Goal: Task Accomplishment & Management: Manage account settings

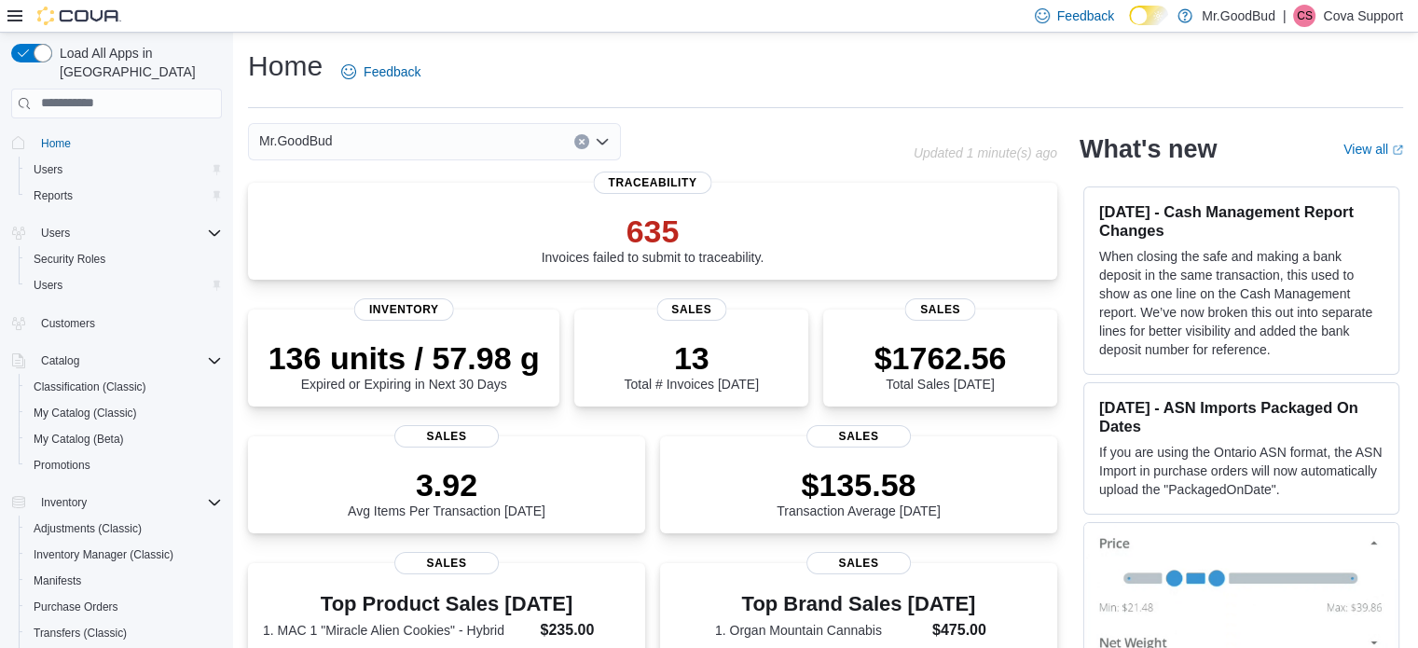
drag, startPoint x: 1059, startPoint y: 77, endPoint x: 1039, endPoint y: 68, distance: 22.5
click at [1059, 77] on div "Home Feedback" at bounding box center [825, 72] width 1155 height 48
click at [80, 406] on span "My Catalog (Classic)" at bounding box center [85, 413] width 103 height 15
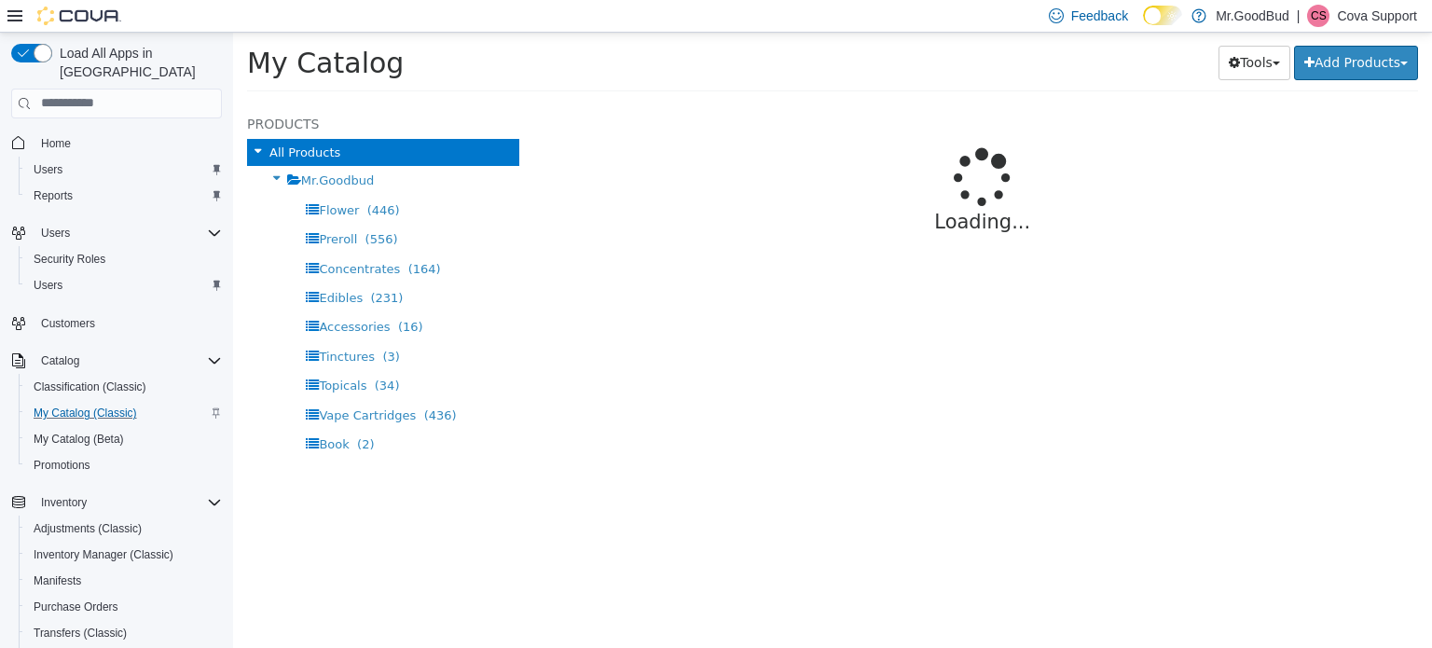
select select "**********"
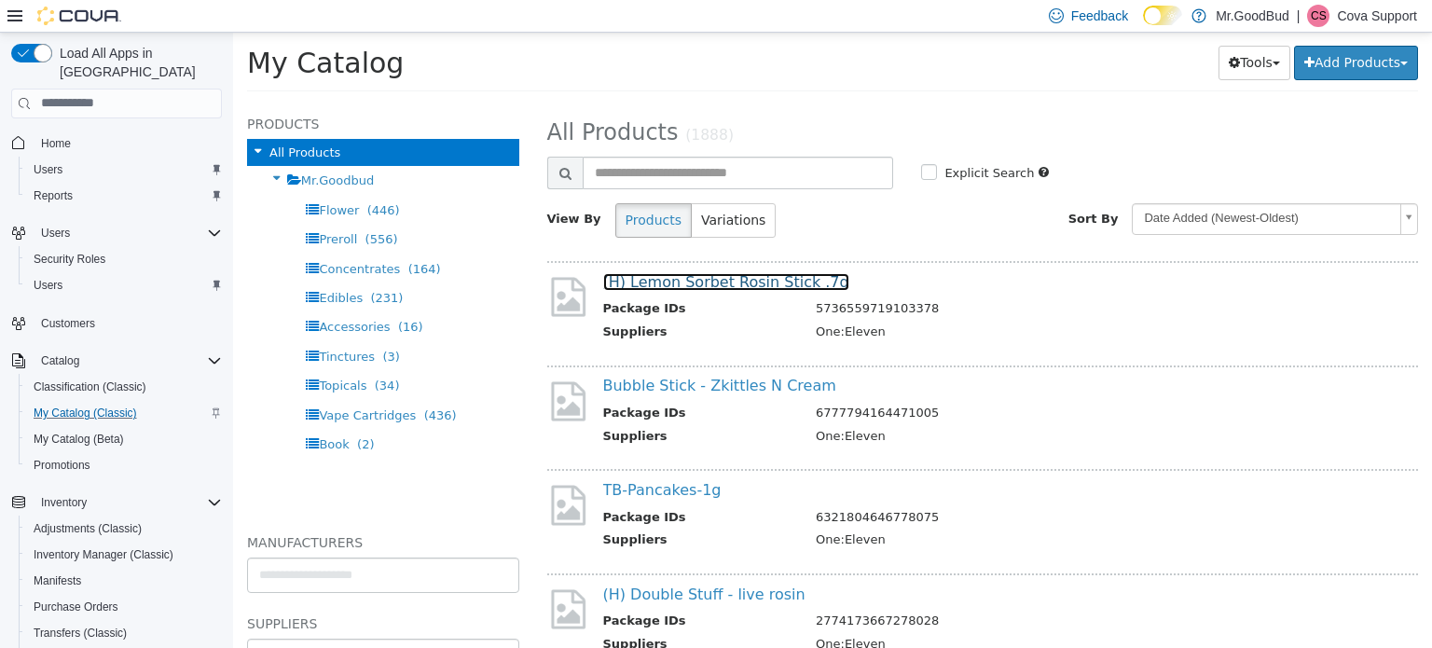
click at [710, 285] on link "(H) Lemon Sorbet Rosin Stick .7g" at bounding box center [726, 281] width 246 height 18
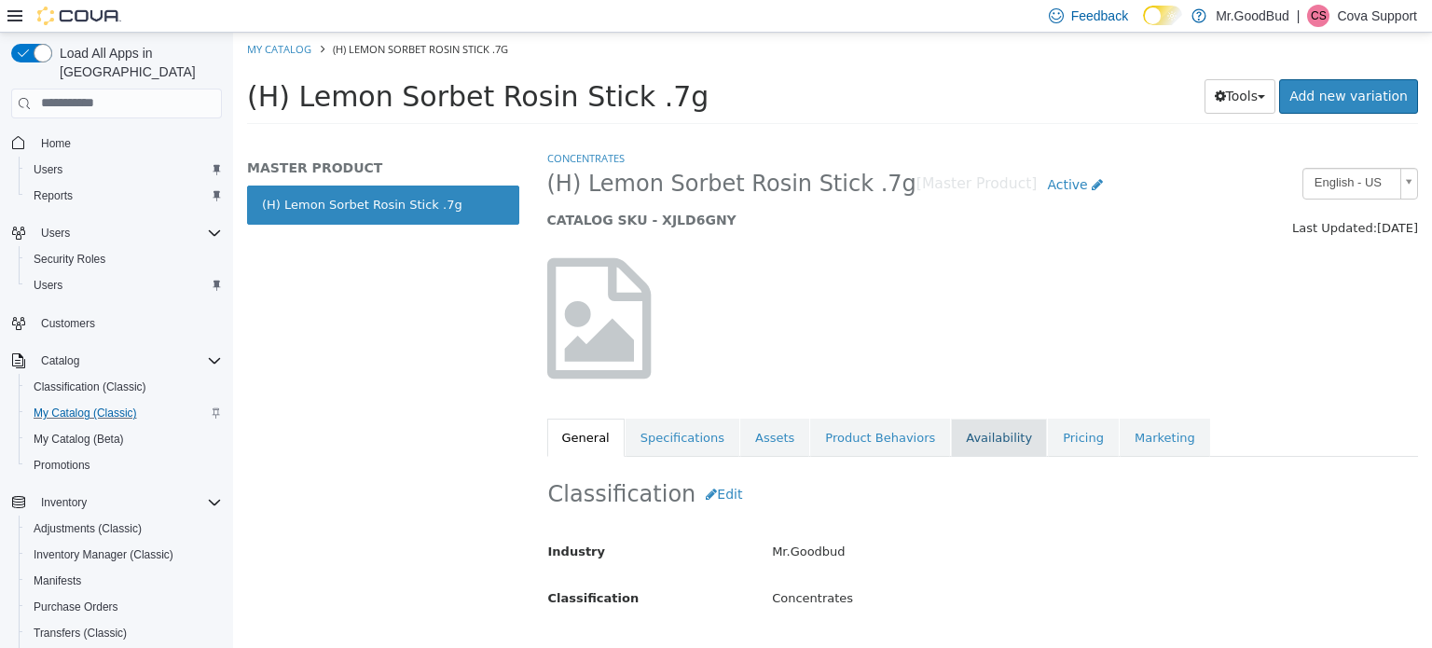
click at [963, 439] on link "Availability" at bounding box center [999, 437] width 96 height 39
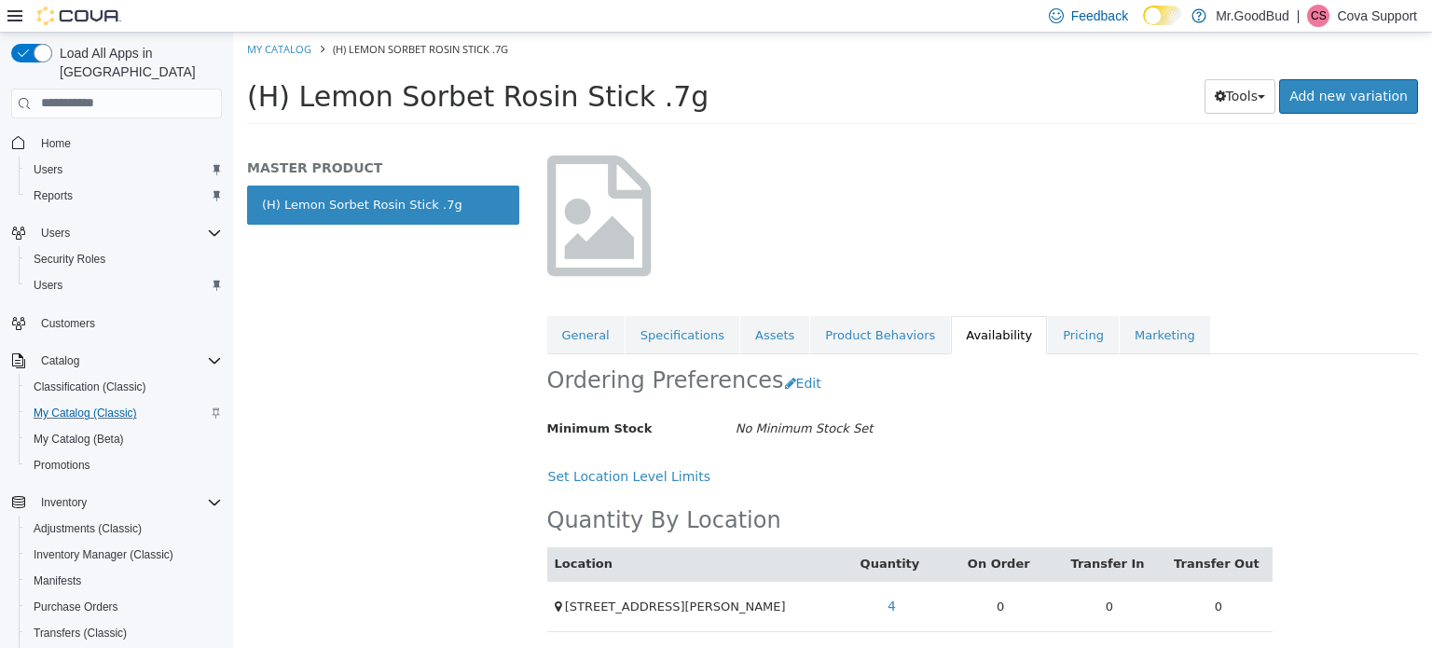
scroll to position [103, 0]
click at [884, 597] on link "4" at bounding box center [891, 604] width 29 height 34
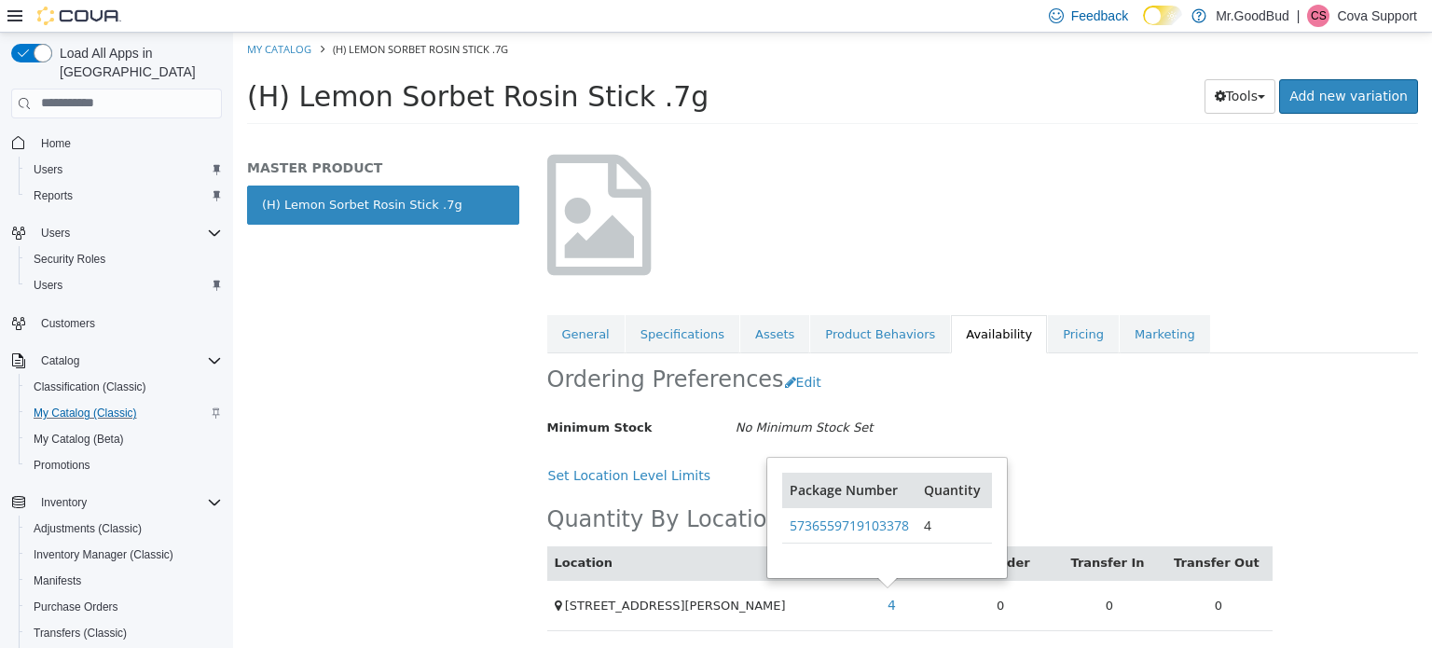
click at [1076, 399] on div "Ordering Preferences Edit" at bounding box center [910, 381] width 726 height 59
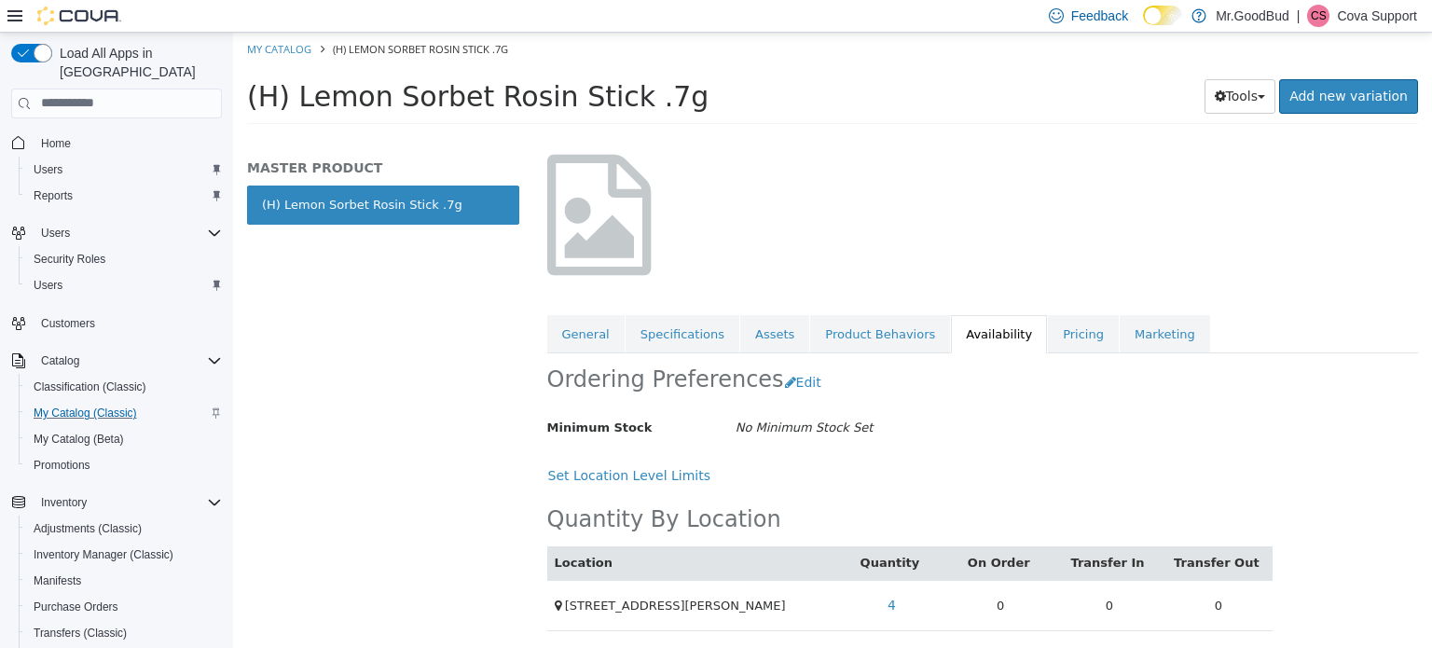
drag, startPoint x: 916, startPoint y: 63, endPoint x: 1051, endPoint y: 148, distance: 158.8
click at [1052, 148] on div at bounding box center [983, 213] width 900 height 159
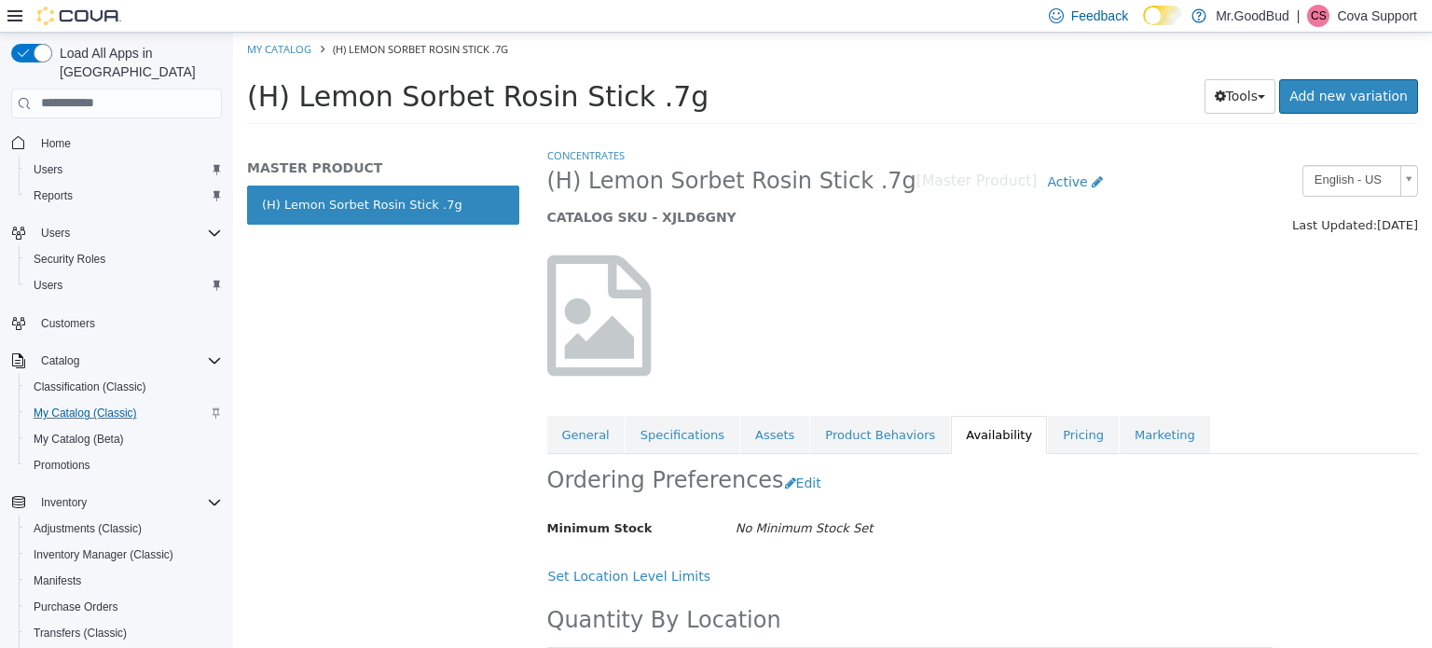
scroll to position [0, 0]
click at [1047, 185] on span "Active" at bounding box center [1067, 183] width 40 height 15
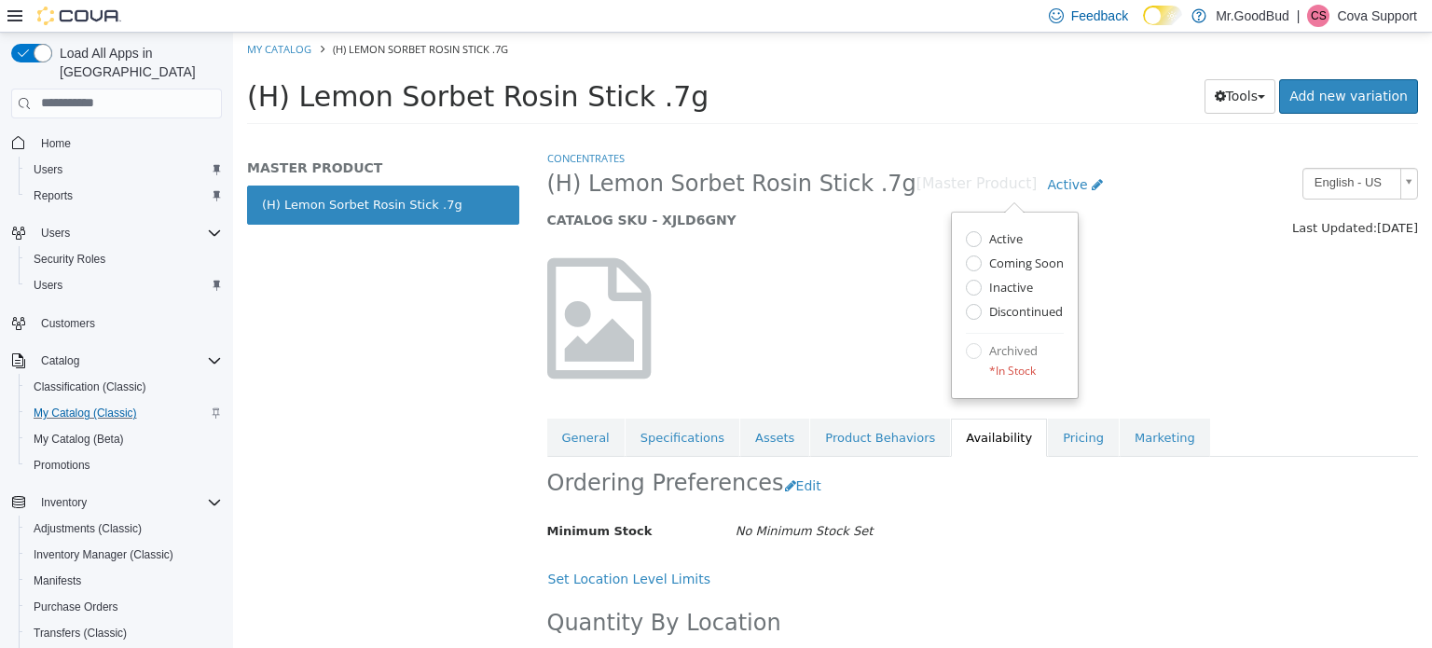
click at [879, 236] on div "(H) Lemon Sorbet Rosin Stick .7g [Master Product] Active Active Coming Soon Ina…" at bounding box center [870, 202] width 674 height 71
click at [103, 402] on span "My Catalog (Classic)" at bounding box center [85, 413] width 103 height 22
click at [75, 406] on span "My Catalog (Classic)" at bounding box center [85, 413] width 103 height 15
click at [285, 48] on link "My Catalog" at bounding box center [279, 48] width 64 height 14
select select "**********"
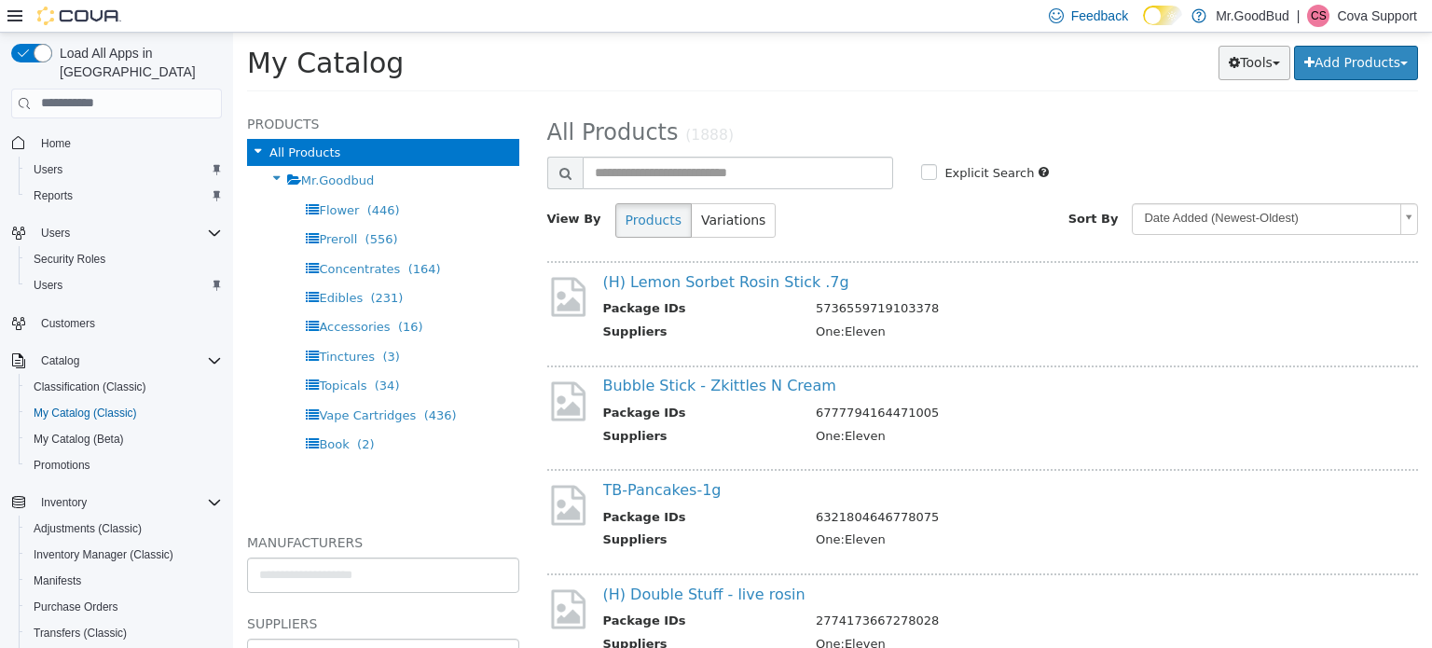
click at [1236, 70] on button "Tools" at bounding box center [1254, 62] width 72 height 34
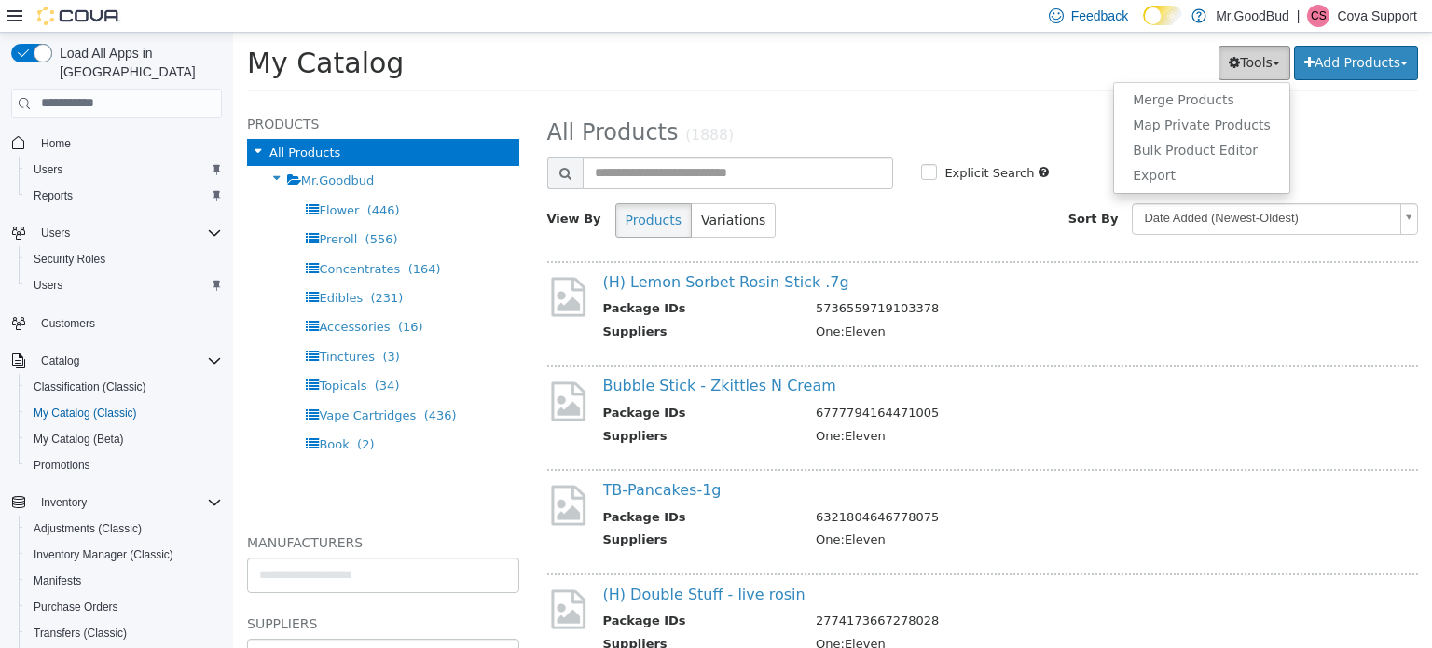
drag, startPoint x: 1239, startPoint y: 61, endPoint x: 1261, endPoint y: 56, distance: 22.9
click at [1240, 61] on button "Tools" at bounding box center [1254, 62] width 72 height 34
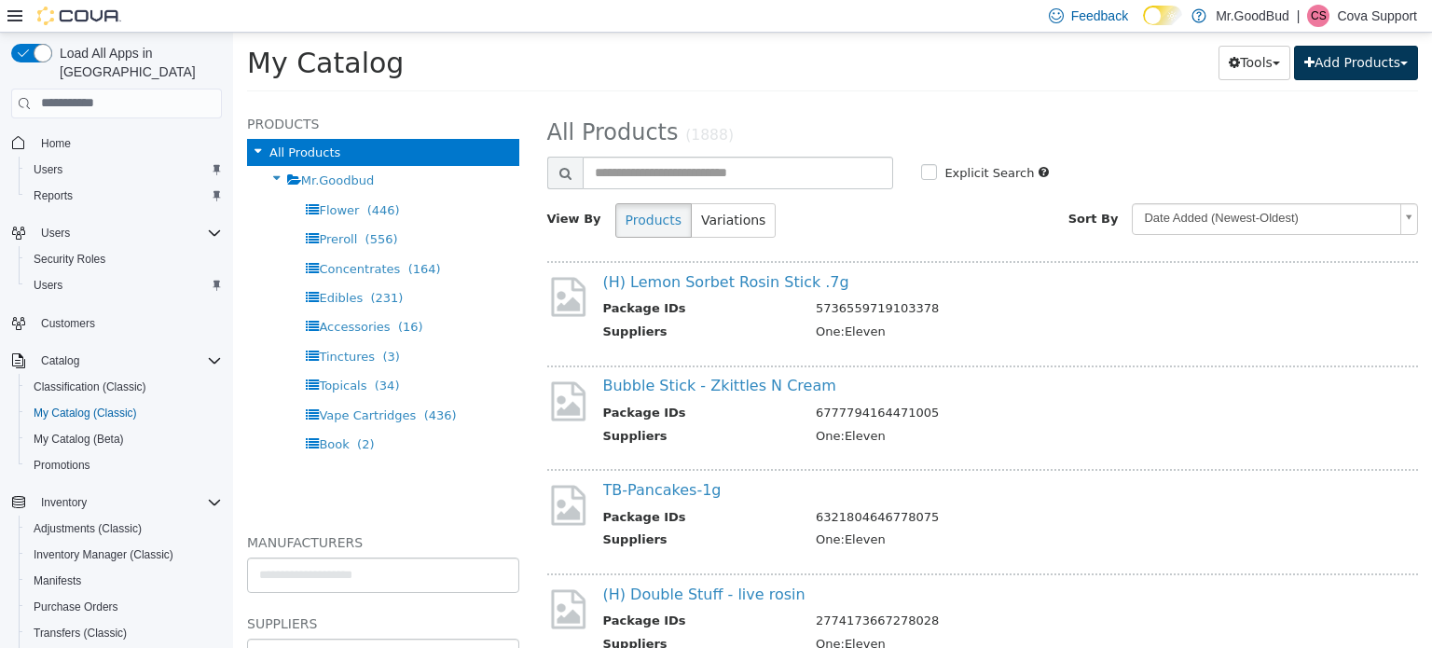
click at [1346, 69] on button "Add Products" at bounding box center [1356, 62] width 124 height 34
click at [931, 81] on div "My Catalog Tools Merge Products Map Private Products Bulk Product Editor Export…" at bounding box center [832, 67] width 1171 height 47
click at [1355, 70] on button "Add Products" at bounding box center [1356, 62] width 124 height 34
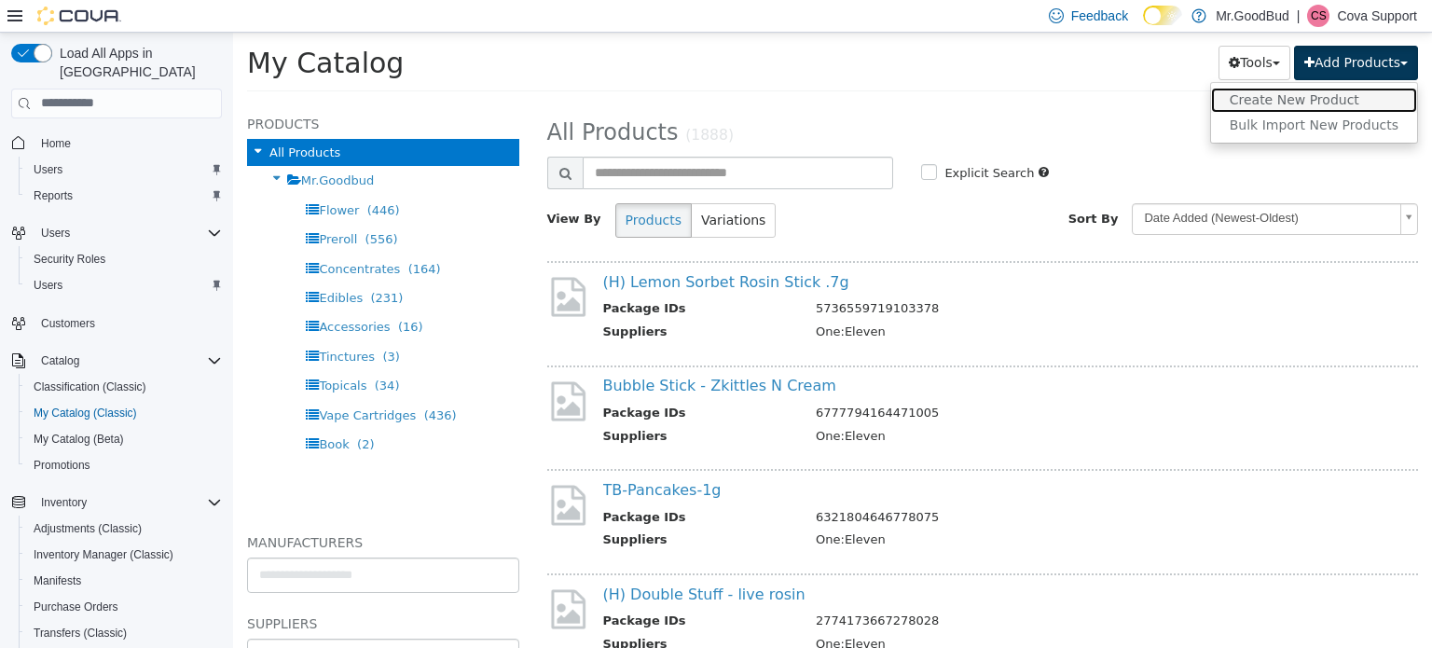
click at [1309, 101] on link "Create New Product" at bounding box center [1314, 99] width 206 height 25
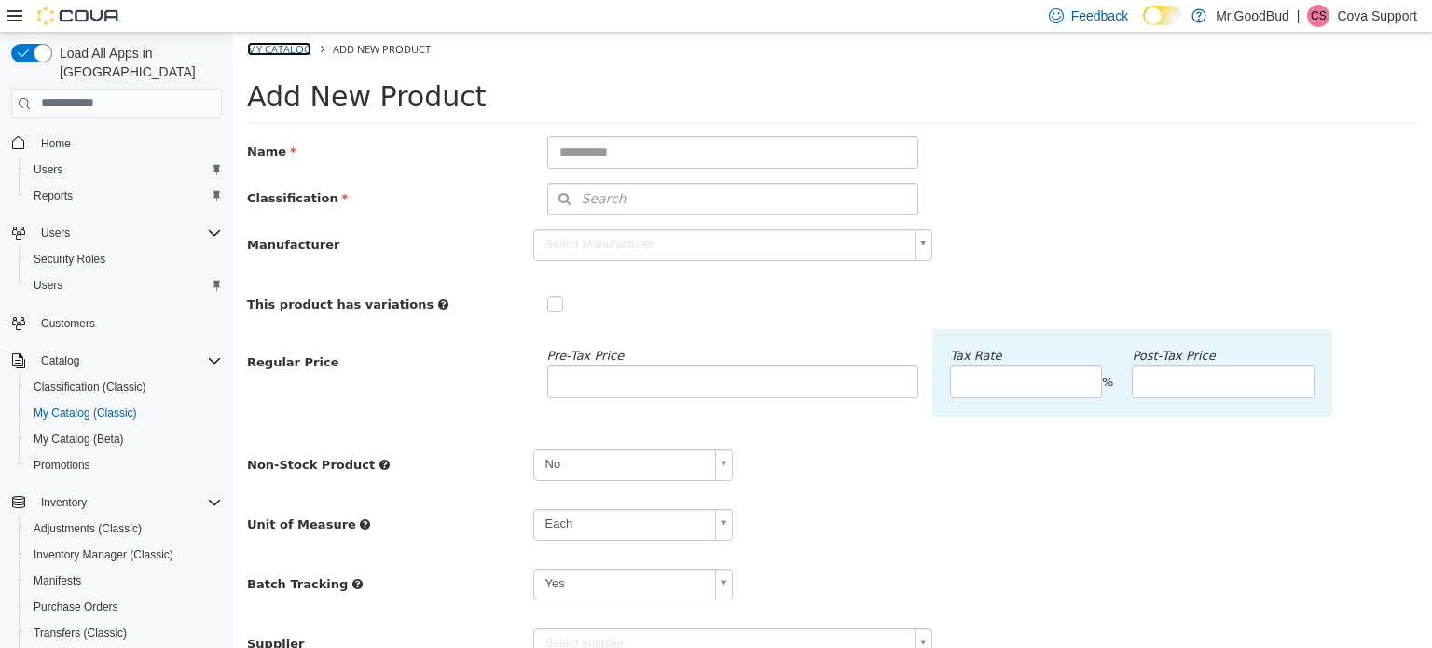
click at [302, 45] on link "My Catalog" at bounding box center [279, 48] width 64 height 14
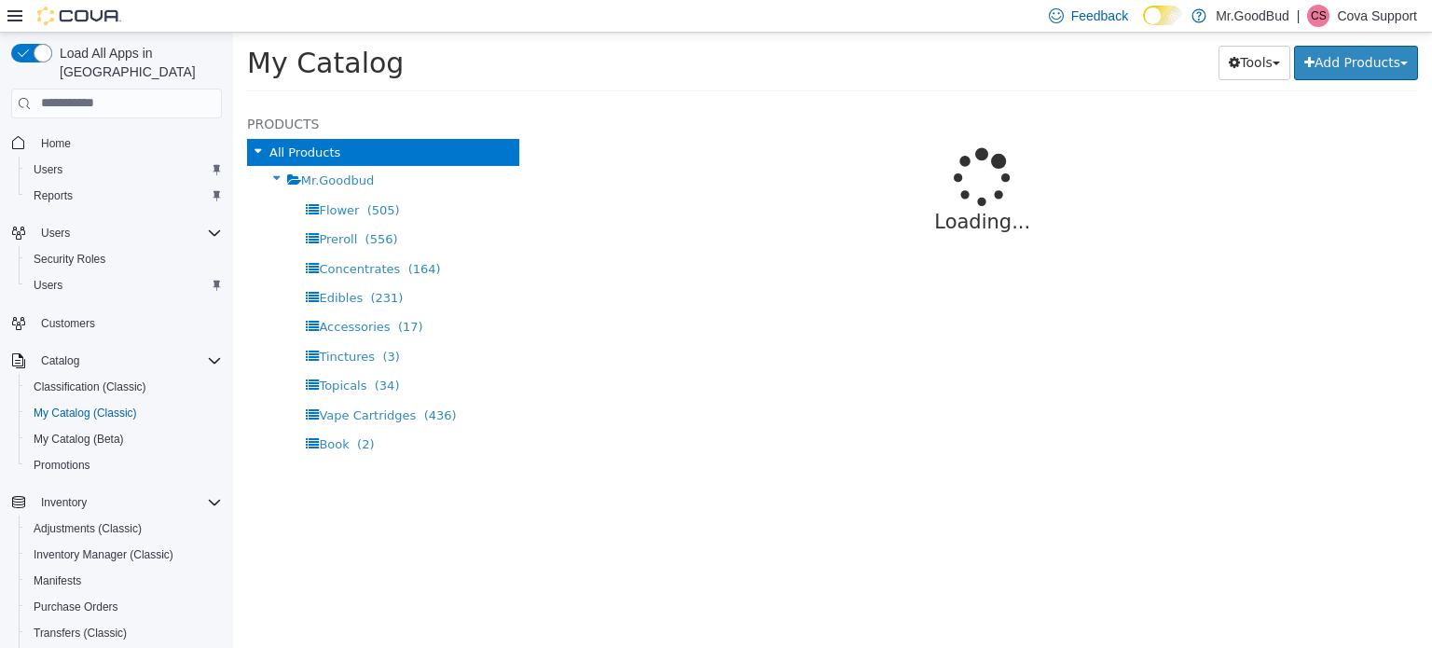
select select "**********"
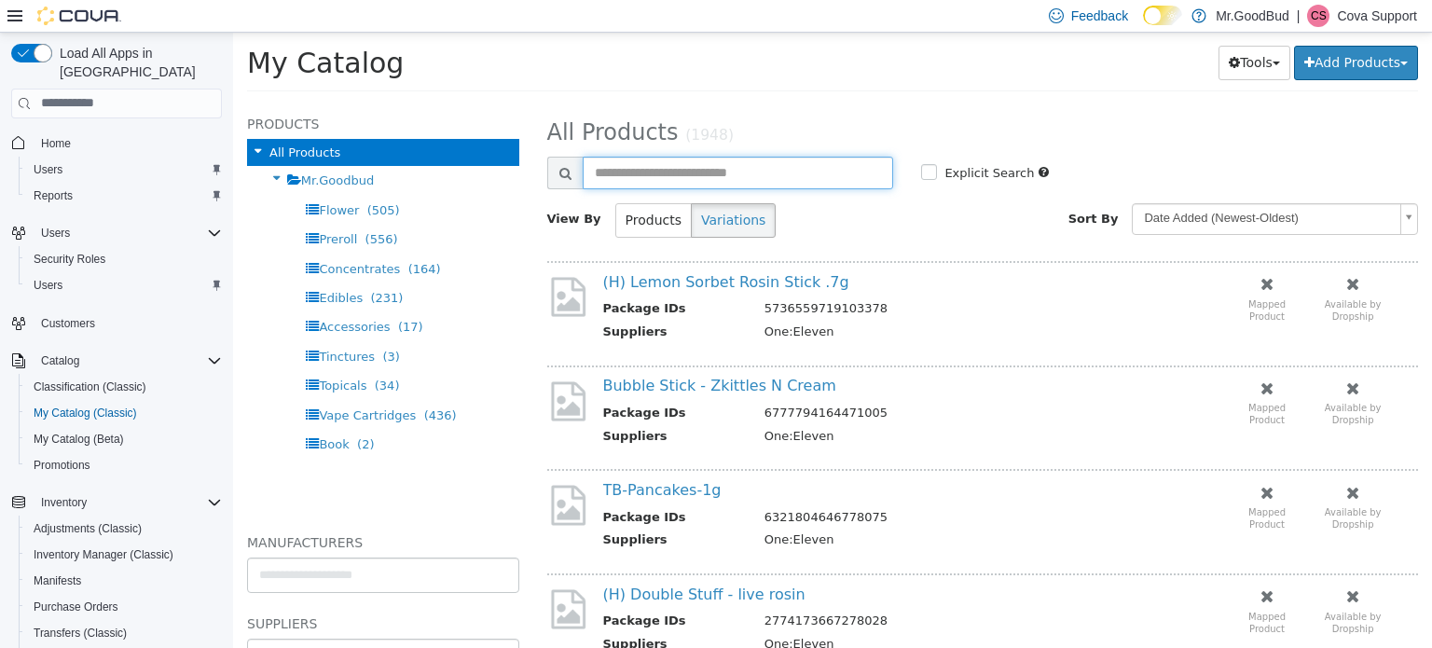
click at [750, 159] on input "text" at bounding box center [738, 172] width 311 height 33
type input "**********"
select select "**********"
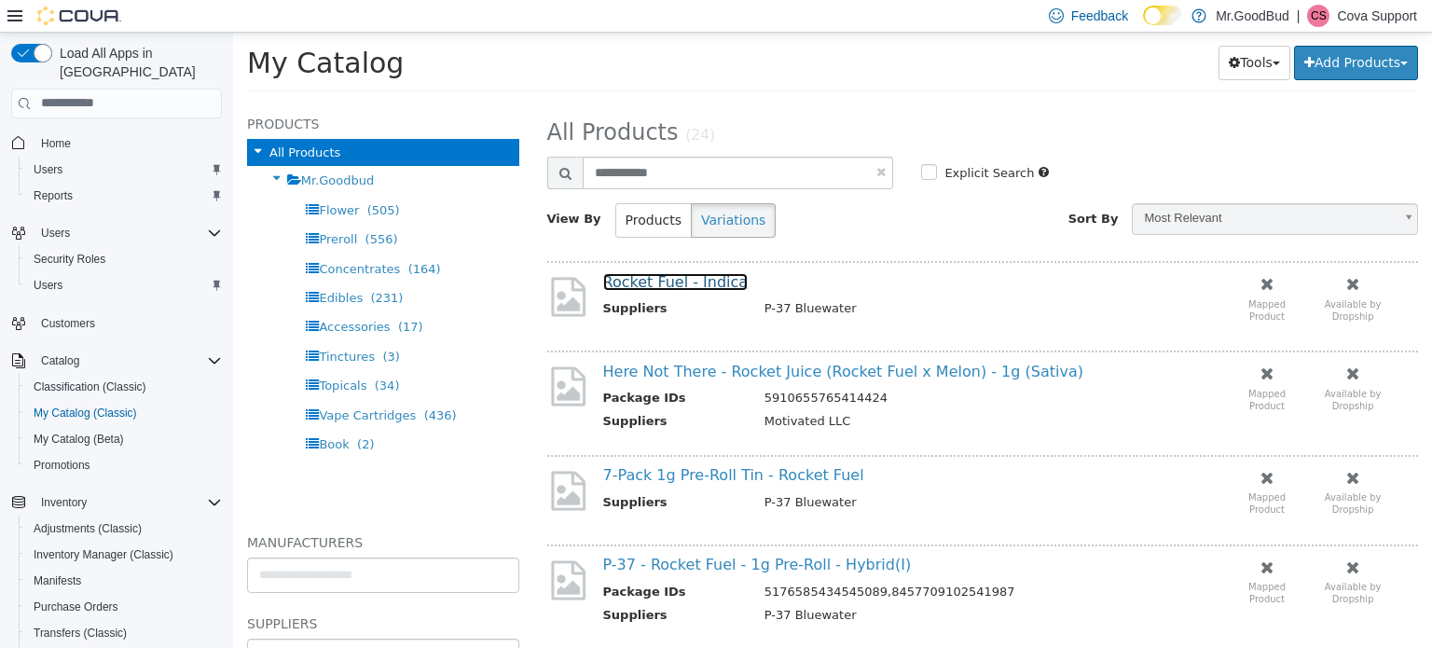
click at [688, 282] on link "Rocket Fuel - Indica" at bounding box center [675, 281] width 145 height 18
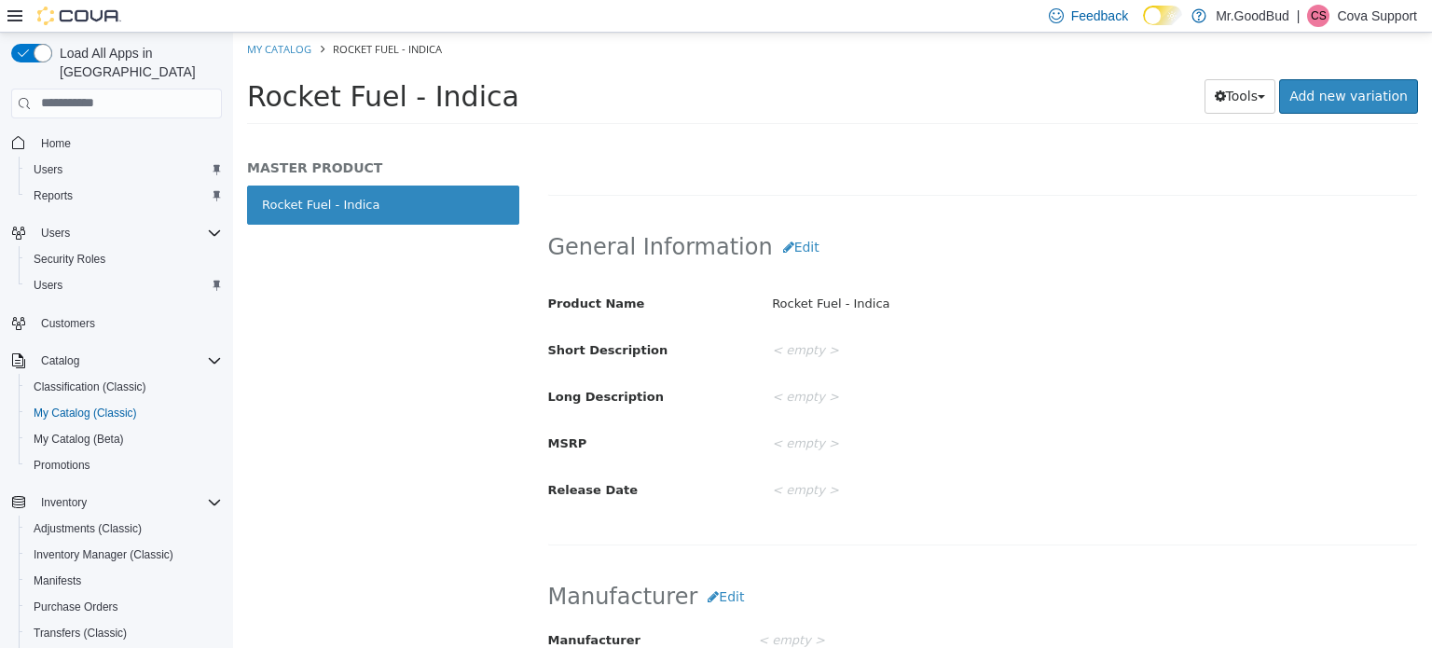
scroll to position [280, 0]
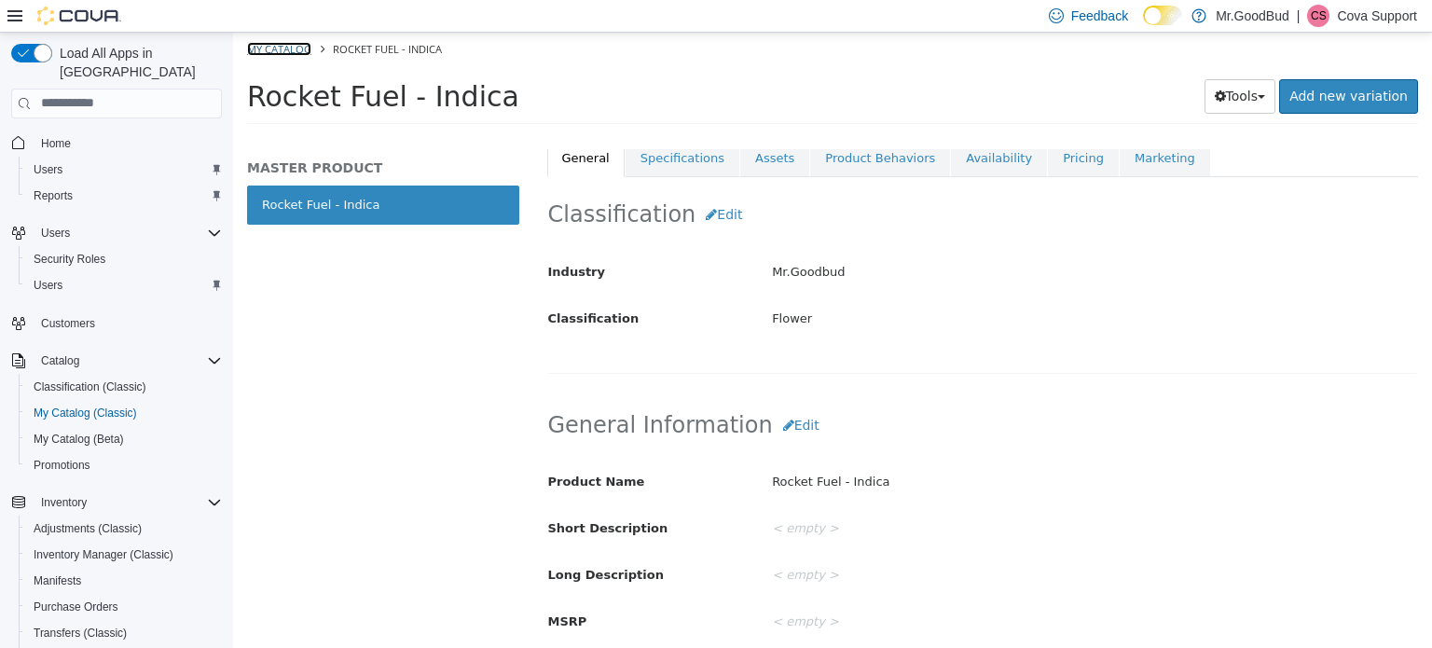
click at [297, 44] on link "My Catalog" at bounding box center [279, 48] width 64 height 14
select select "**********"
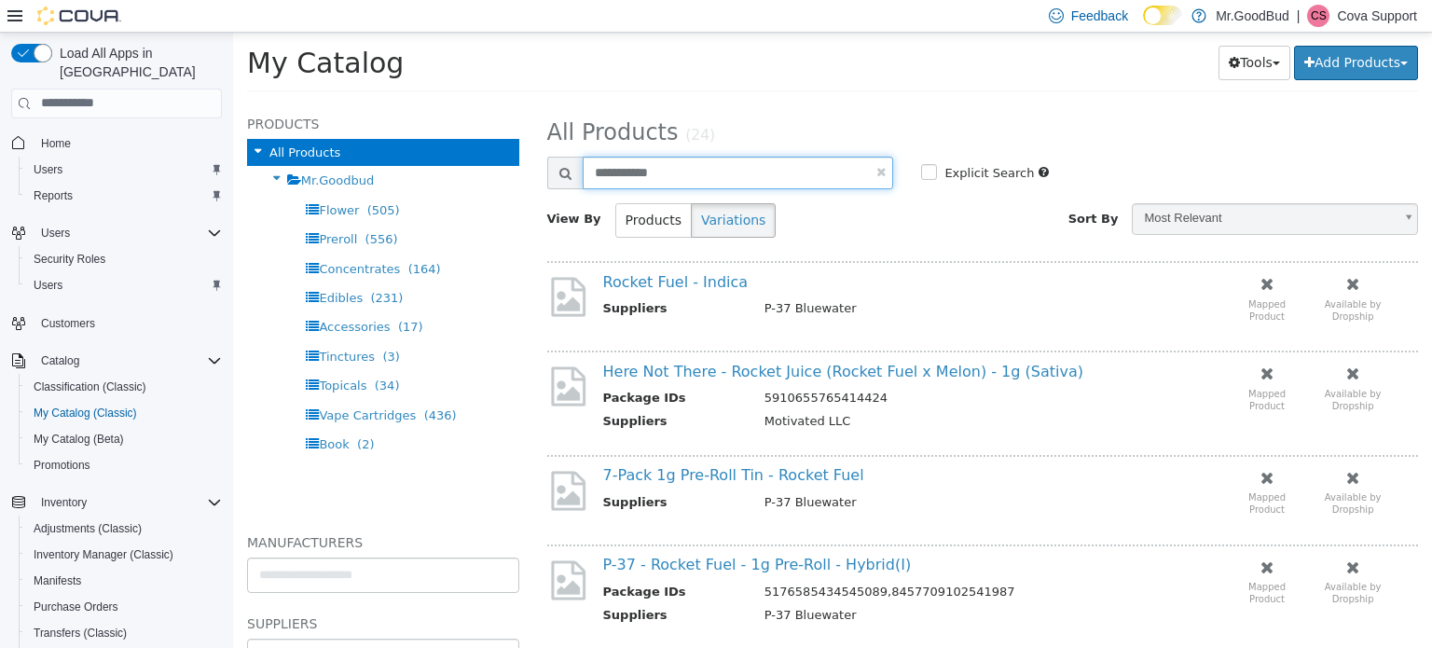
click at [709, 168] on input "**********" at bounding box center [738, 172] width 311 height 33
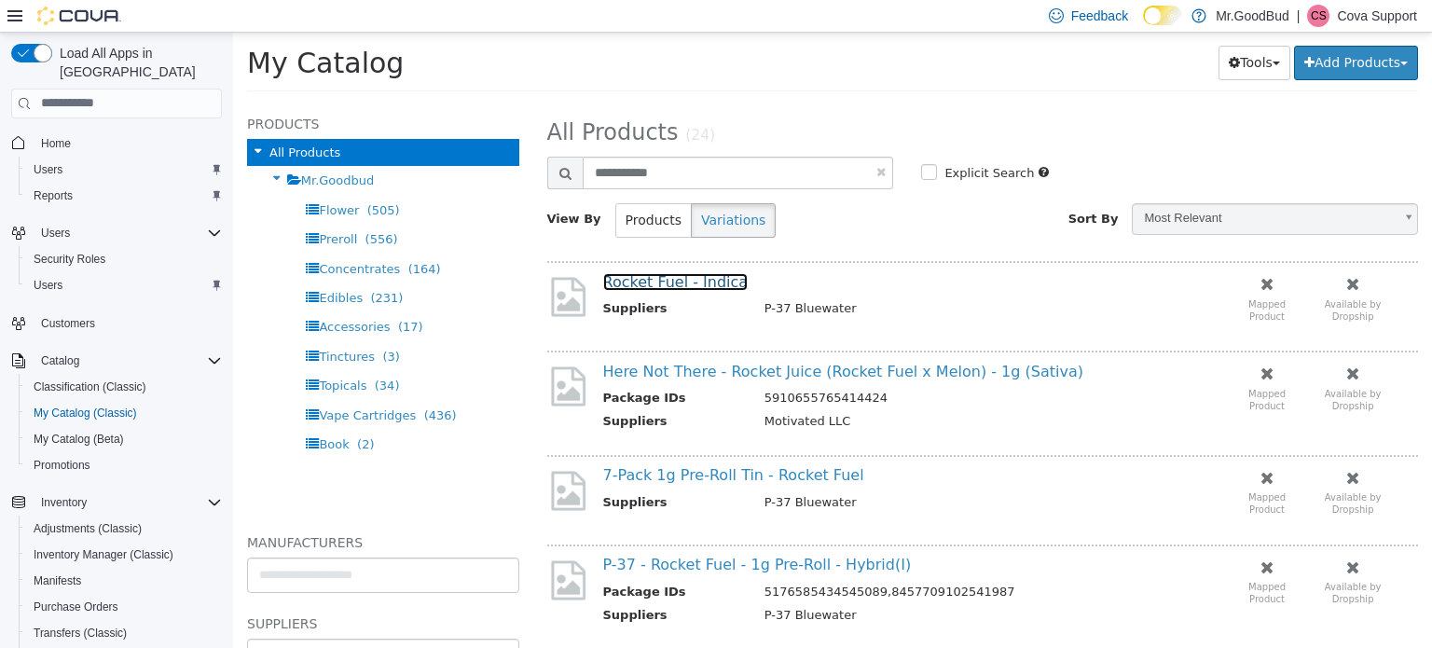
click at [681, 277] on link "Rocket Fuel - Indica" at bounding box center [675, 281] width 145 height 18
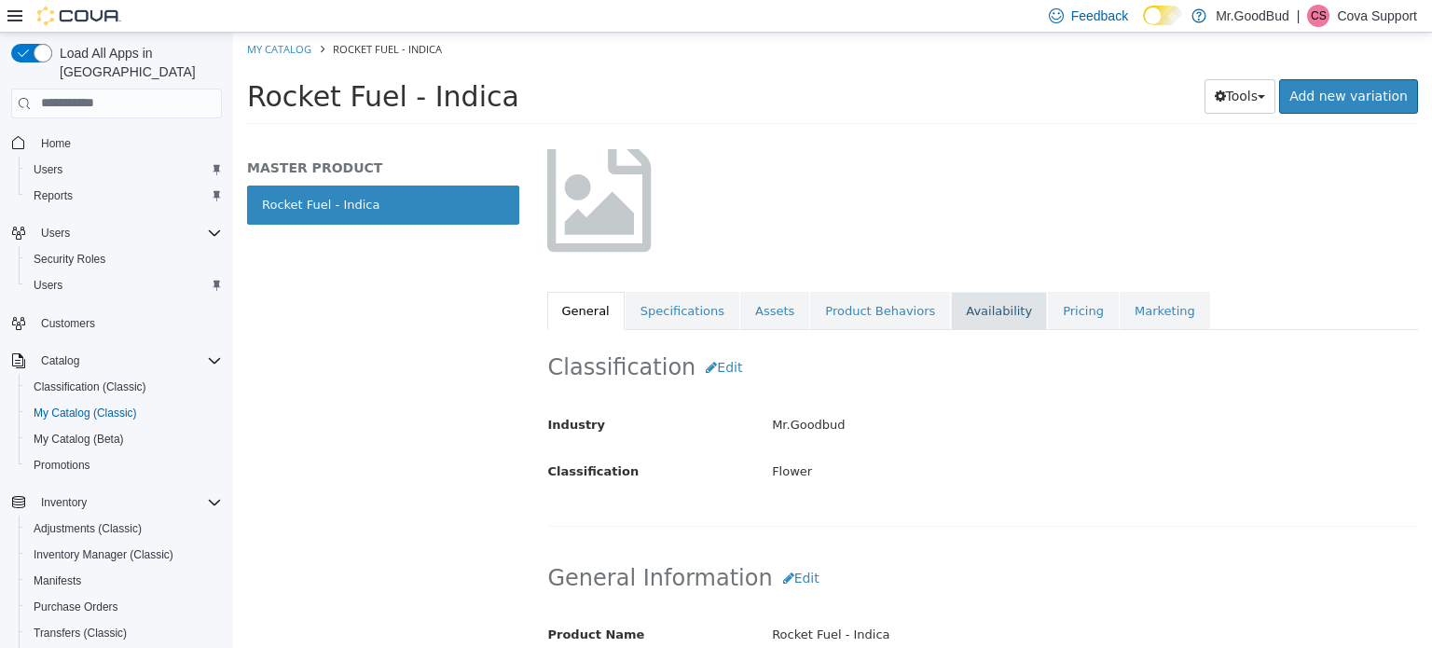
scroll to position [93, 0]
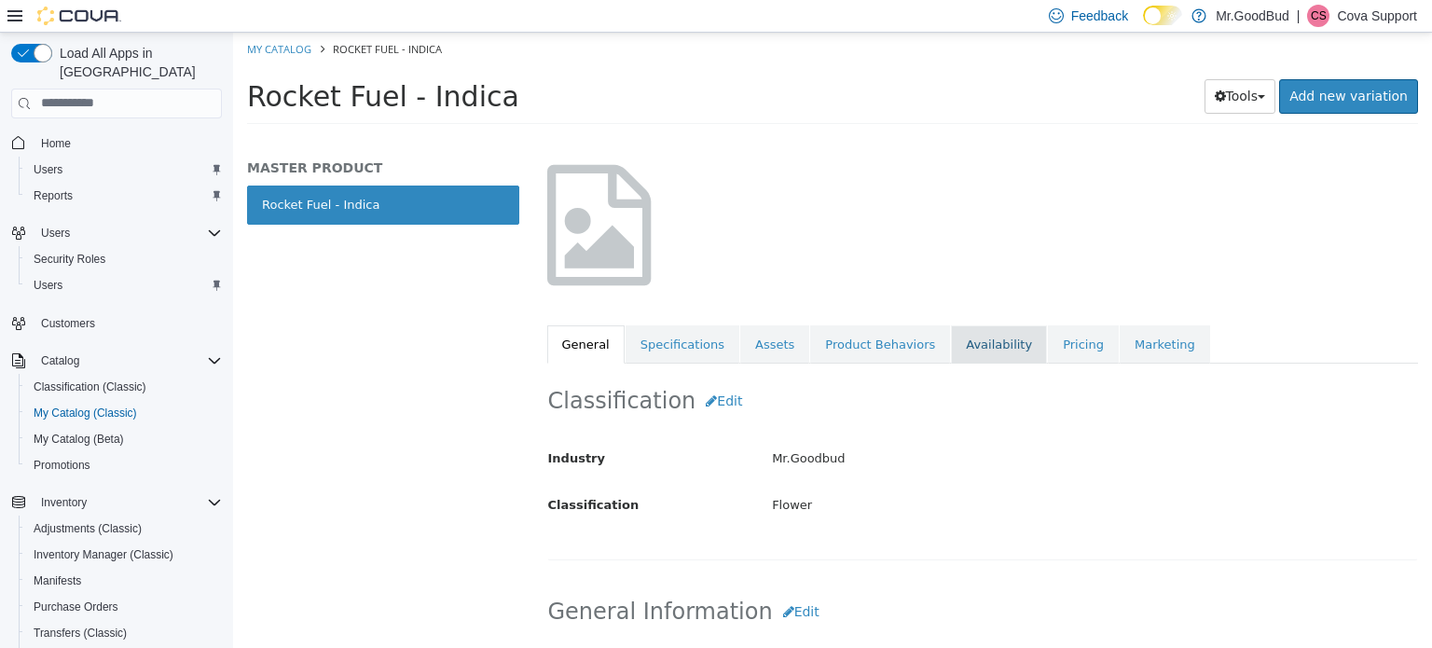
click at [951, 338] on link "Availability" at bounding box center [999, 343] width 96 height 39
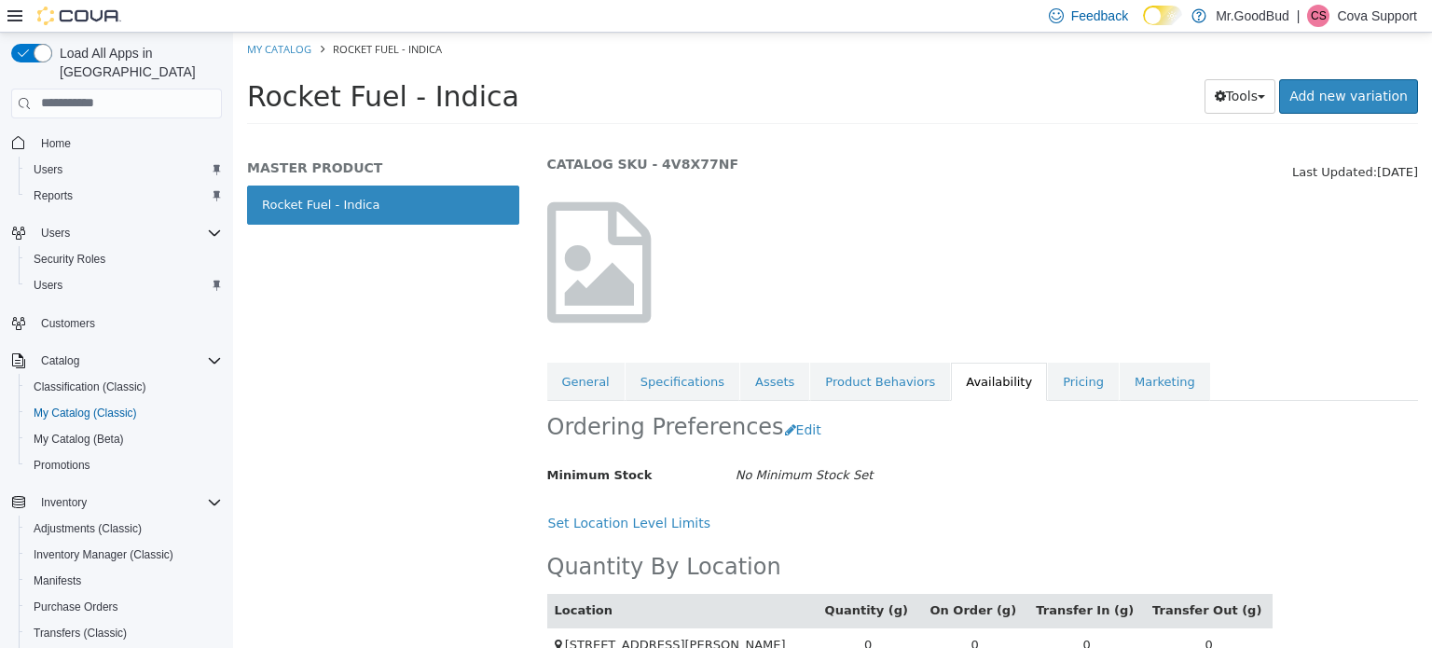
scroll to position [87, 0]
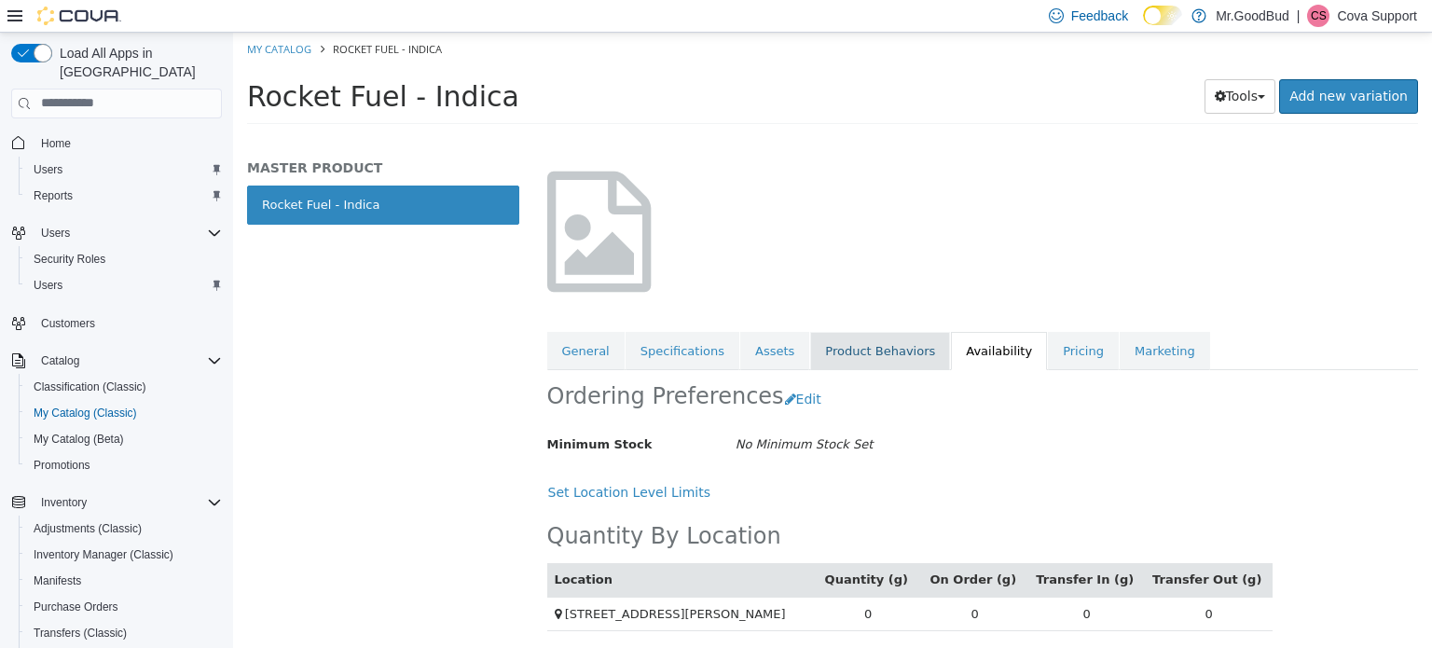
click at [857, 349] on link "Product Behaviors" at bounding box center [880, 350] width 140 height 39
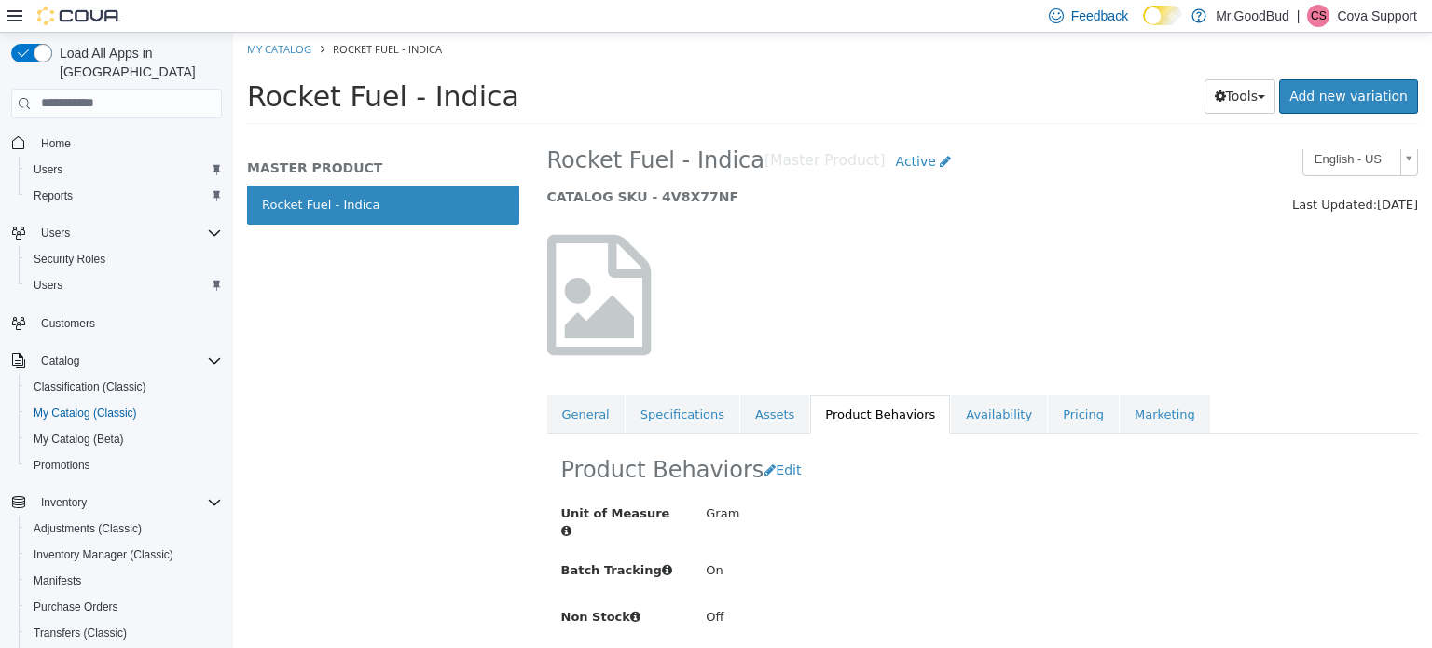
scroll to position [11, 0]
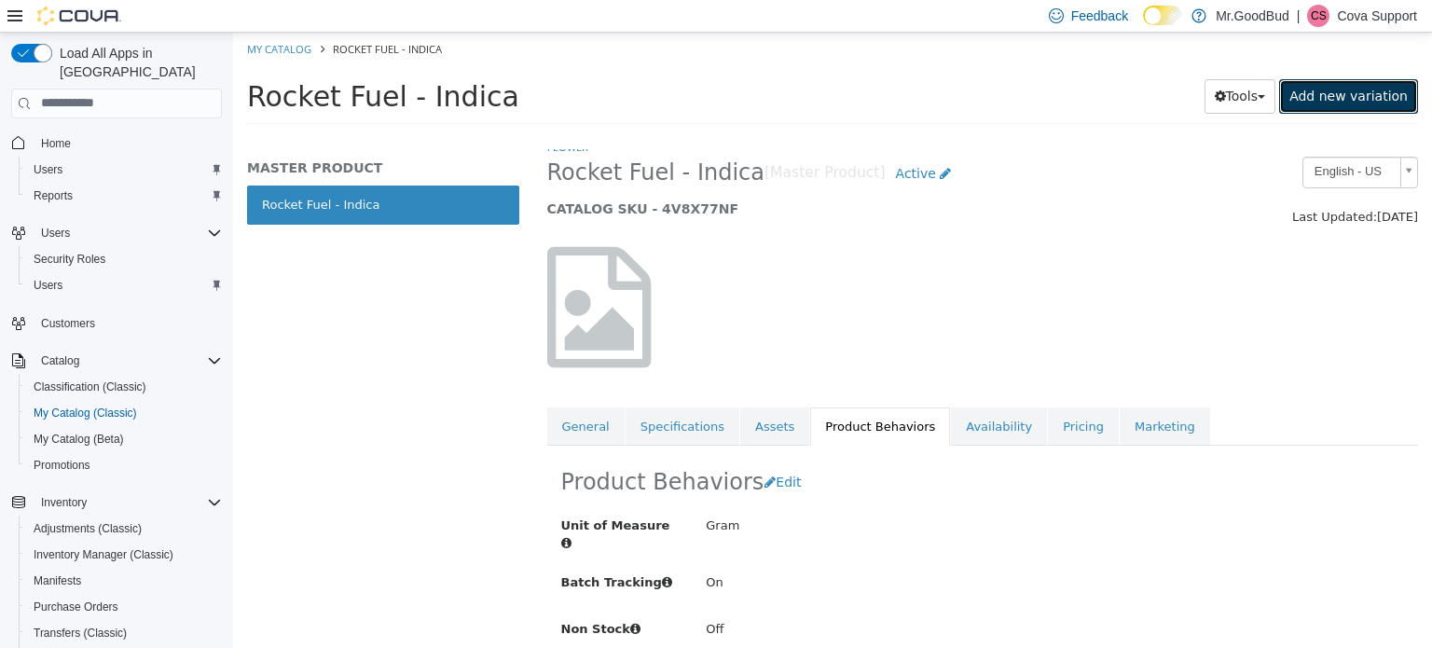
click at [1370, 85] on link "Add new variation" at bounding box center [1348, 95] width 139 height 34
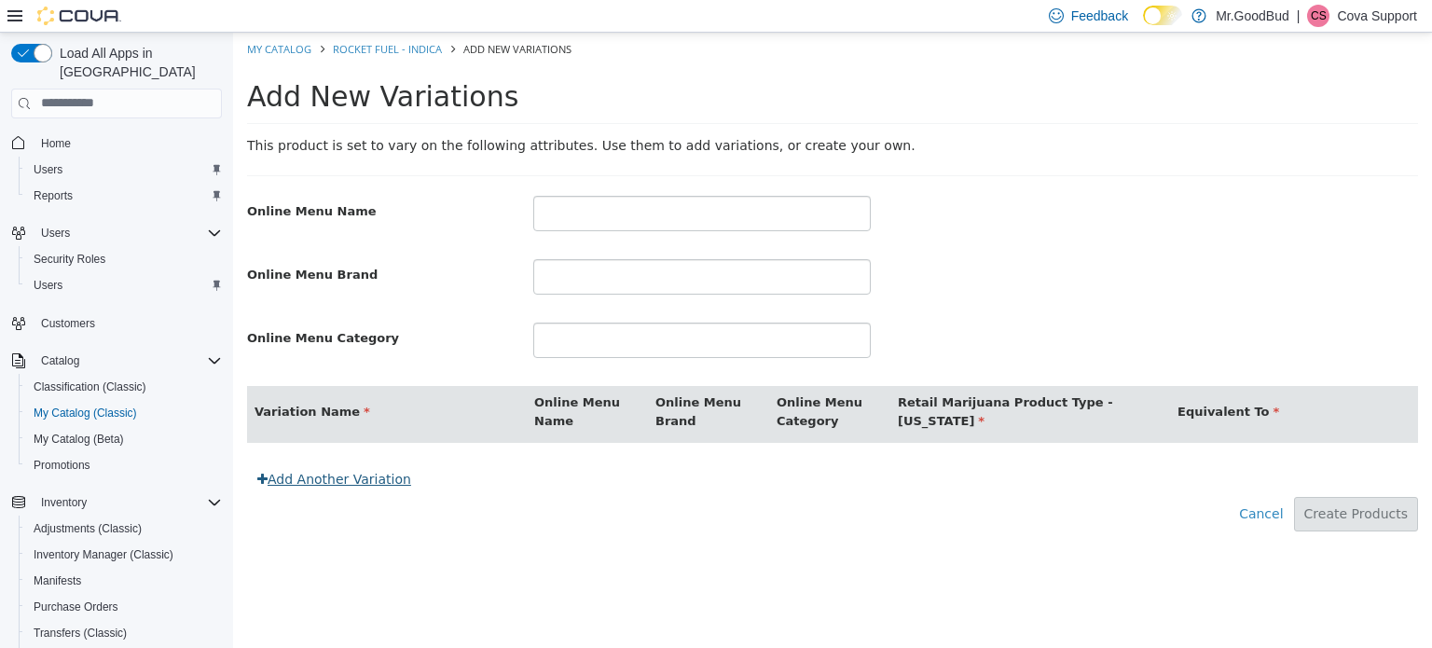
click at [276, 491] on link "Add Another Variation" at bounding box center [334, 478] width 174 height 34
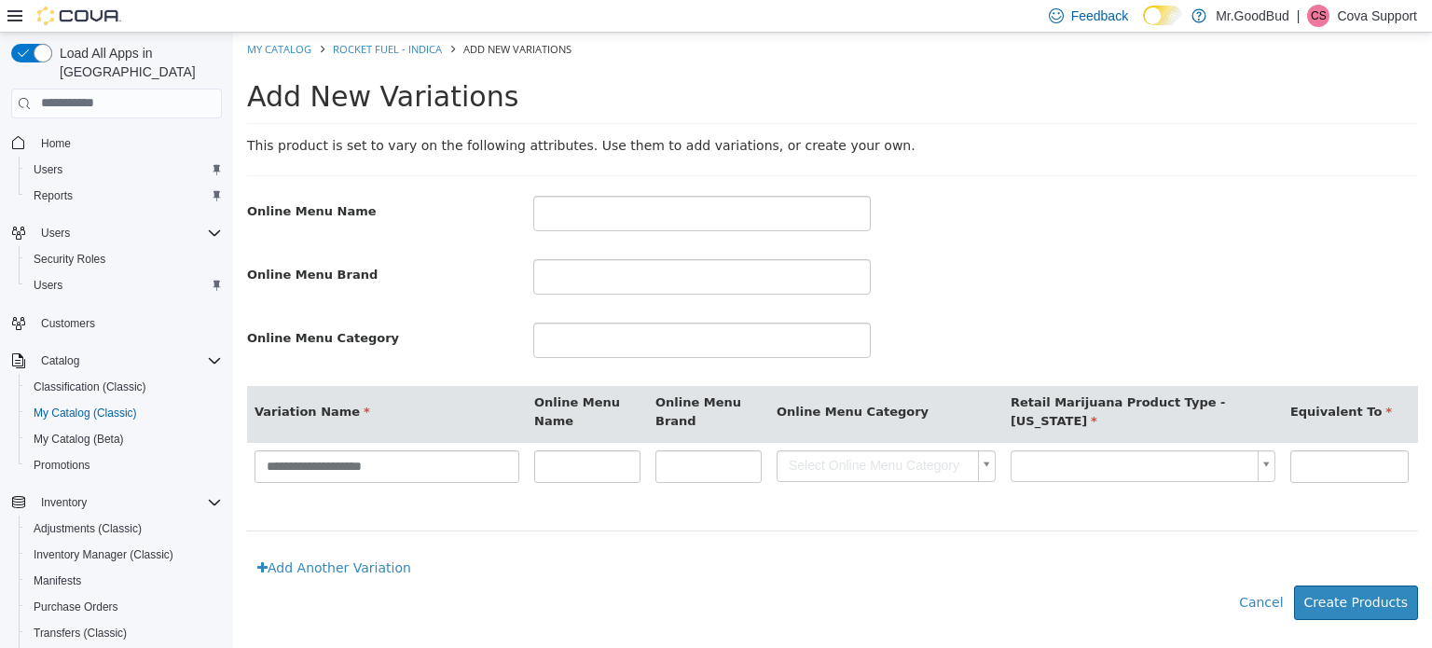
drag, startPoint x: 445, startPoint y: 562, endPoint x: 670, endPoint y: 570, distance: 225.7
click at [670, 570] on div "**********" at bounding box center [832, 485] width 1171 height 200
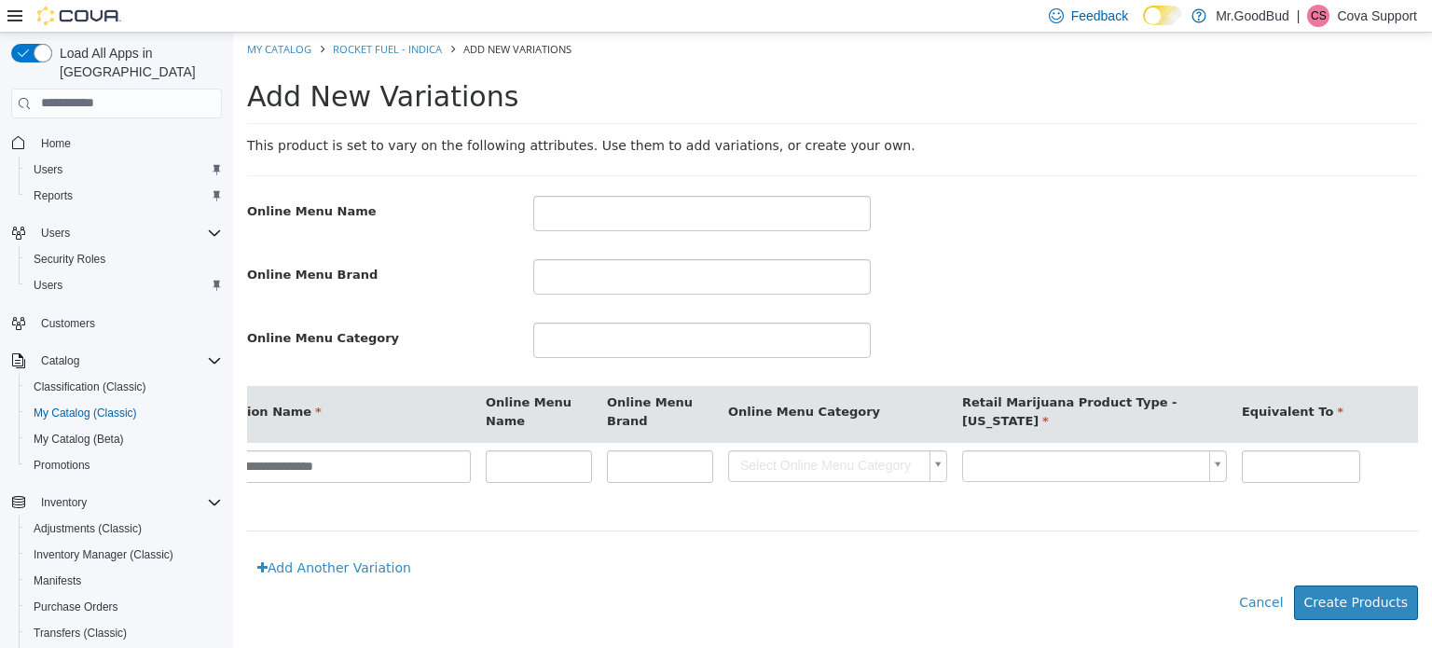
scroll to position [0, 391]
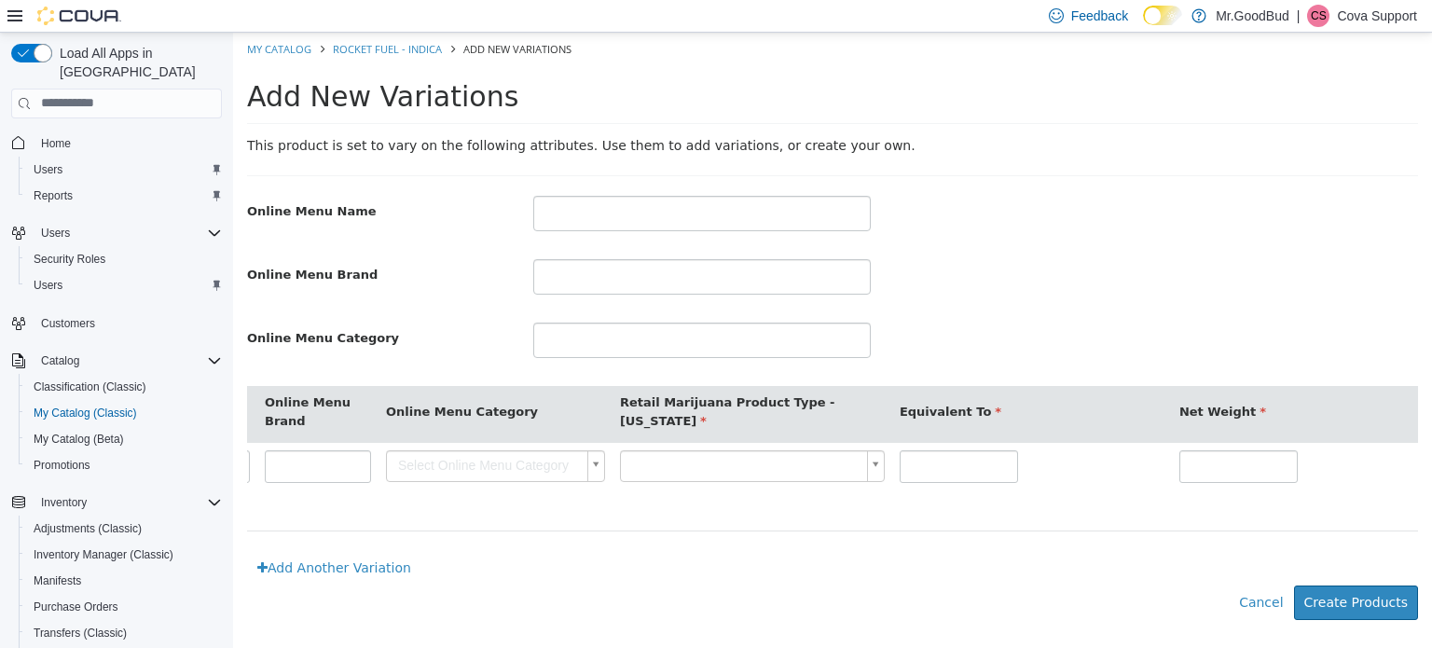
drag, startPoint x: 669, startPoint y: 544, endPoint x: 599, endPoint y: 545, distance: 70.9
click at [599, 545] on div "**********" at bounding box center [832, 467] width 1171 height 165
drag, startPoint x: 588, startPoint y: 547, endPoint x: 602, endPoint y: 547, distance: 14.0
click at [602, 547] on div "**********" at bounding box center [832, 467] width 1171 height 165
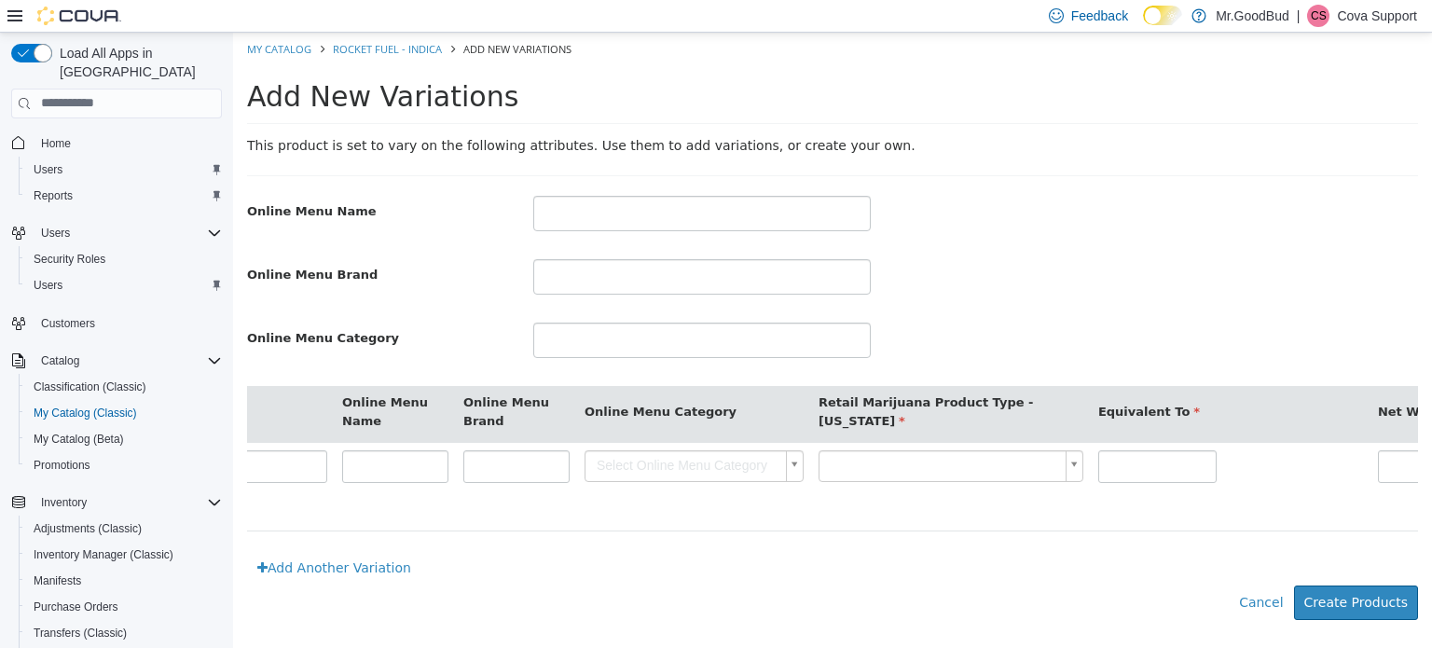
scroll to position [0, 0]
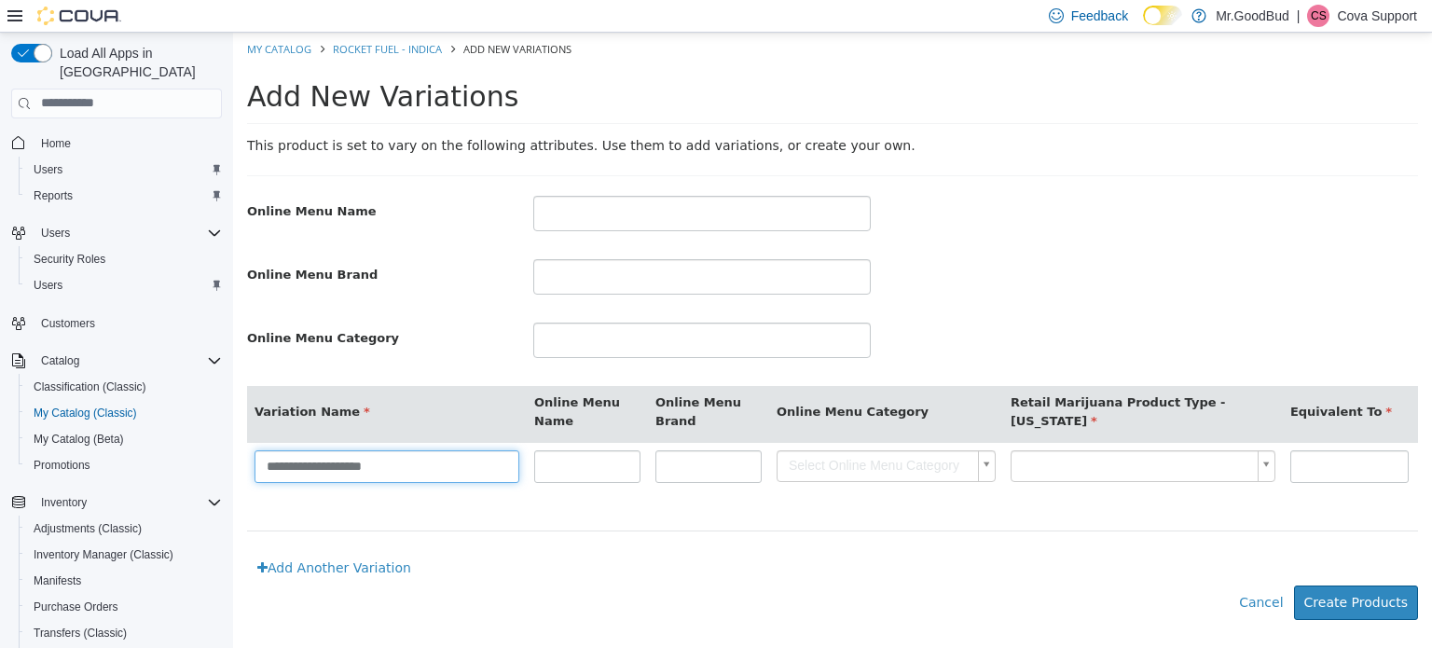
click at [422, 462] on input "**********" at bounding box center [387, 465] width 265 height 33
type input "**********"
click at [403, 44] on link "Rocket Fuel - Indica" at bounding box center [387, 48] width 109 height 14
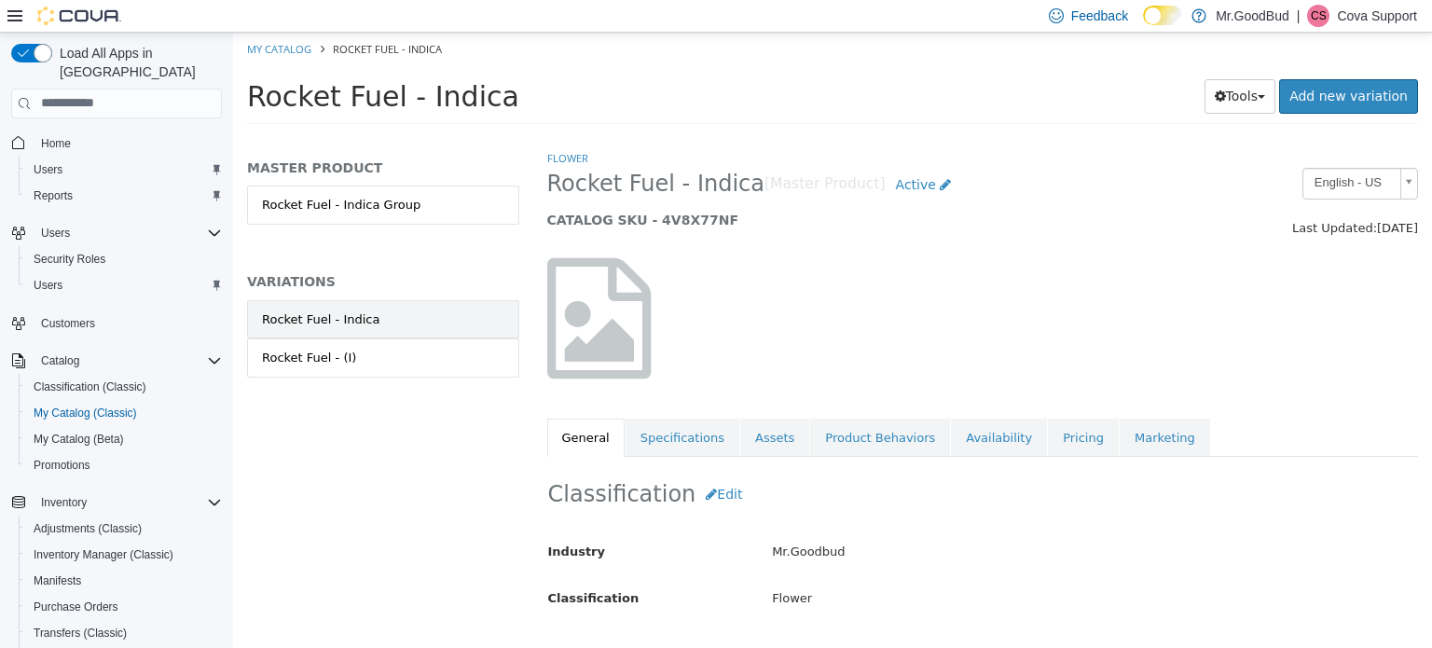
click at [375, 313] on link "Rocket Fuel - Indica" at bounding box center [383, 318] width 272 height 39
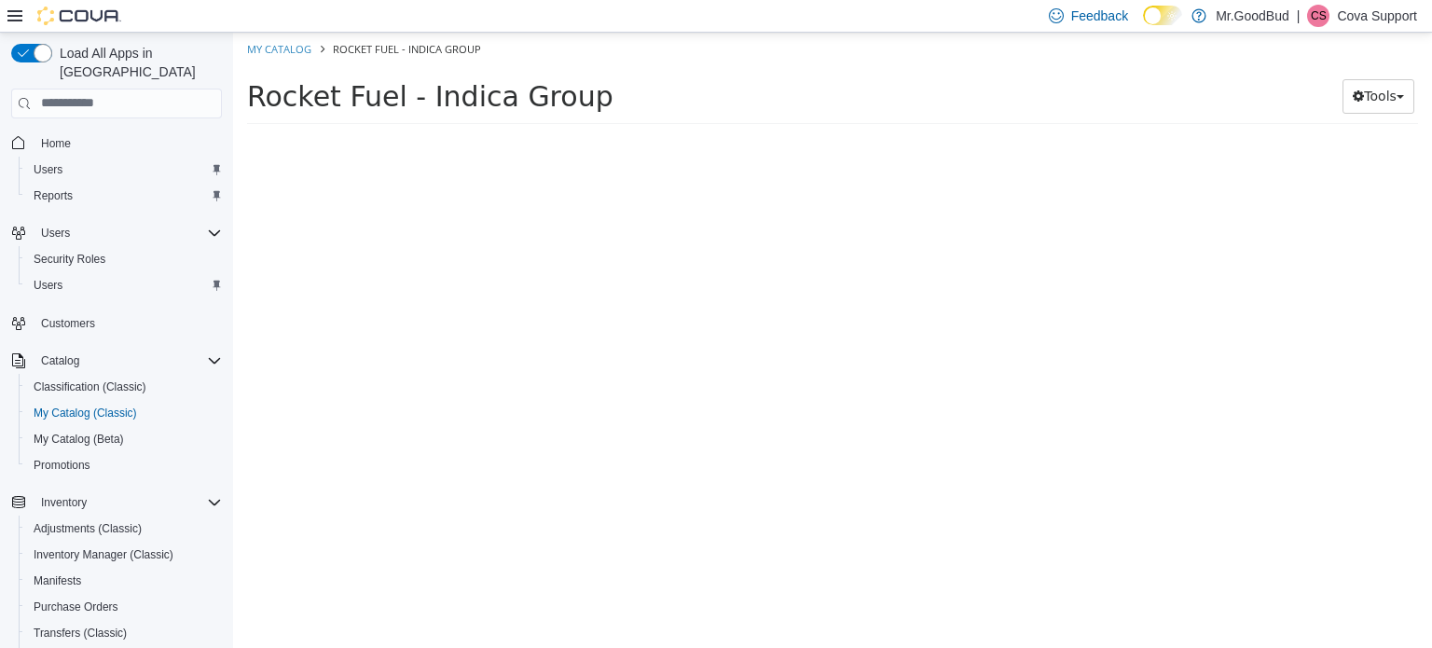
click at [340, 359] on div at bounding box center [383, 397] width 300 height 499
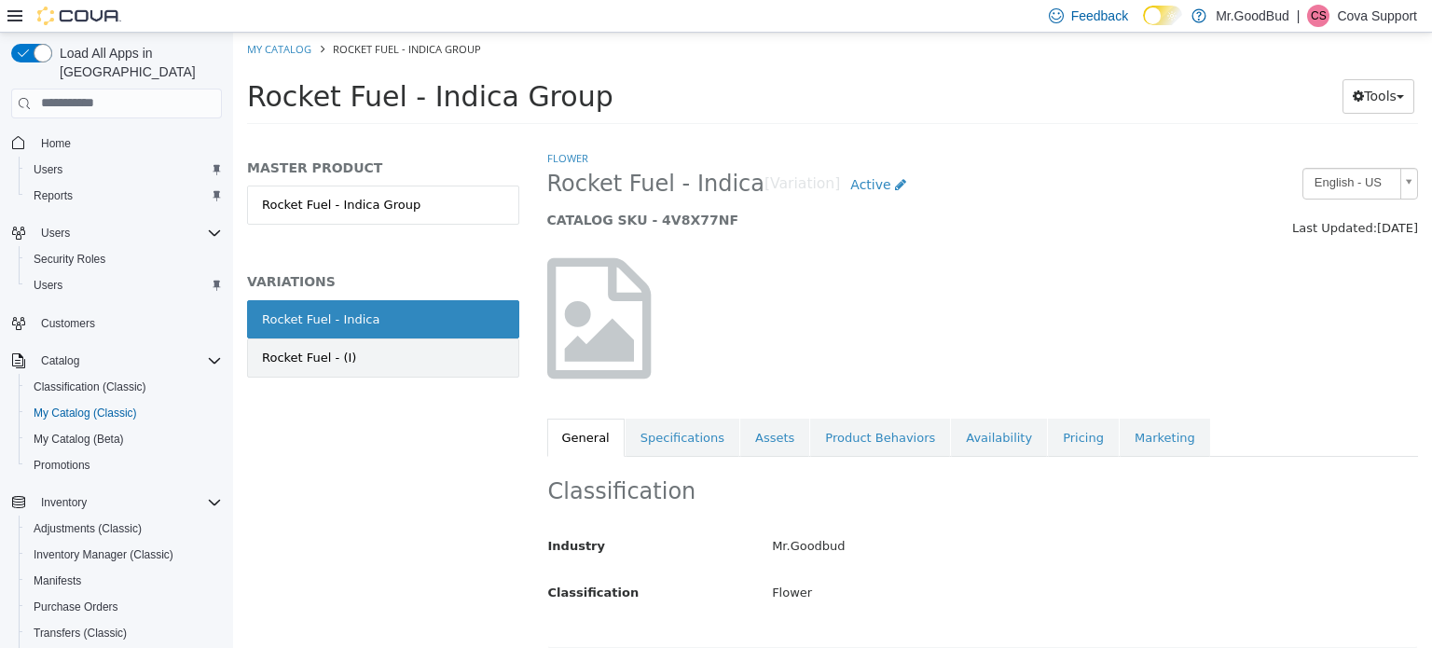
click at [358, 357] on link "Rocket Fuel - (I)" at bounding box center [383, 356] width 272 height 39
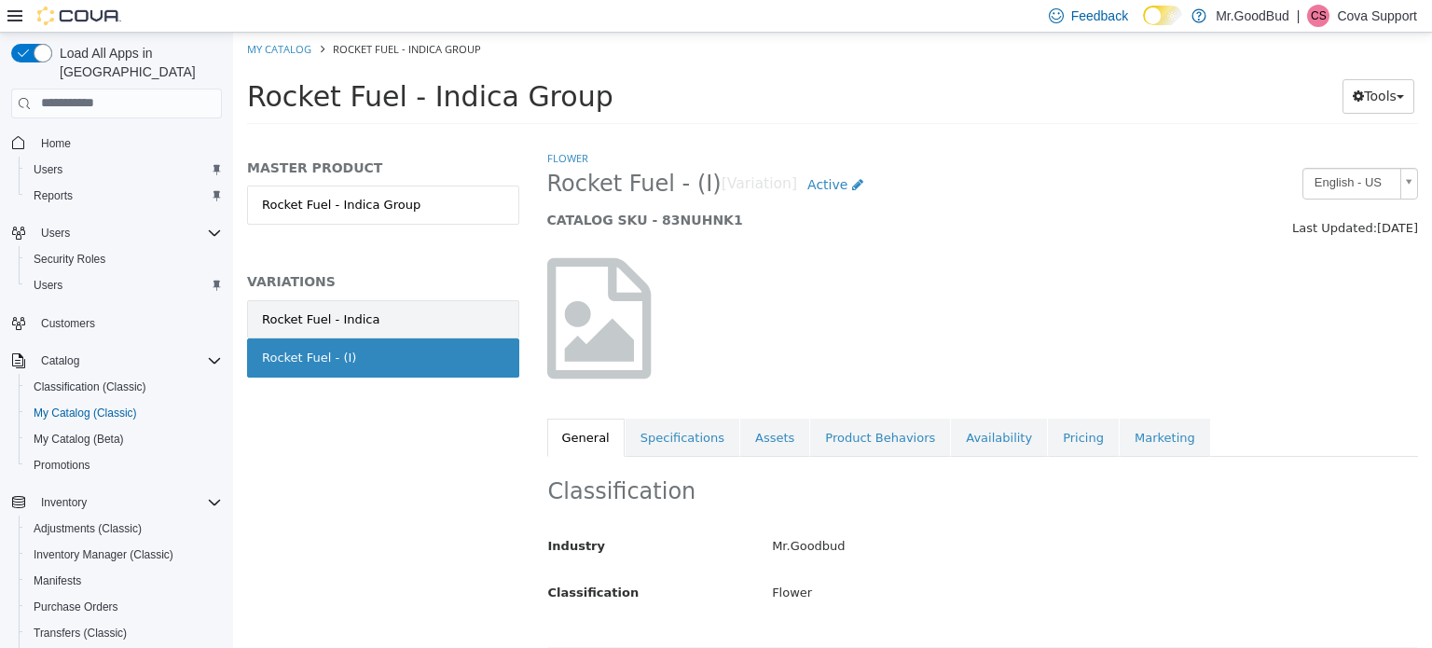
click at [413, 309] on link "Rocket Fuel - Indica" at bounding box center [383, 318] width 272 height 39
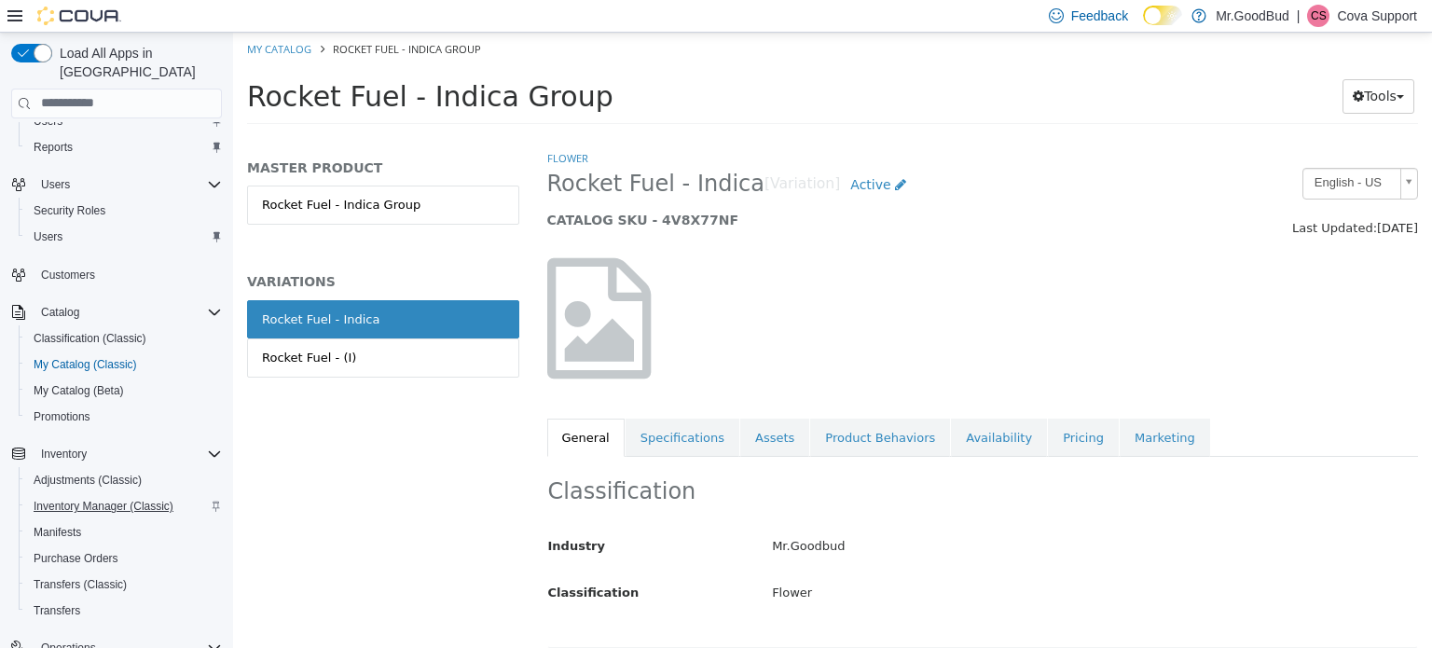
scroll to position [93, 0]
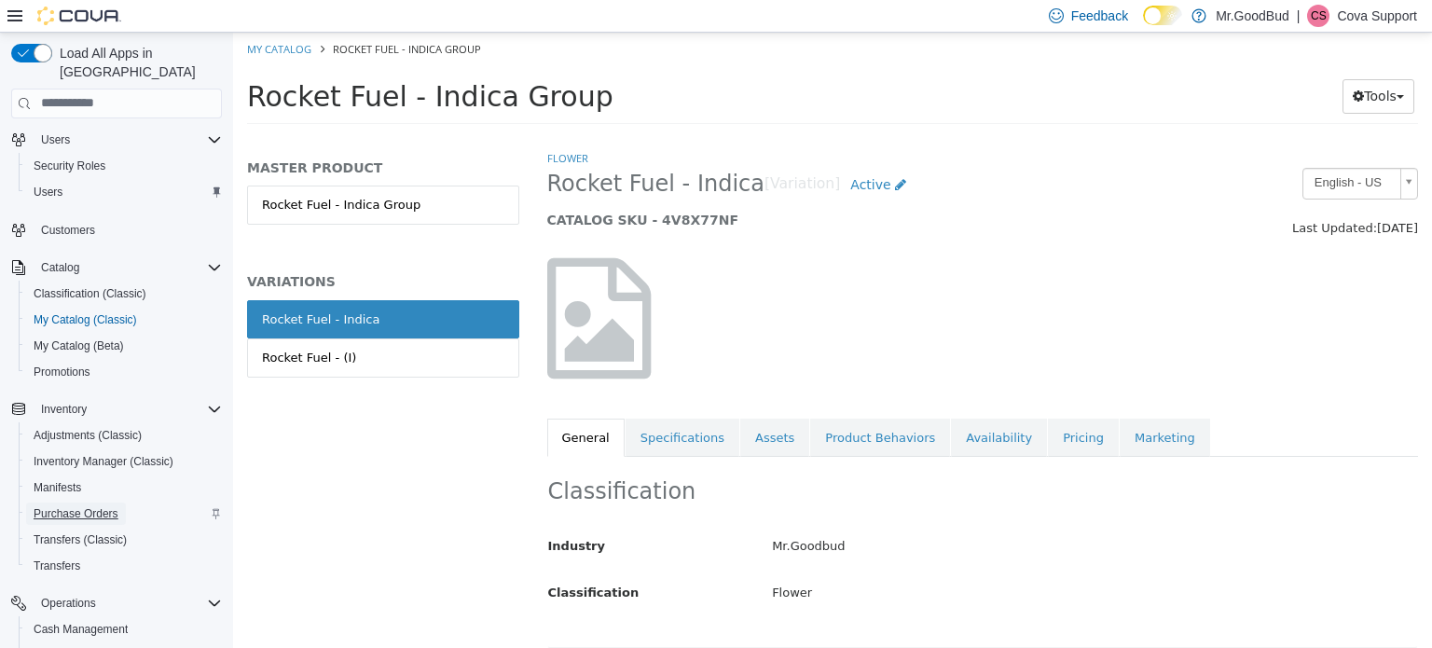
click at [89, 506] on span "Purchase Orders" at bounding box center [76, 513] width 85 height 15
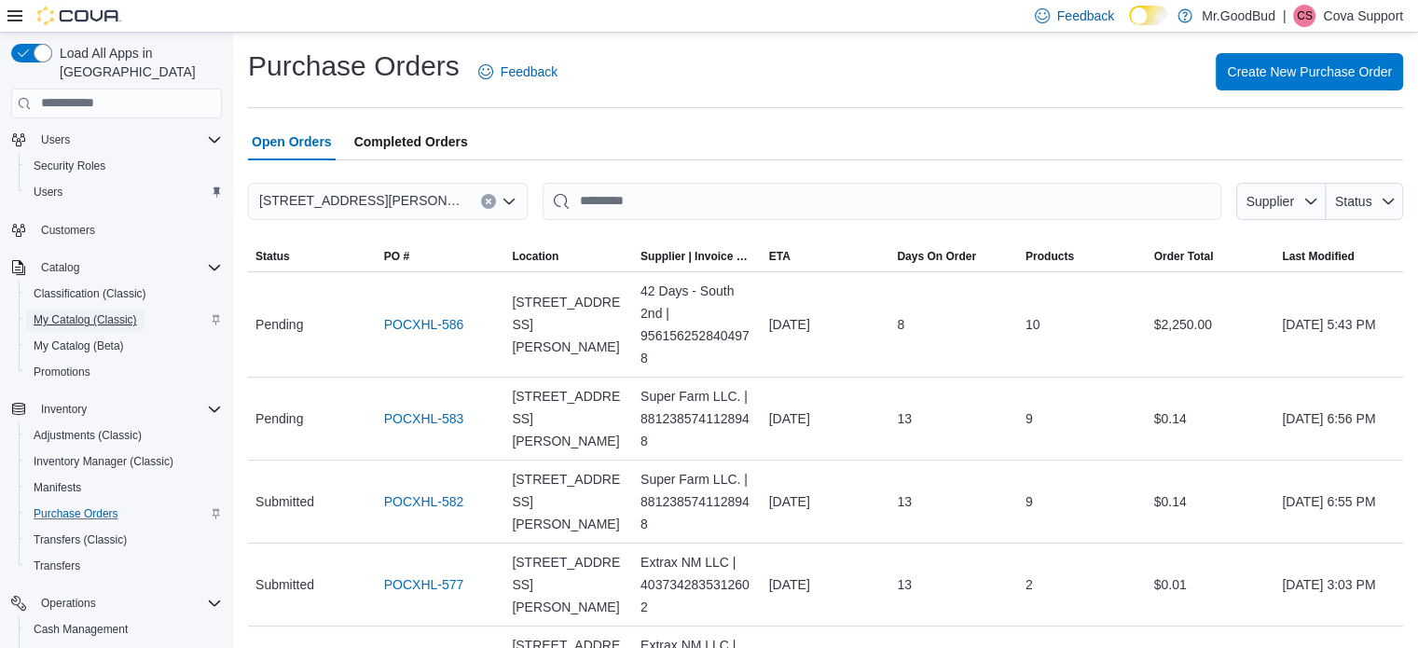
click at [48, 312] on span "My Catalog (Classic)" at bounding box center [85, 319] width 103 height 15
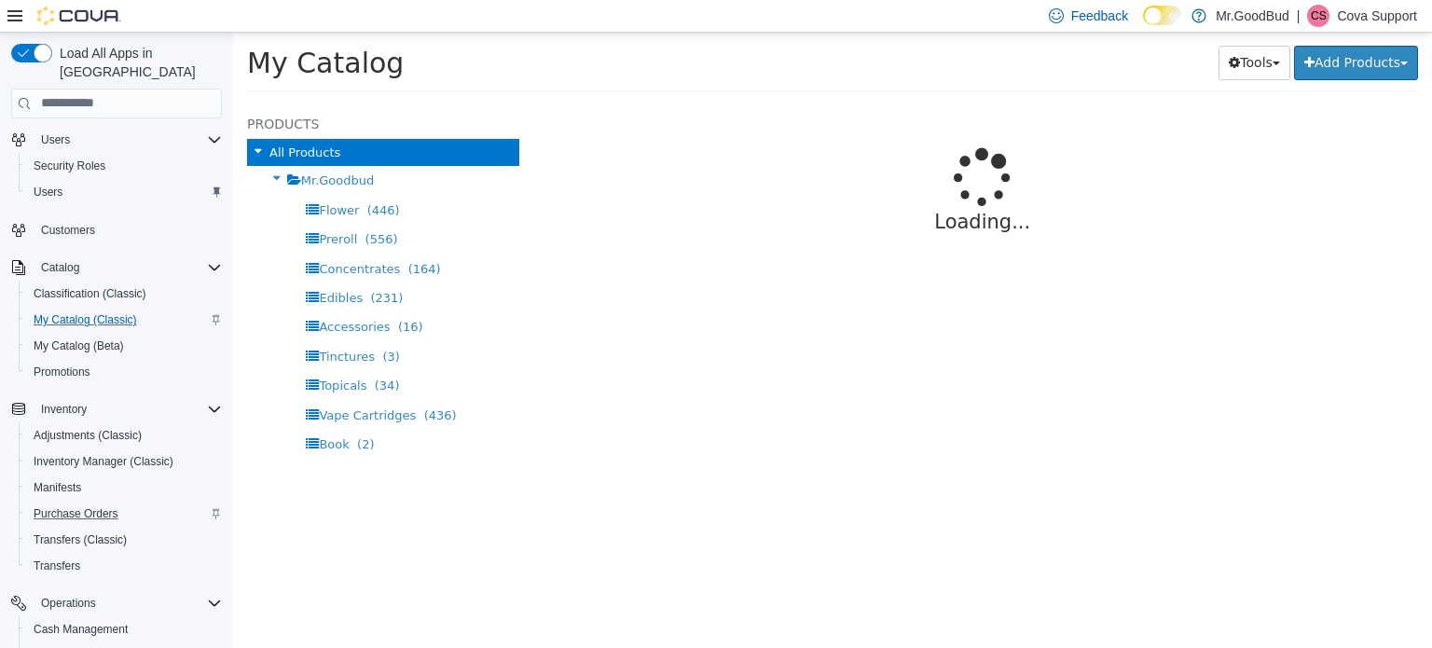
select select "**********"
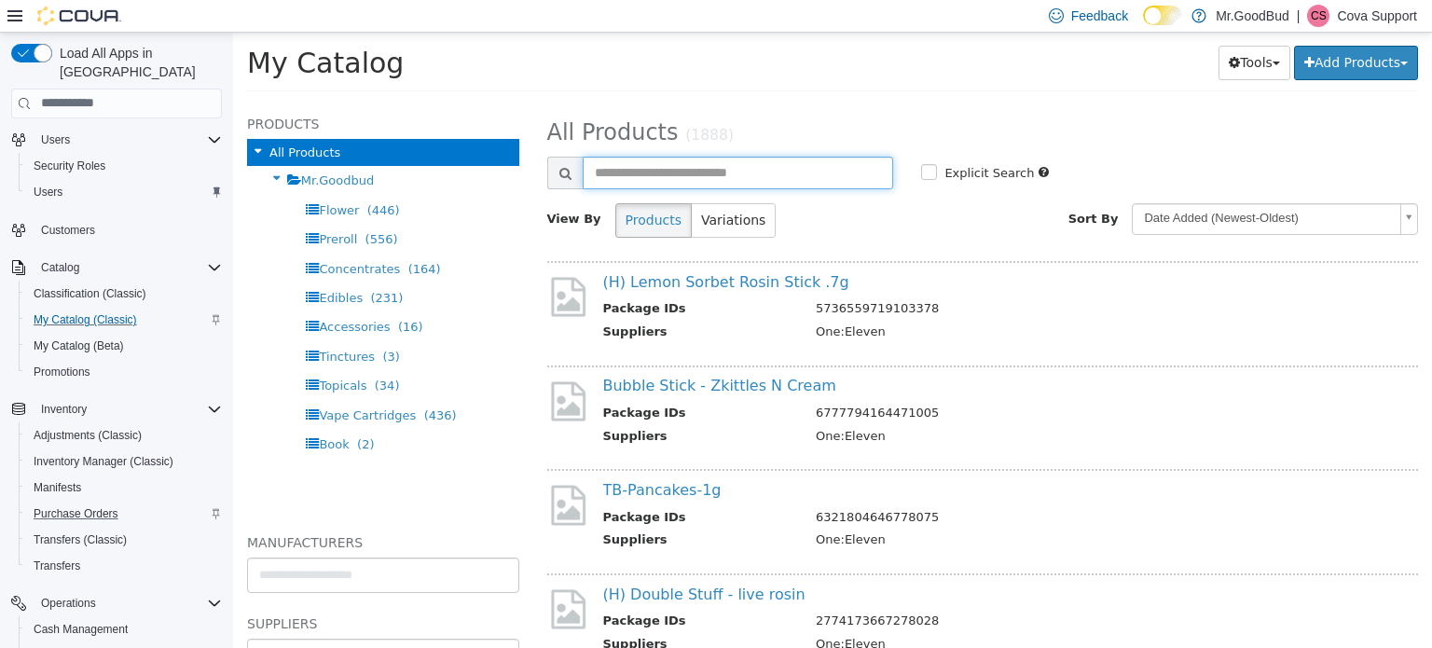
click at [666, 170] on input "text" at bounding box center [738, 172] width 311 height 33
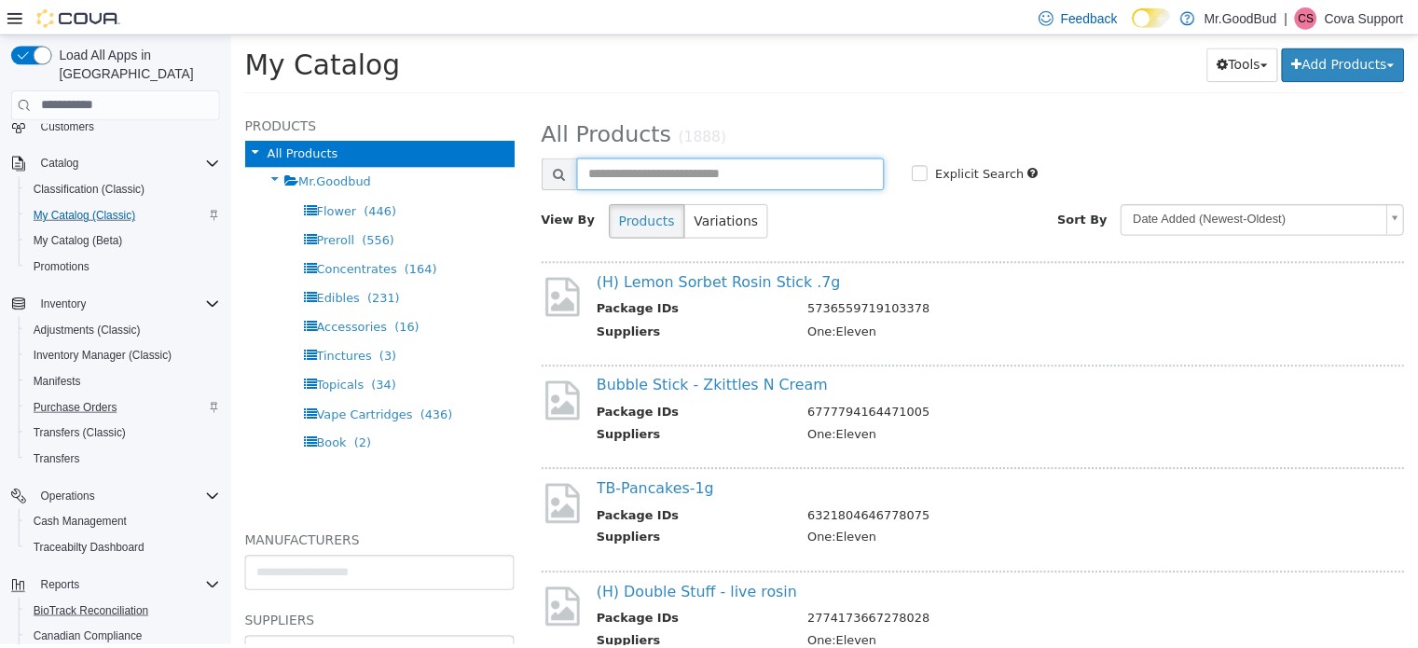
scroll to position [343, 0]
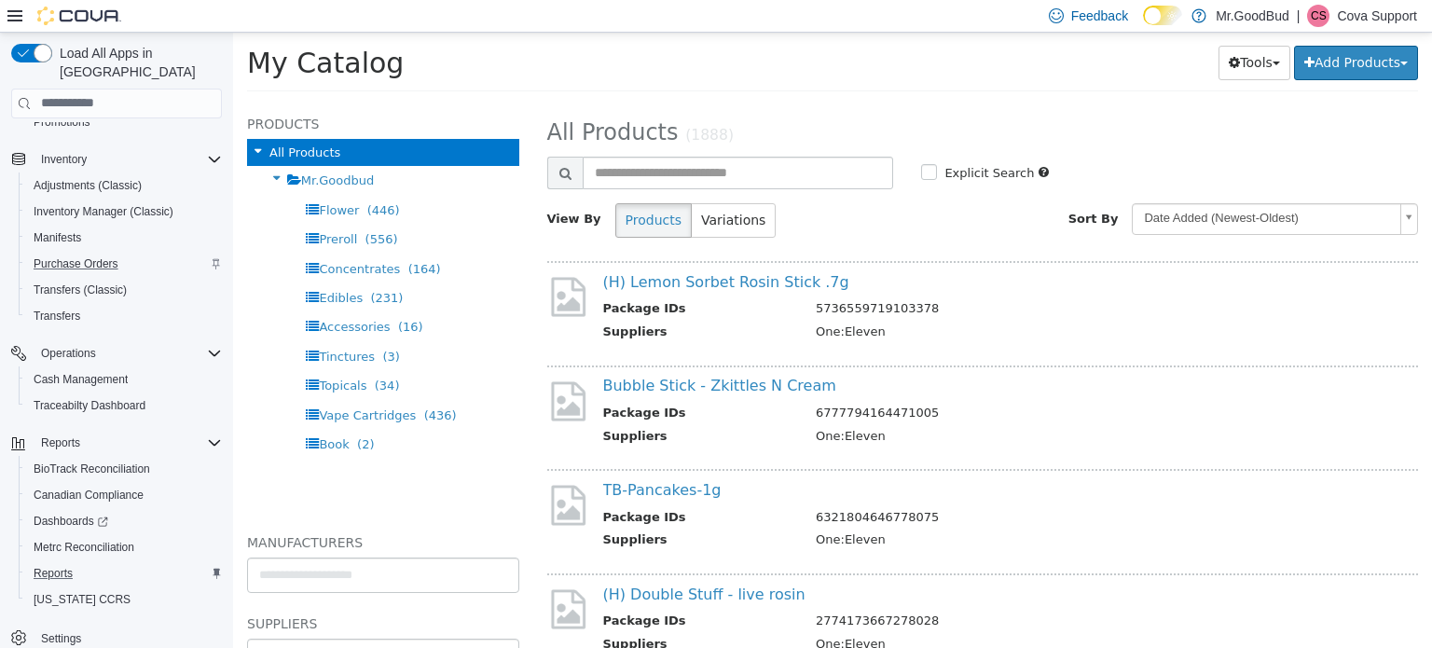
click at [83, 562] on div "Reports" at bounding box center [124, 573] width 196 height 22
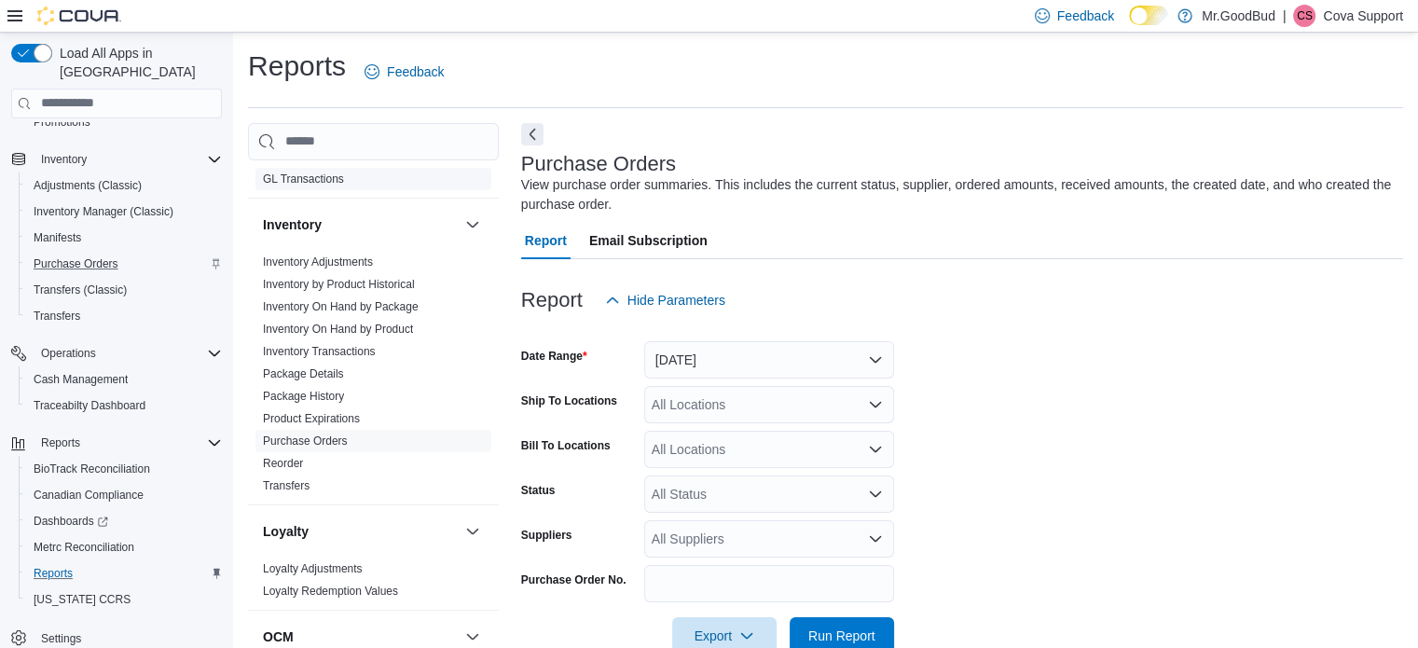
scroll to position [43, 0]
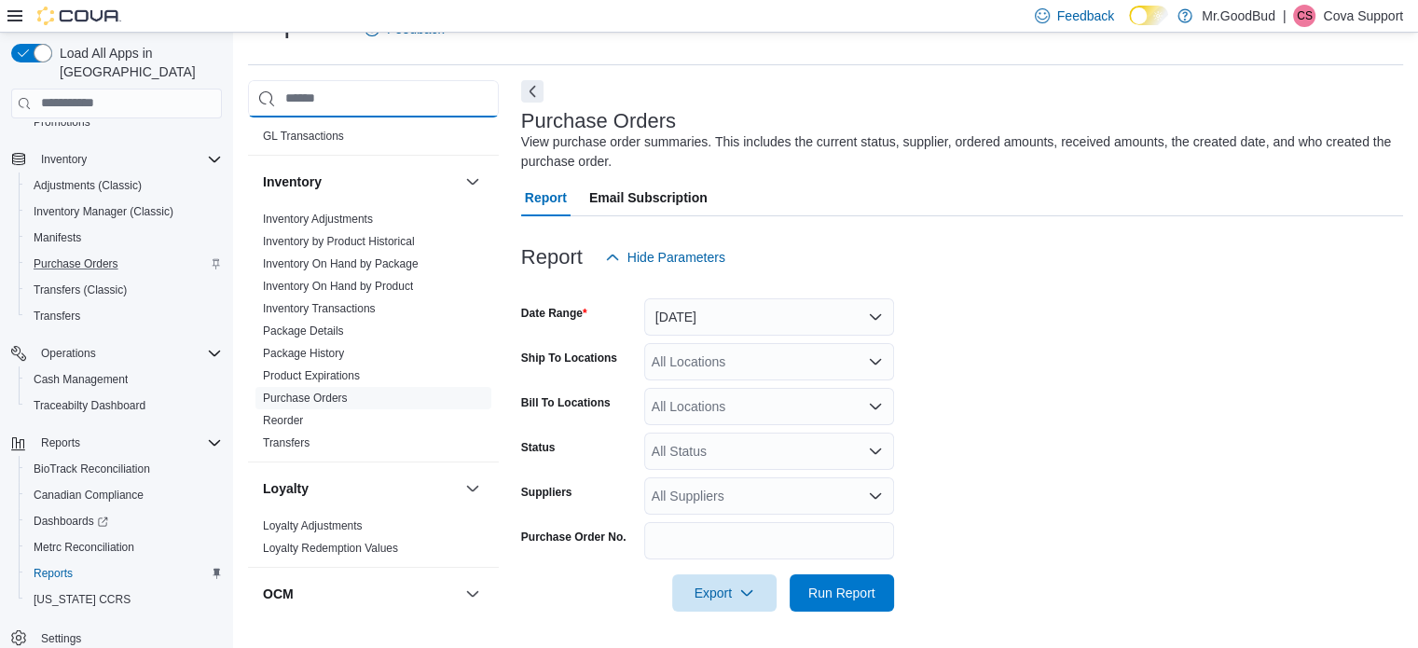
click at [323, 108] on input "search" at bounding box center [373, 98] width 251 height 37
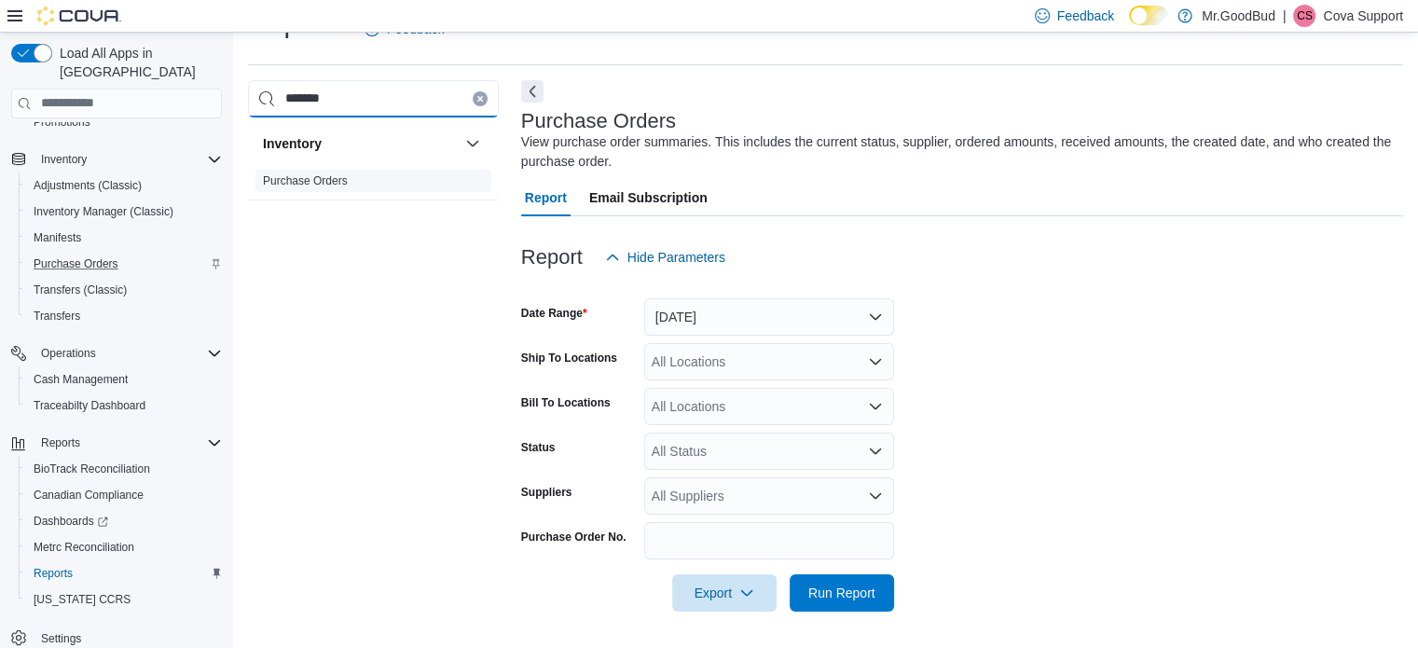
type input "*******"
click at [277, 177] on link "Purchase Orders" at bounding box center [305, 180] width 85 height 13
click at [709, 319] on button "Yesterday" at bounding box center [769, 316] width 250 height 37
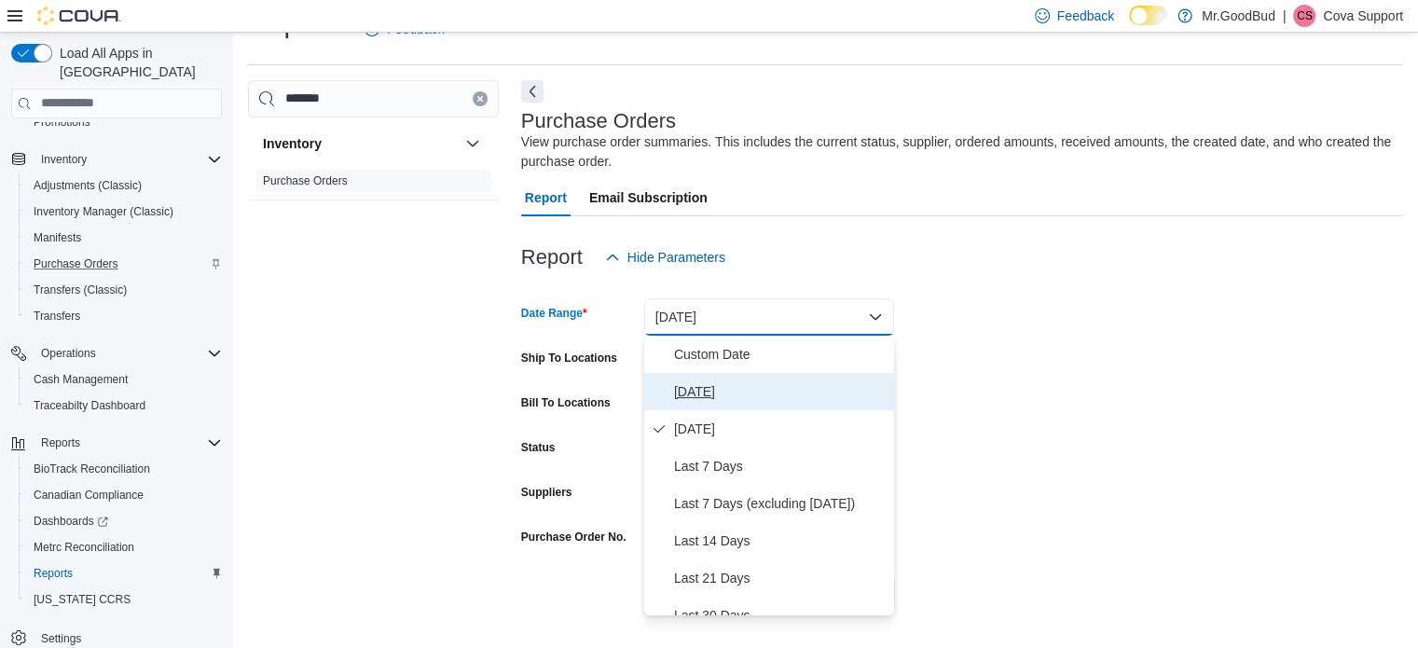
drag, startPoint x: 716, startPoint y: 393, endPoint x: 843, endPoint y: 341, distance: 137.1
click at [716, 394] on span "Today" at bounding box center [780, 391] width 213 height 22
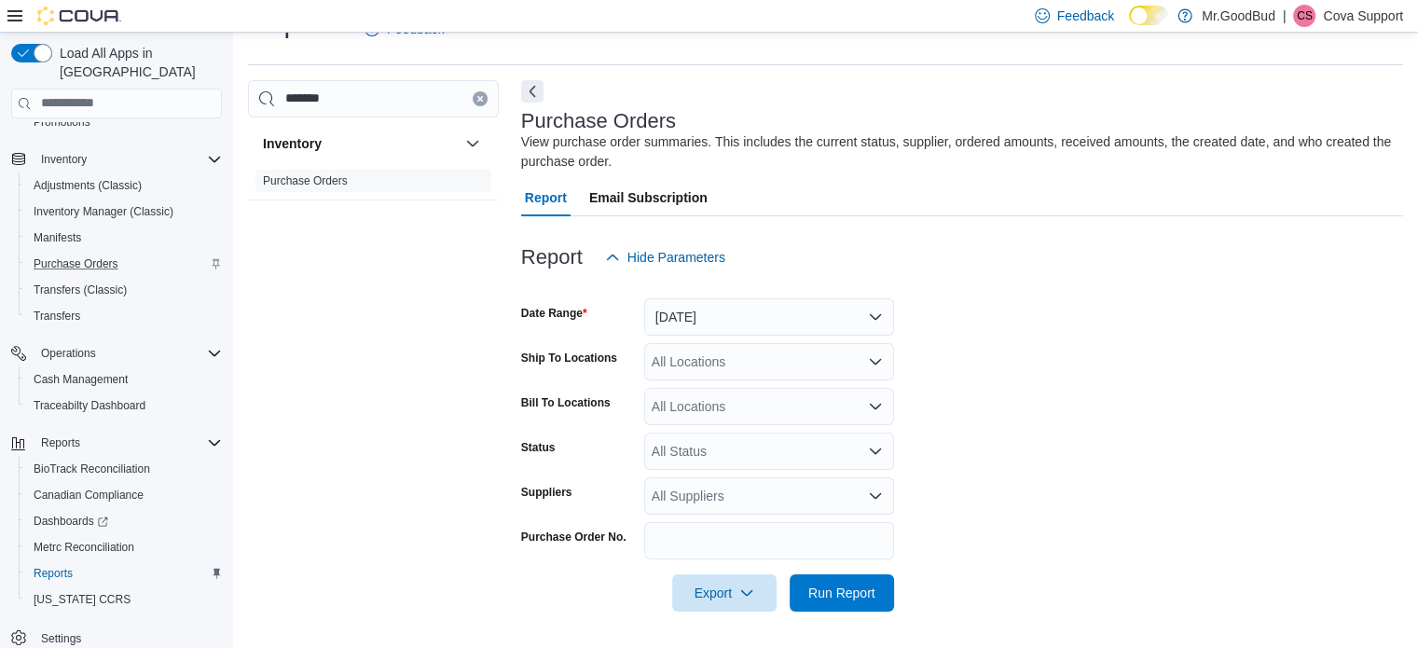
click at [1004, 282] on div at bounding box center [962, 287] width 882 height 22
click at [825, 588] on span "Run Report" at bounding box center [841, 592] width 67 height 19
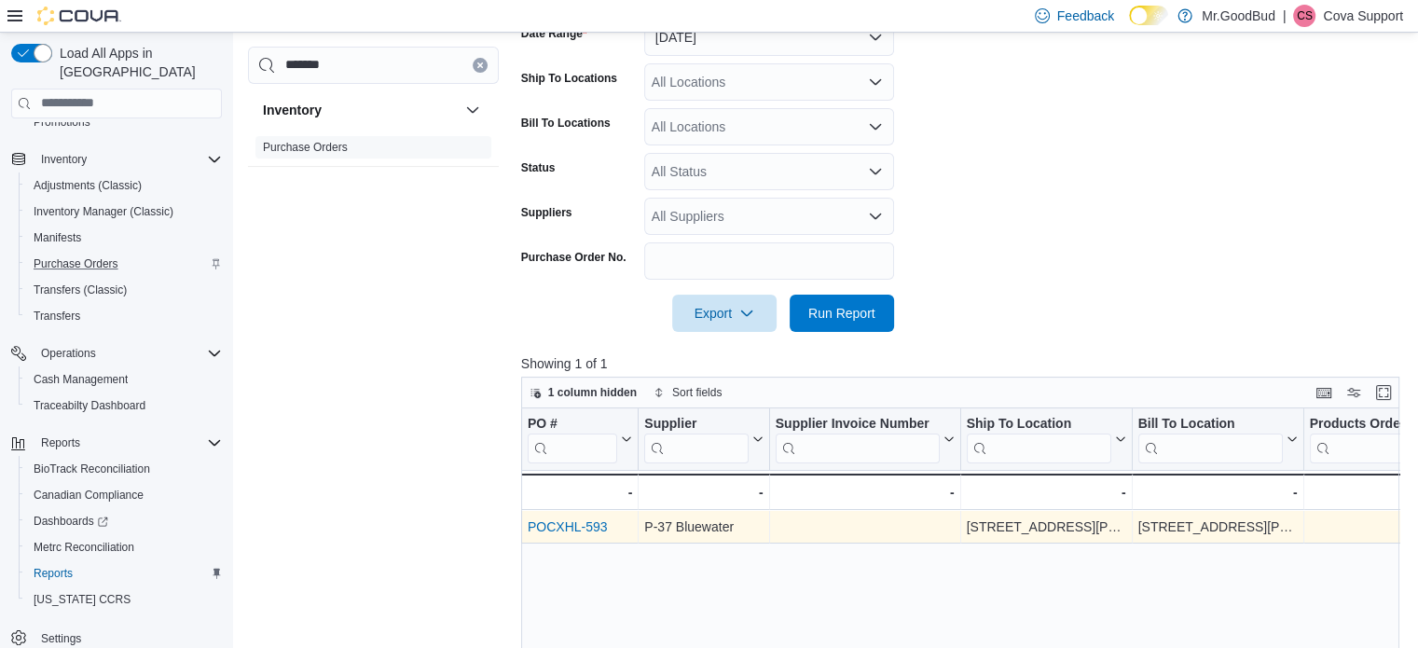
click at [582, 522] on link "POCXHL-593" at bounding box center [568, 526] width 80 height 15
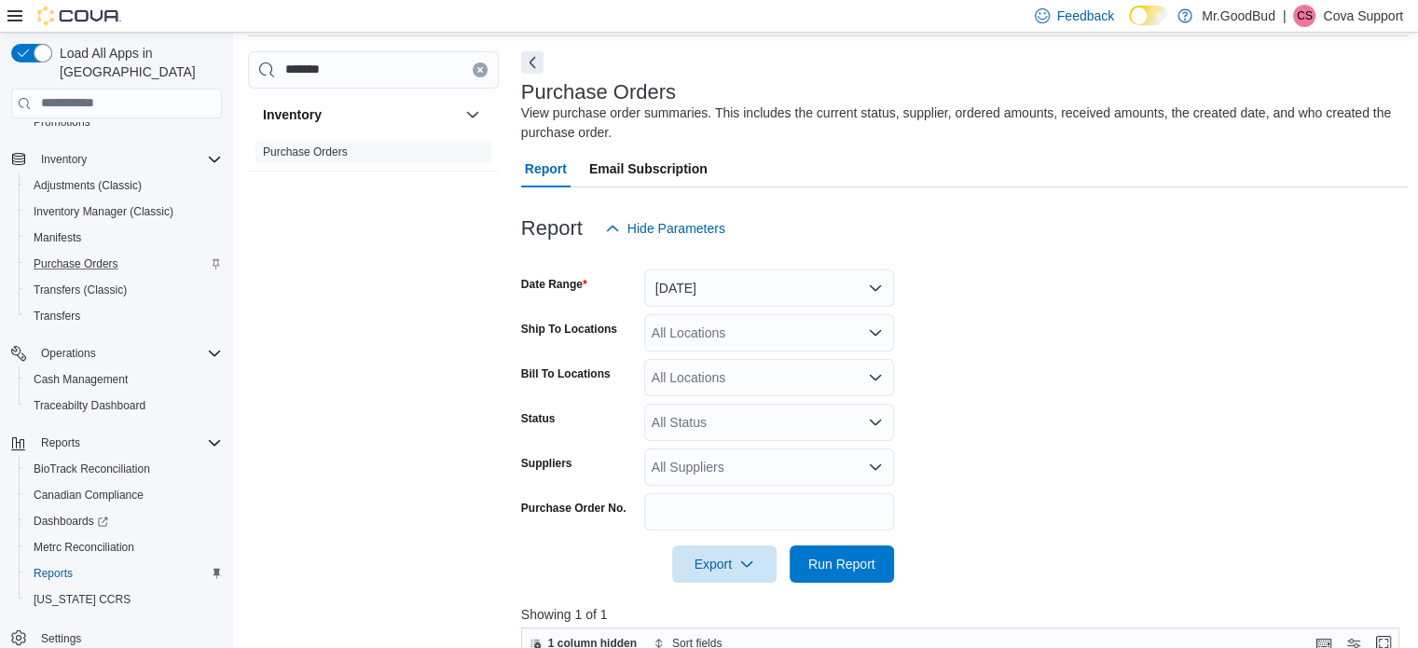
scroll to position [0, 0]
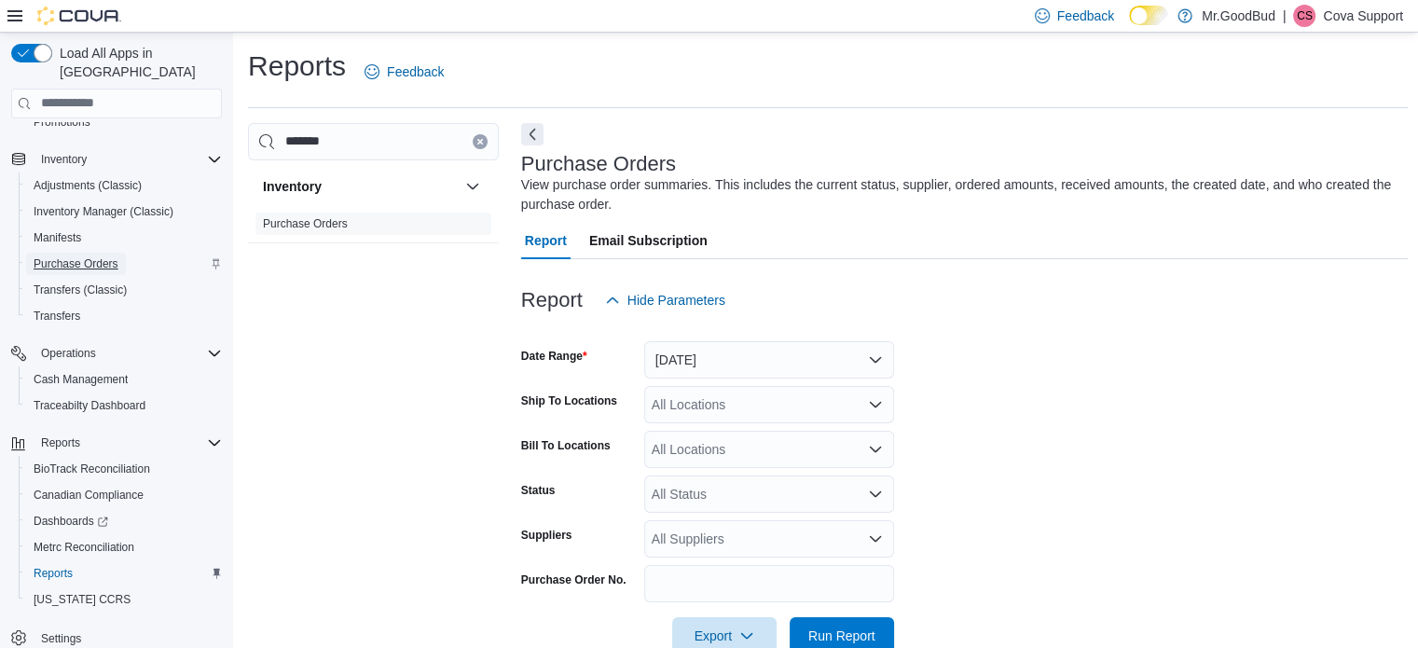
click at [99, 253] on span "Purchase Orders" at bounding box center [76, 264] width 85 height 22
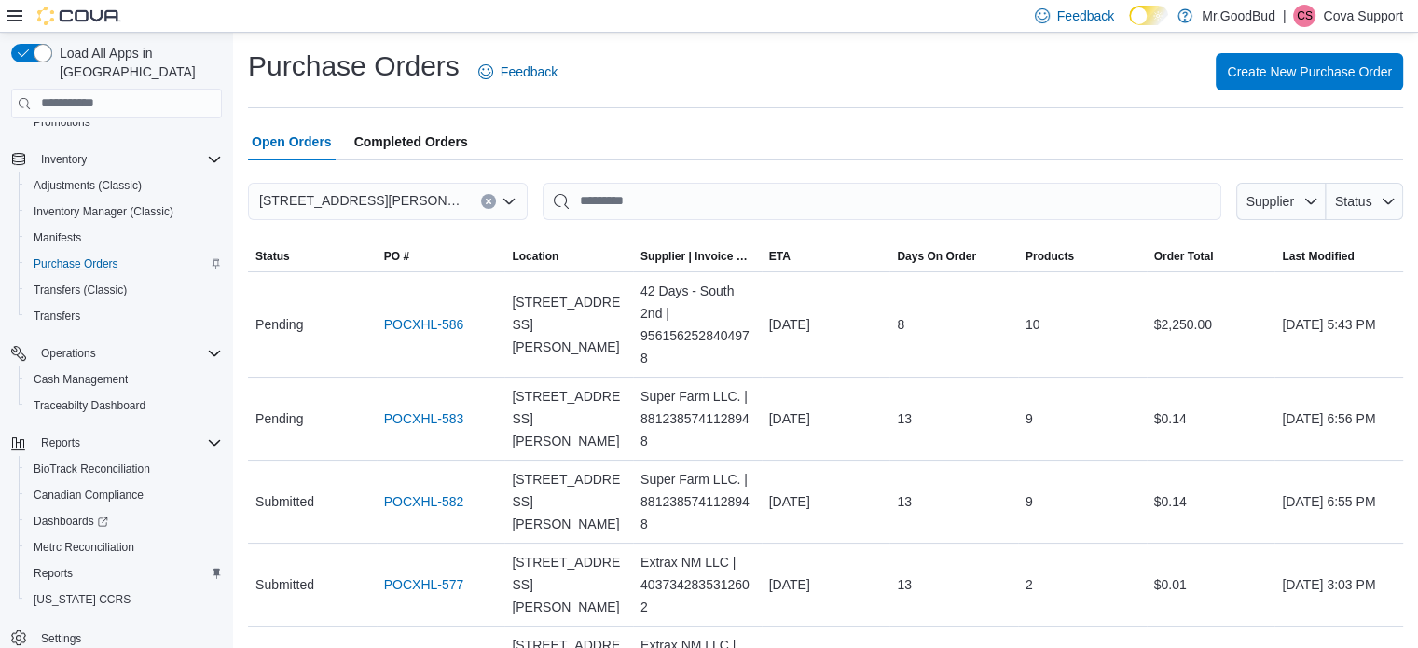
click at [1348, 12] on p "Cova Support" at bounding box center [1363, 16] width 80 height 22
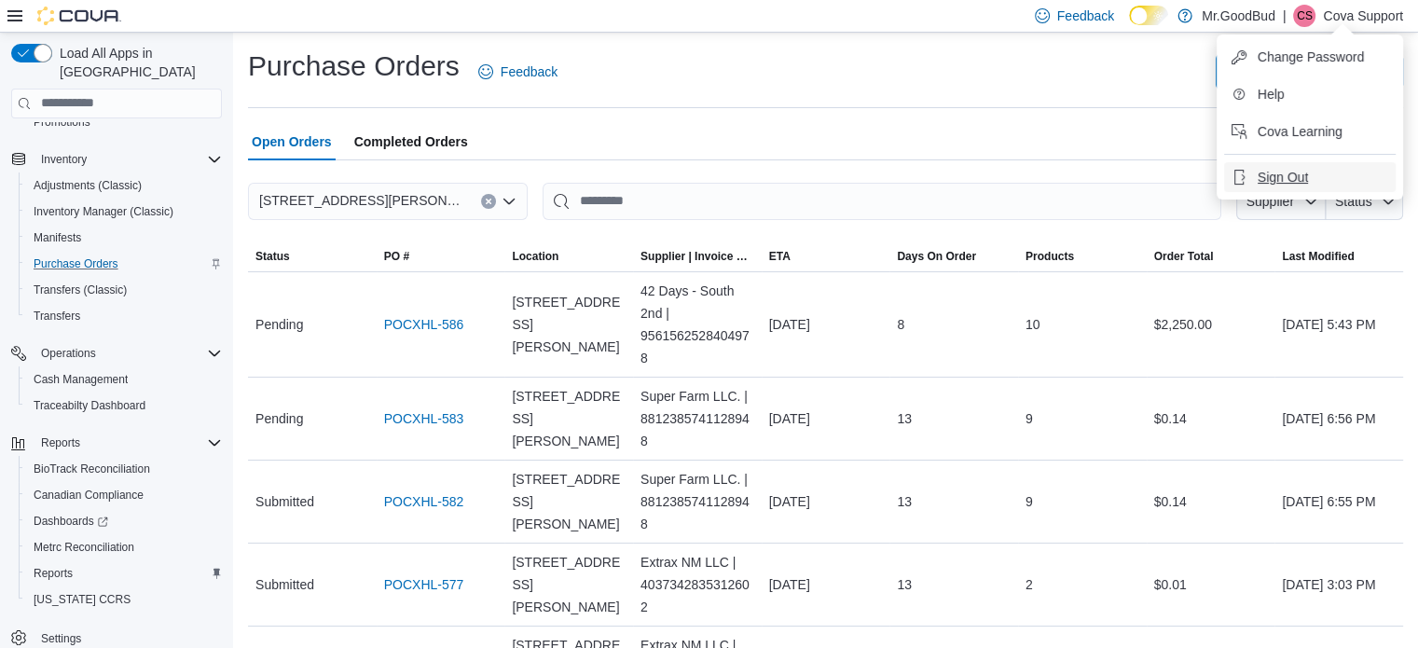
click at [1267, 162] on ul "Change Password Help Cova Learning Sign Out" at bounding box center [1310, 116] width 186 height 165
click at [1273, 178] on span "Sign Out" at bounding box center [1283, 177] width 50 height 19
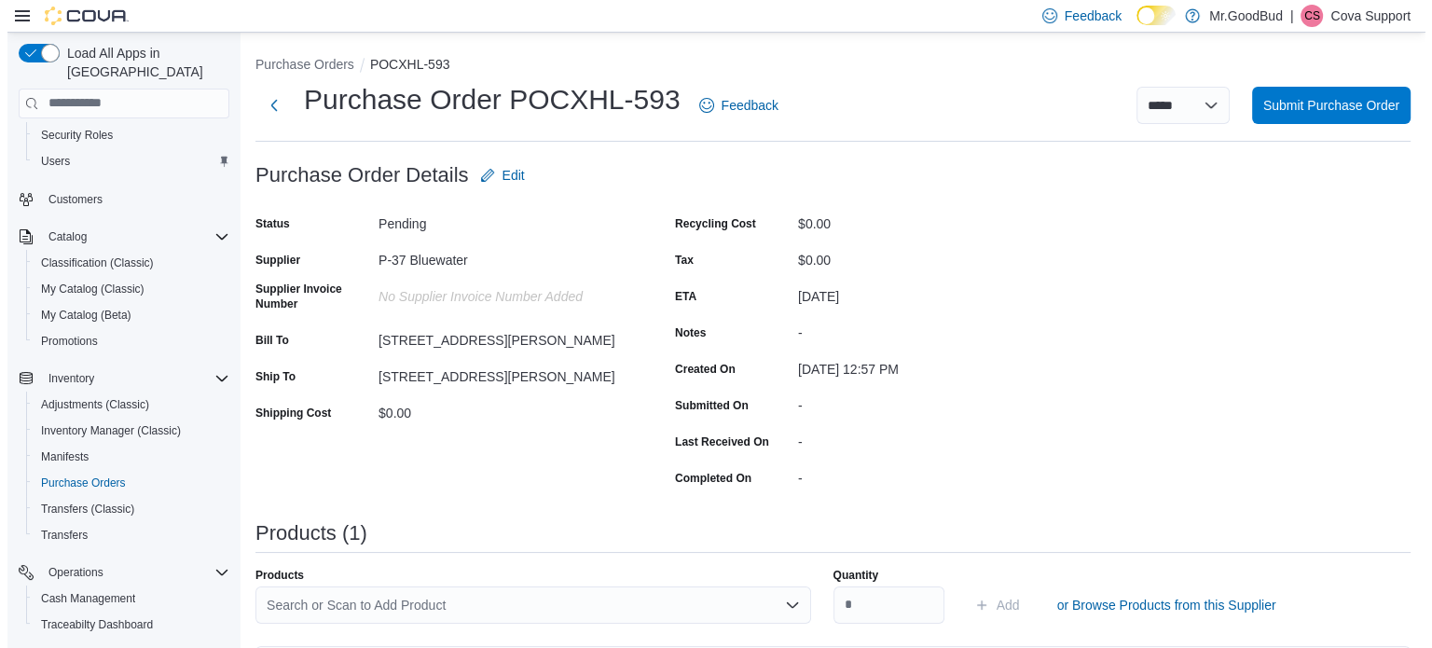
scroll to position [280, 0]
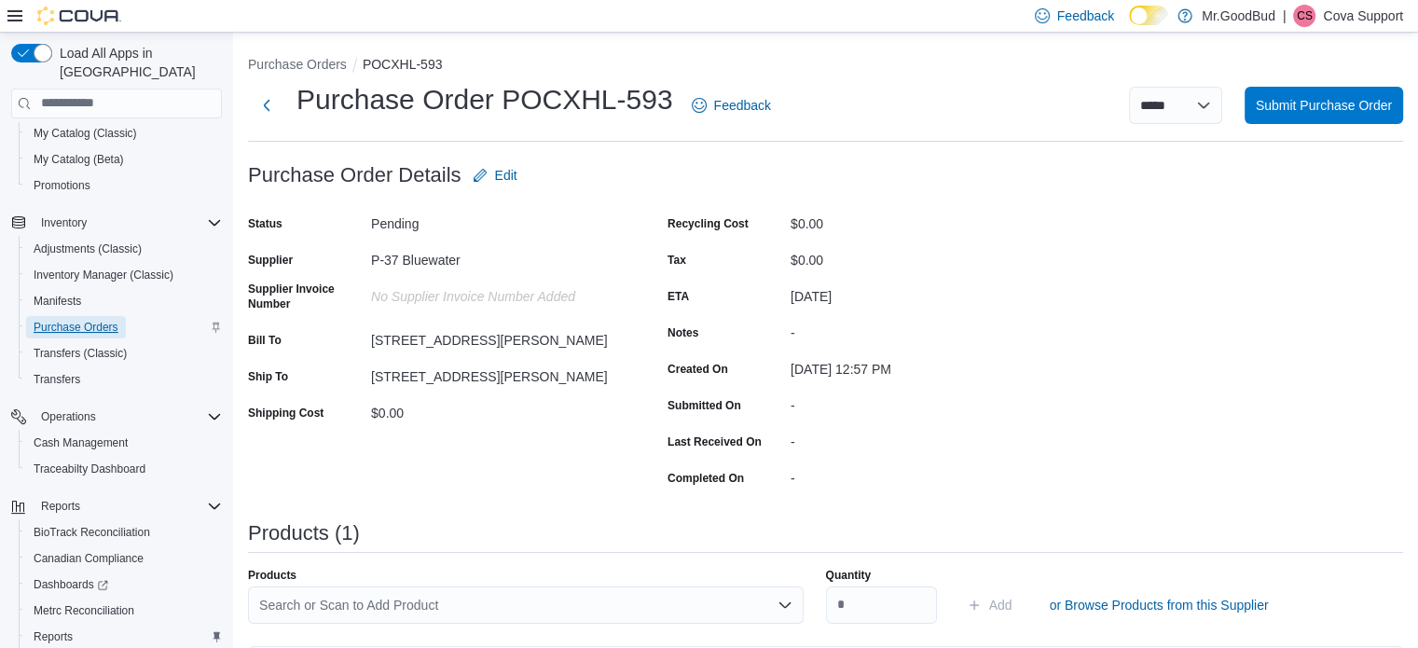
click at [76, 320] on span "Purchase Orders" at bounding box center [76, 327] width 85 height 15
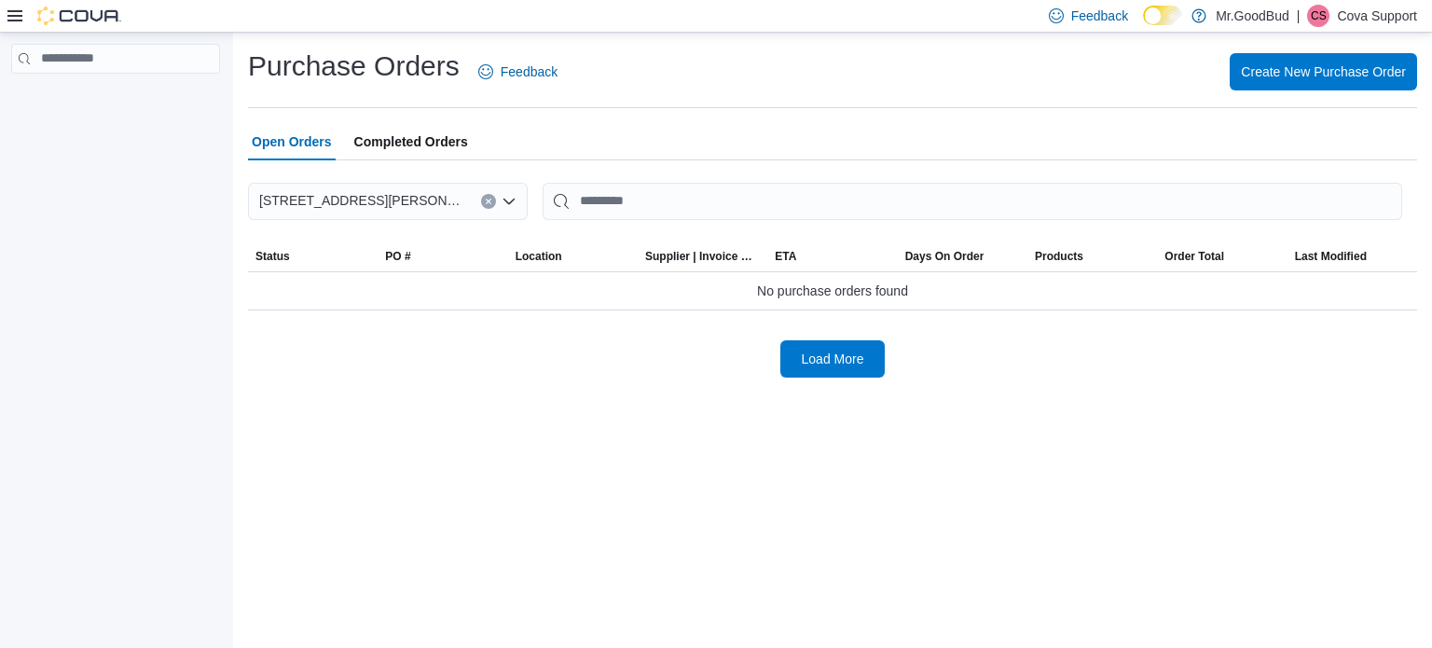
click at [464, 140] on span "Completed Orders" at bounding box center [411, 141] width 114 height 37
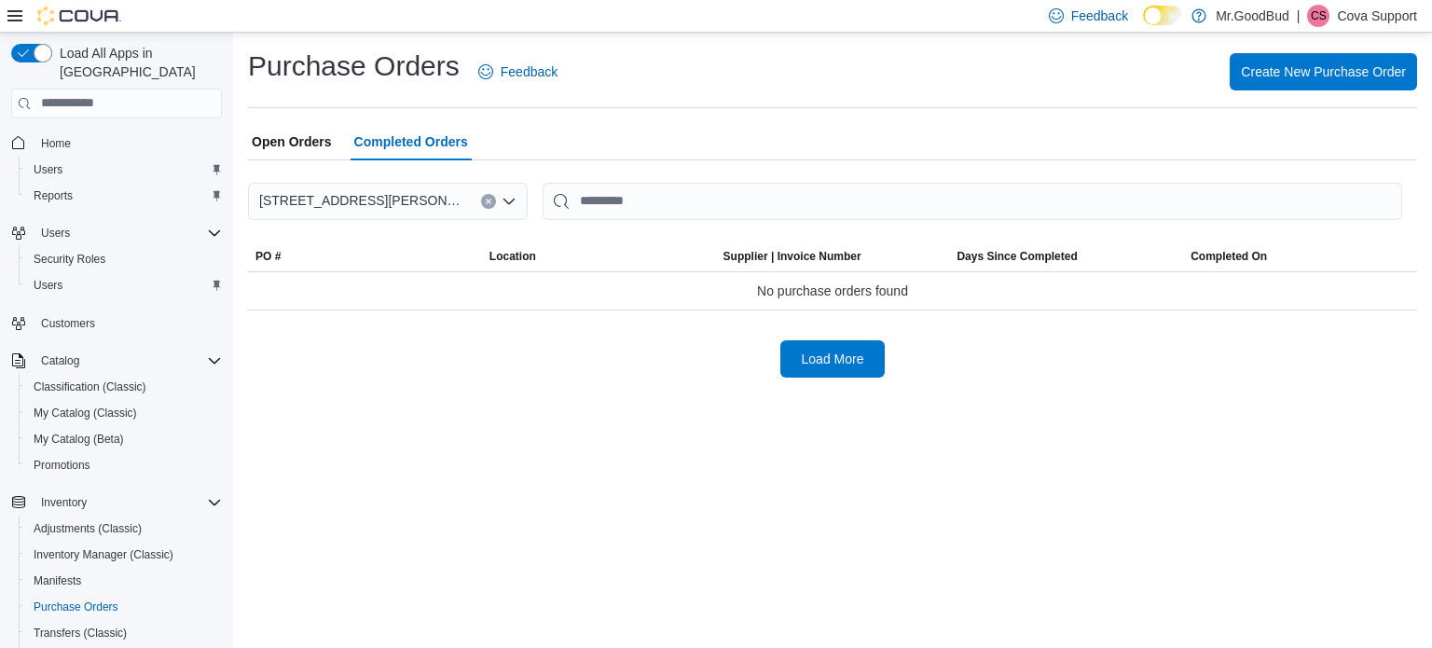
click at [389, 136] on span "Completed Orders" at bounding box center [411, 141] width 114 height 37
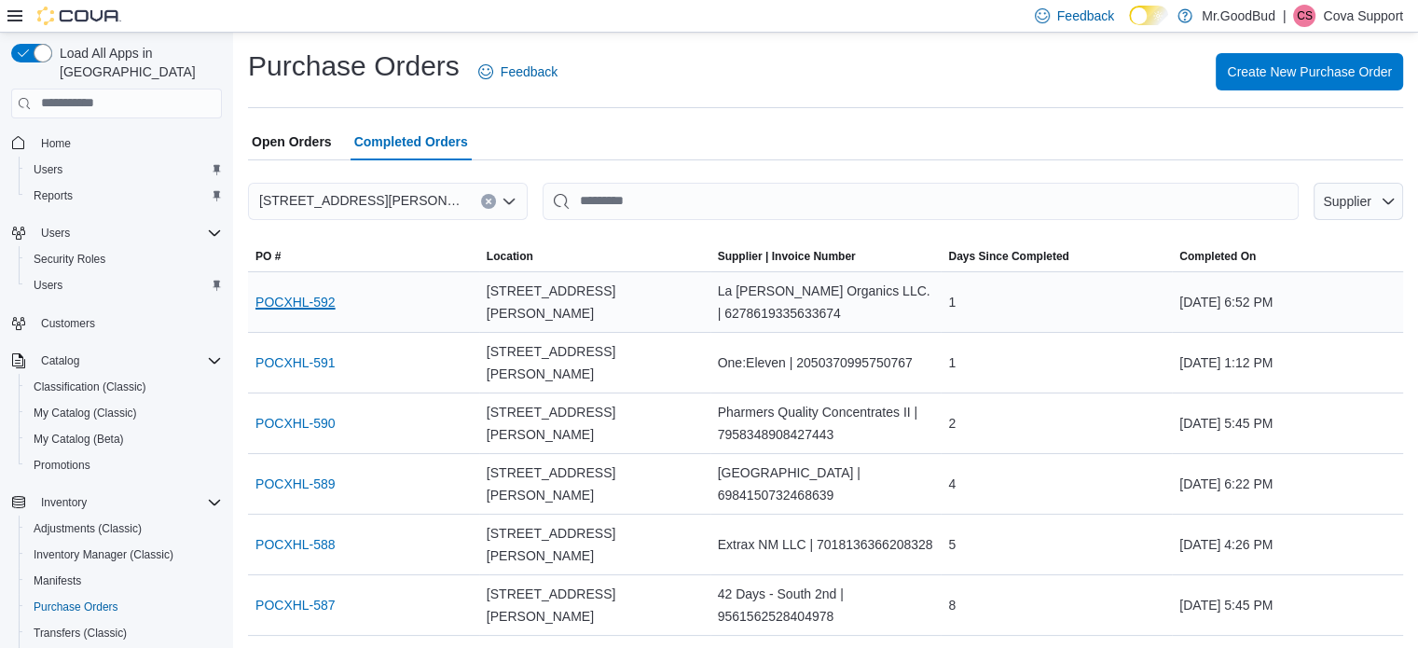
click at [306, 296] on link "POCXHL-592" at bounding box center [295, 302] width 80 height 22
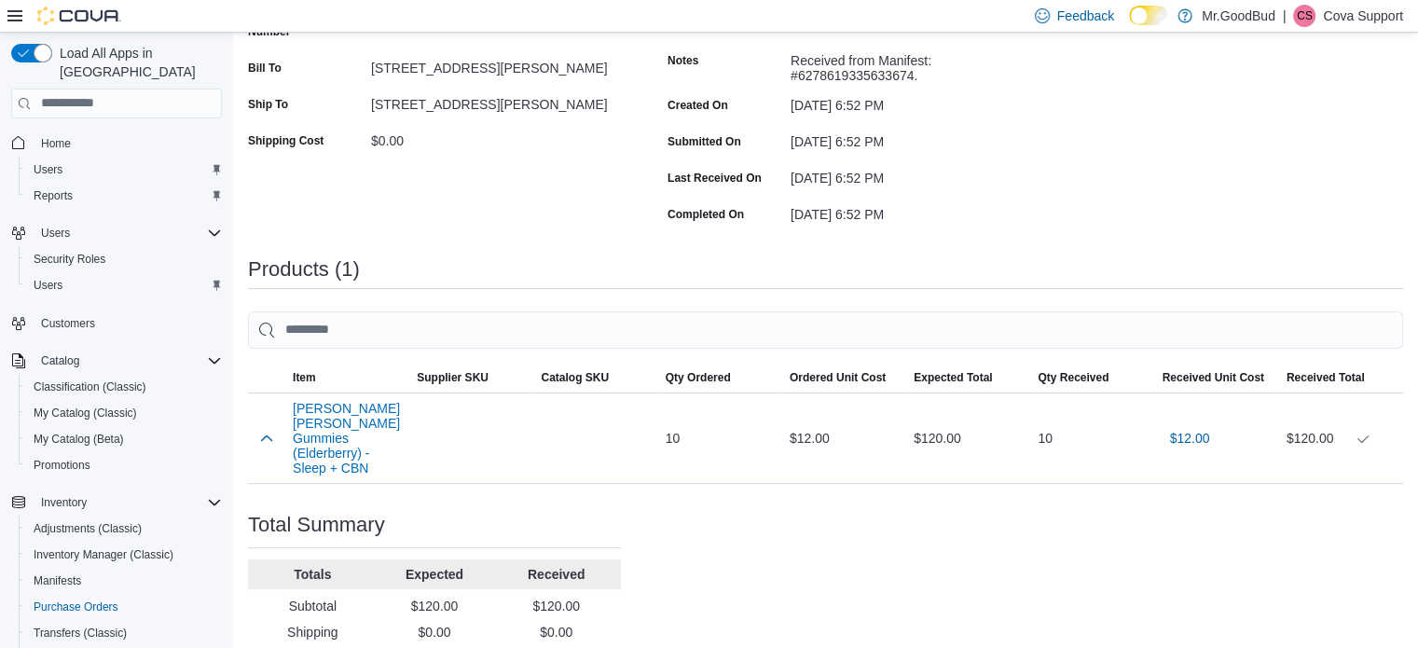
scroll to position [280, 0]
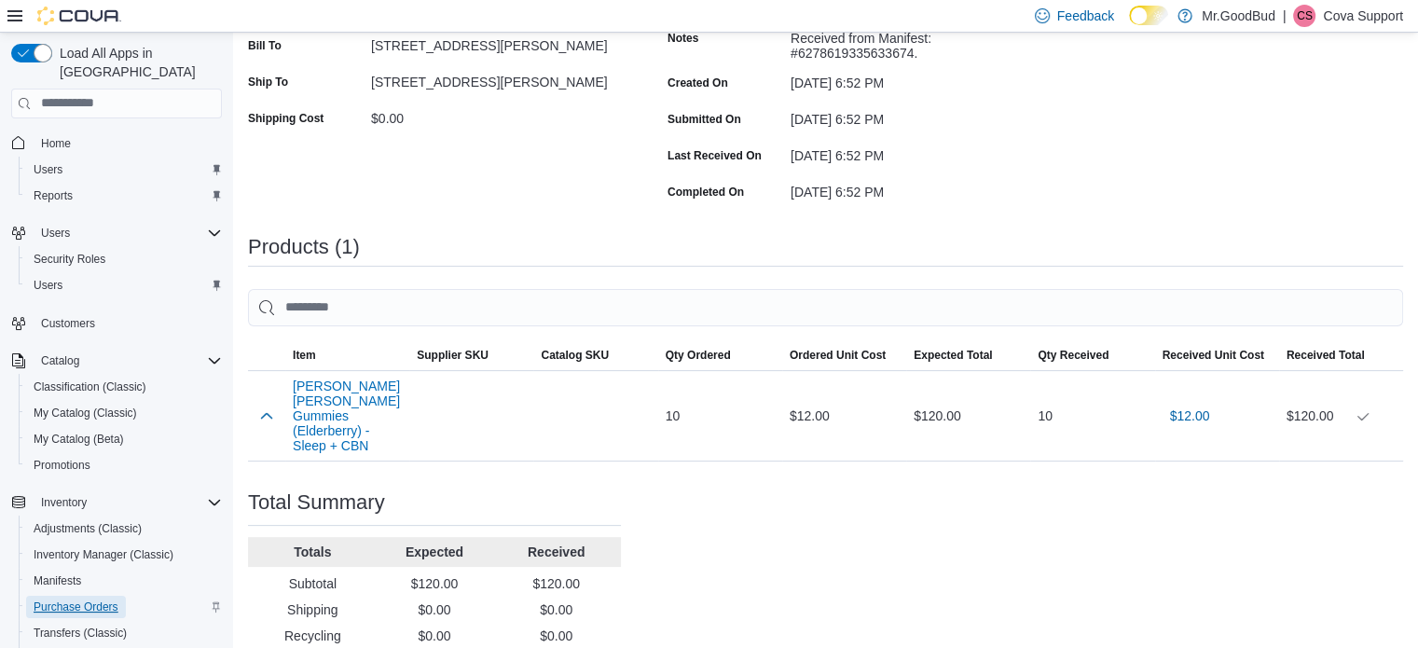
click at [78, 599] on span "Purchase Orders" at bounding box center [76, 606] width 85 height 15
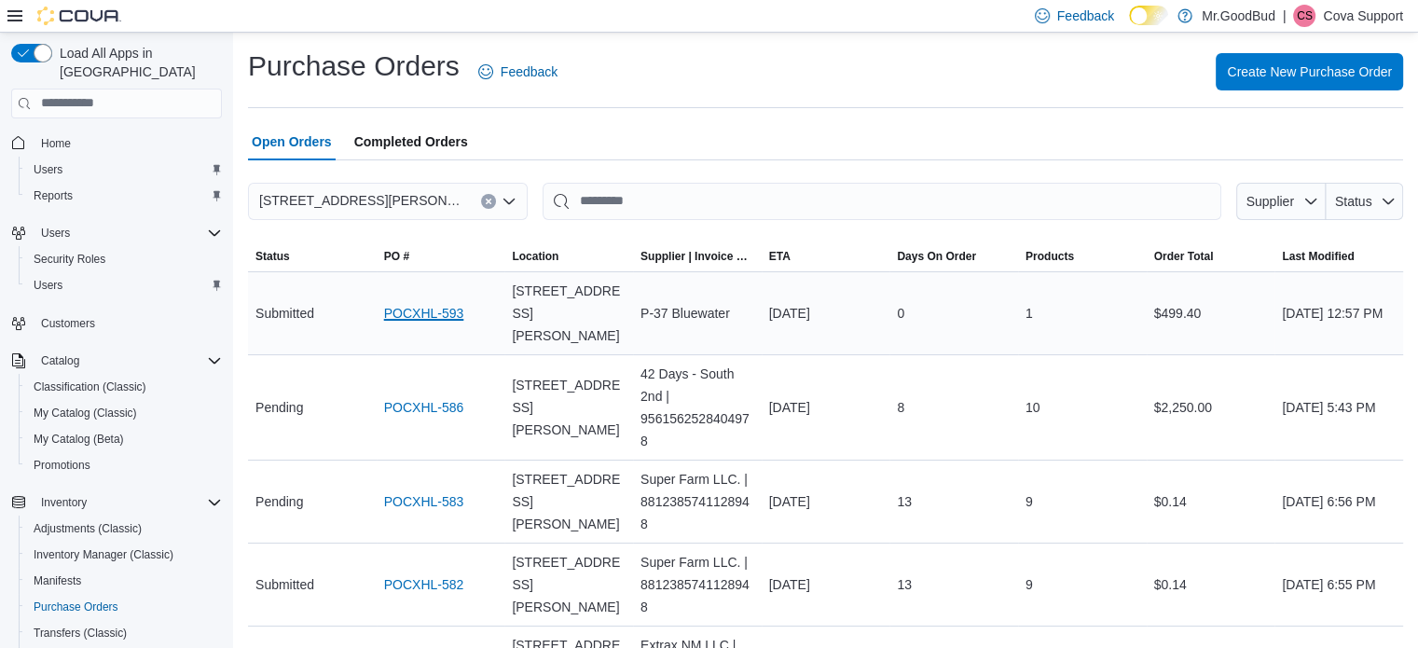
click at [395, 302] on link "POCXHL-593" at bounding box center [424, 313] width 80 height 22
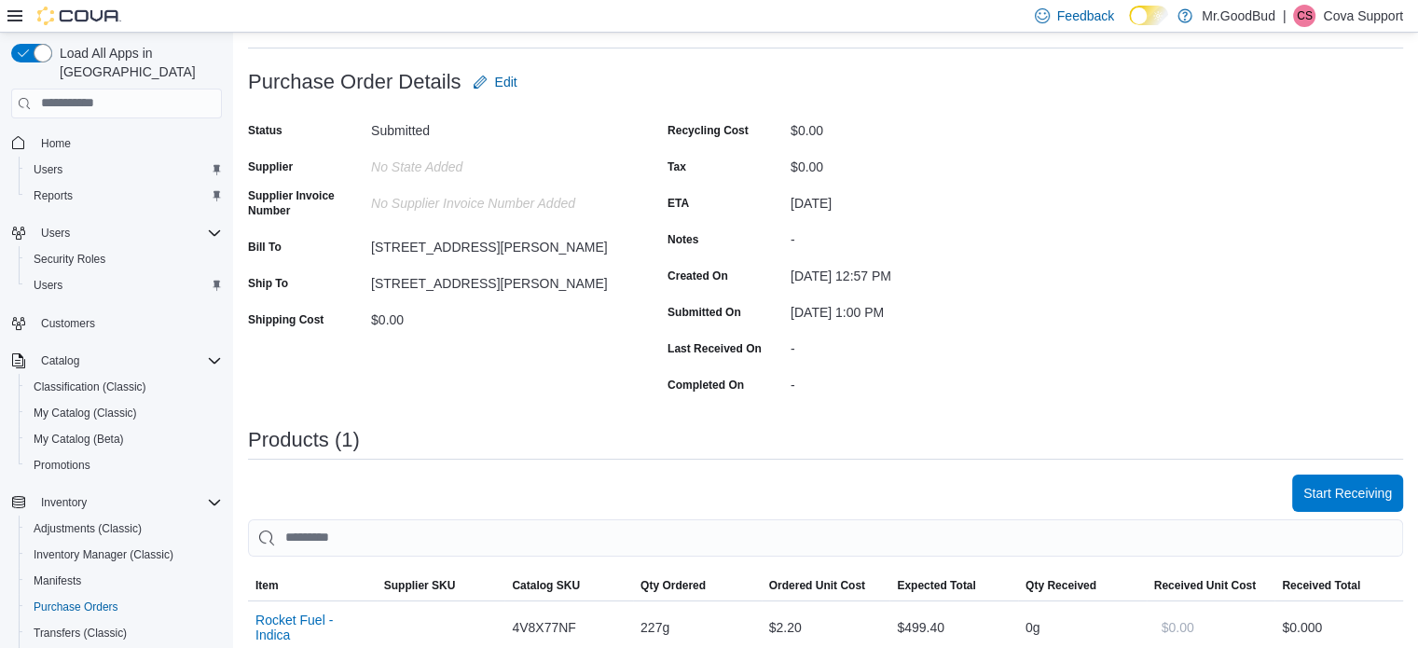
scroll to position [186, 0]
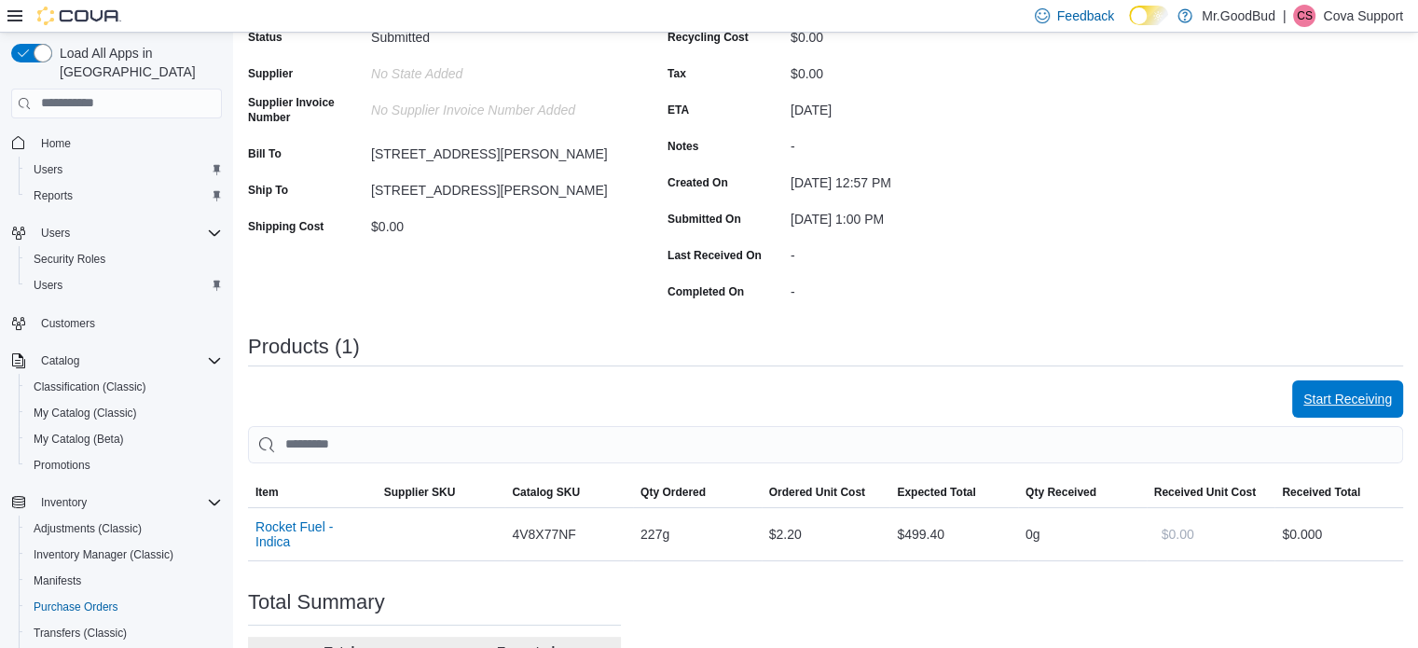
click at [1342, 392] on span "Start Receiving" at bounding box center [1347, 399] width 89 height 19
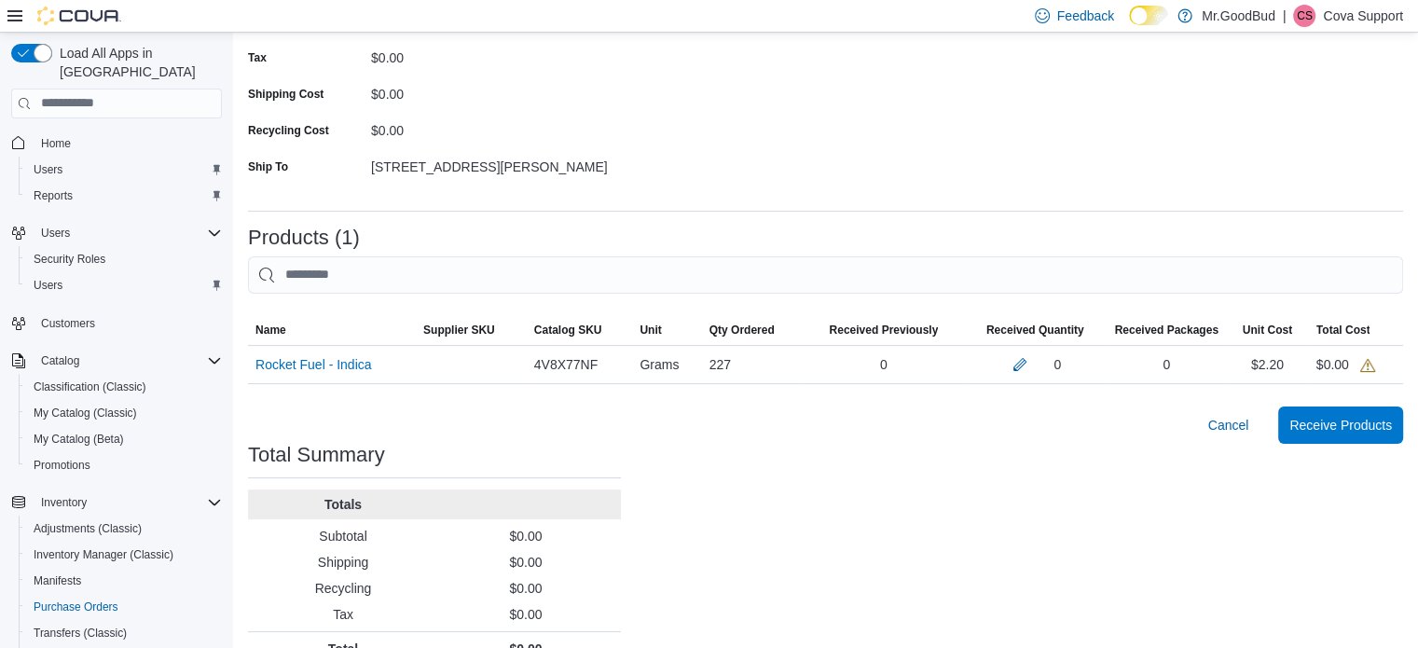
scroll to position [270, 0]
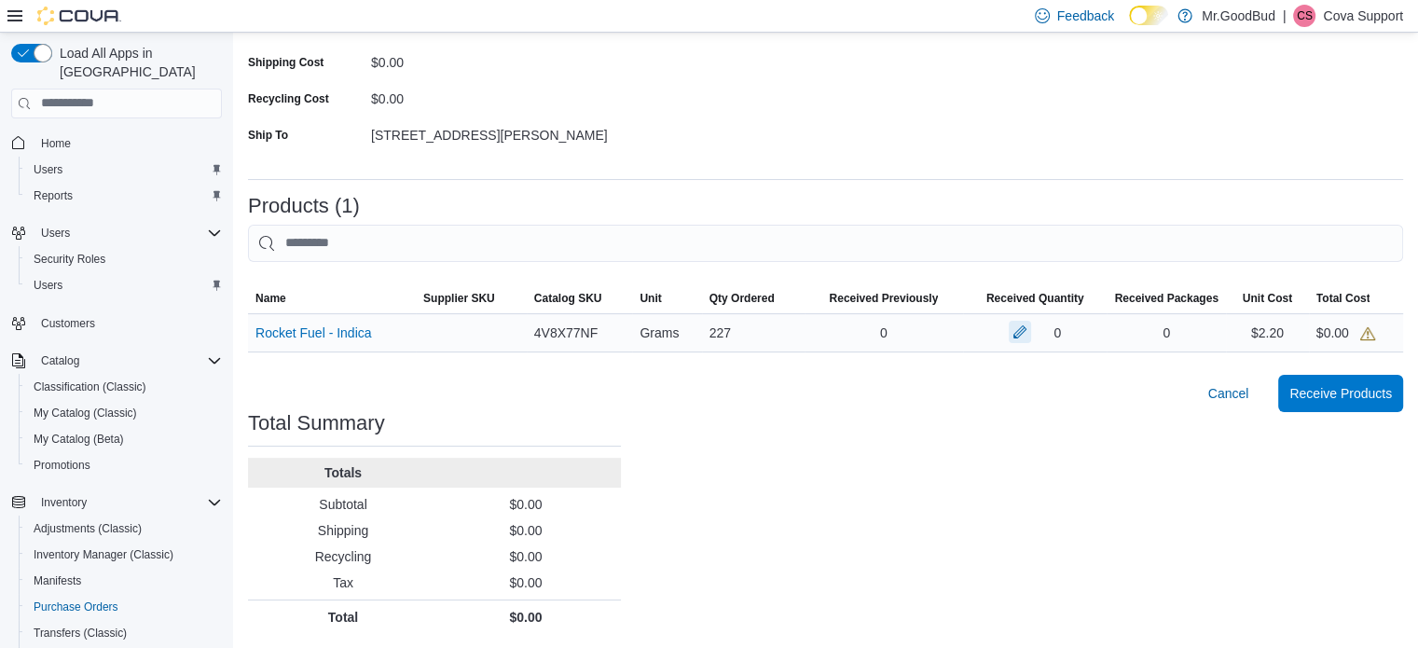
click at [1027, 329] on button "button" at bounding box center [1020, 332] width 22 height 22
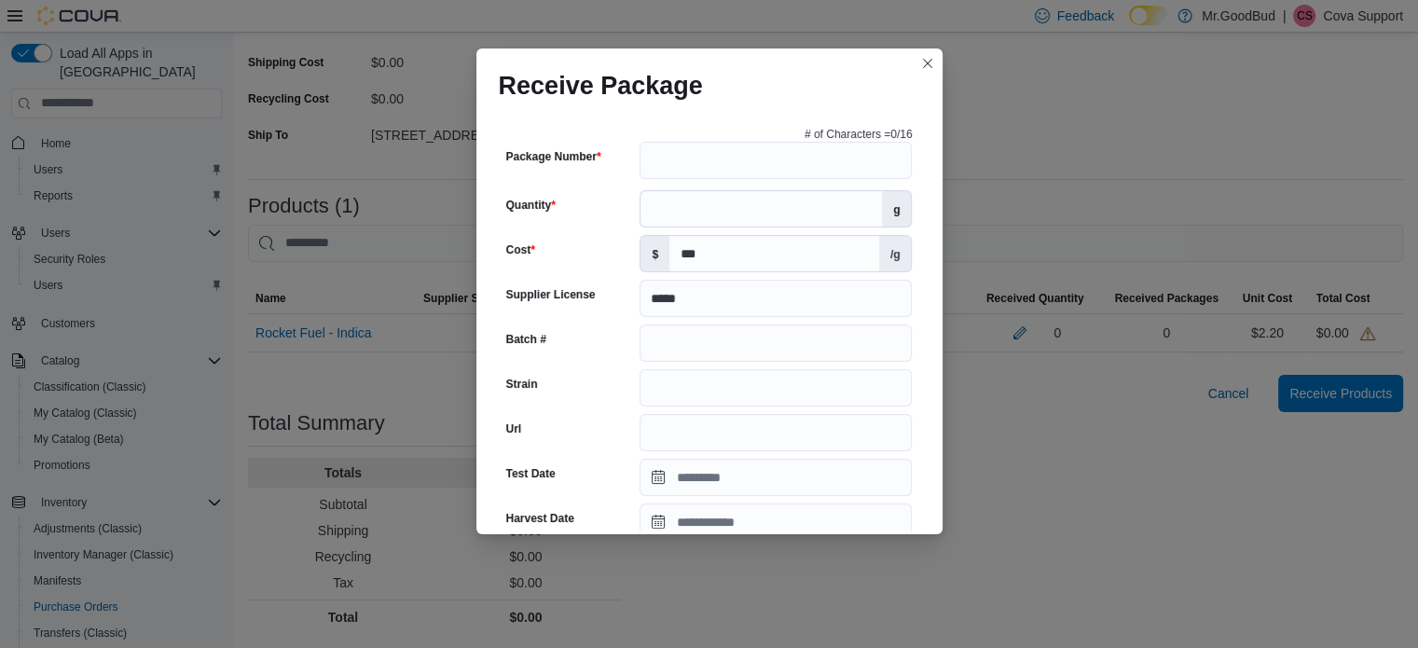
scroll to position [0, 0]
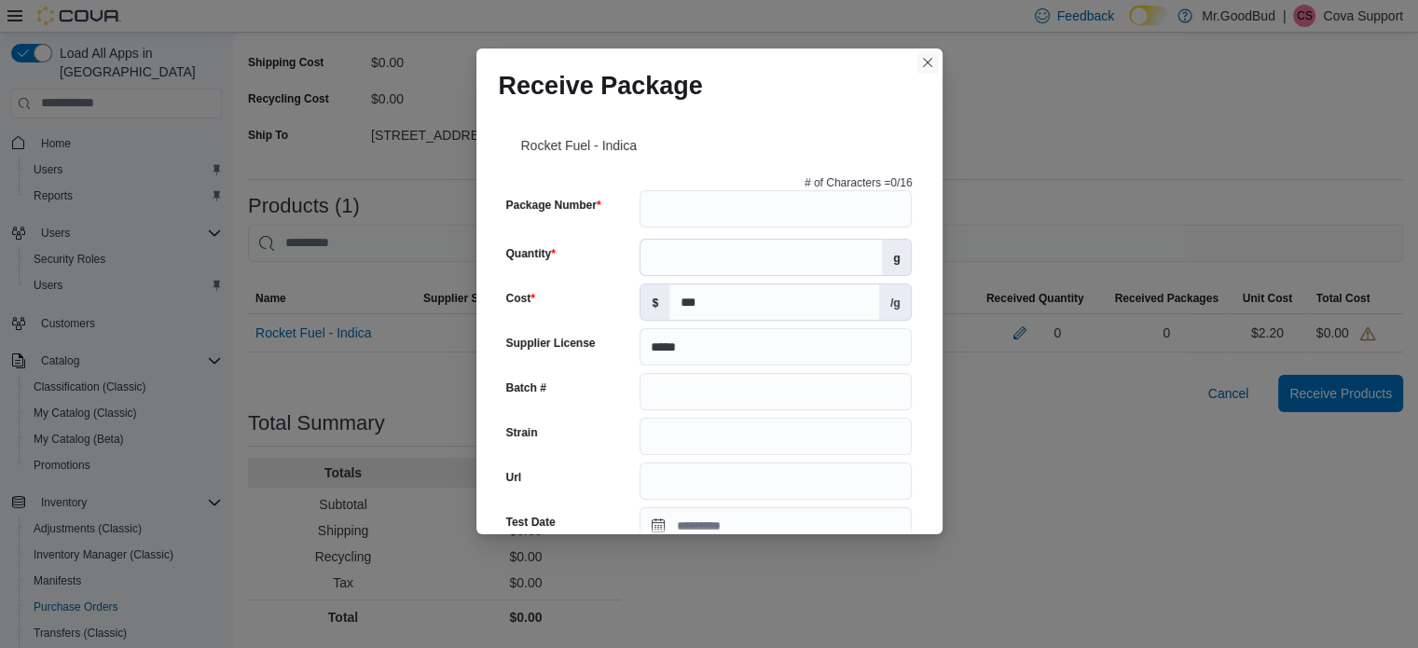
click at [925, 59] on button "Closes this modal window" at bounding box center [927, 62] width 22 height 22
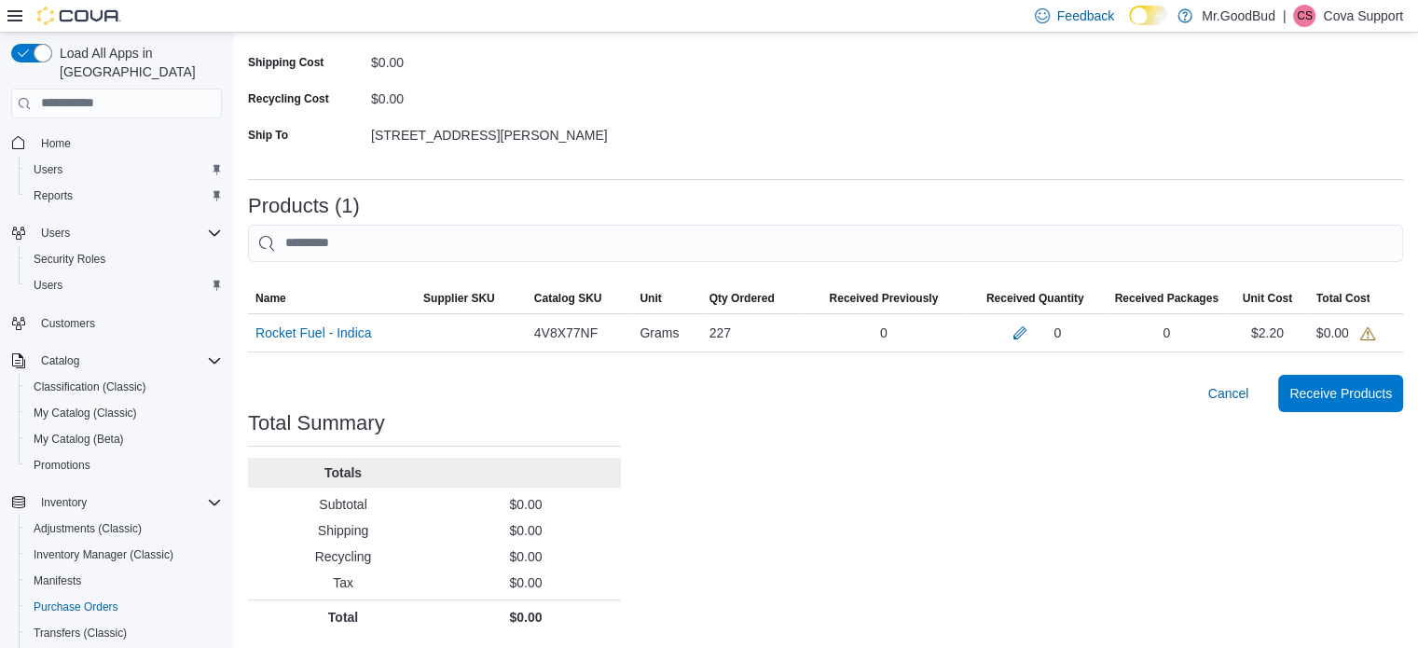
drag, startPoint x: 925, startPoint y: 59, endPoint x: 737, endPoint y: 77, distance: 189.2
click at [734, 77] on form "Supplier Edit Supplier P-37 Bluewater Supplier Invoice # No Supplier Invoice Nu…" at bounding box center [825, 25] width 1155 height 278
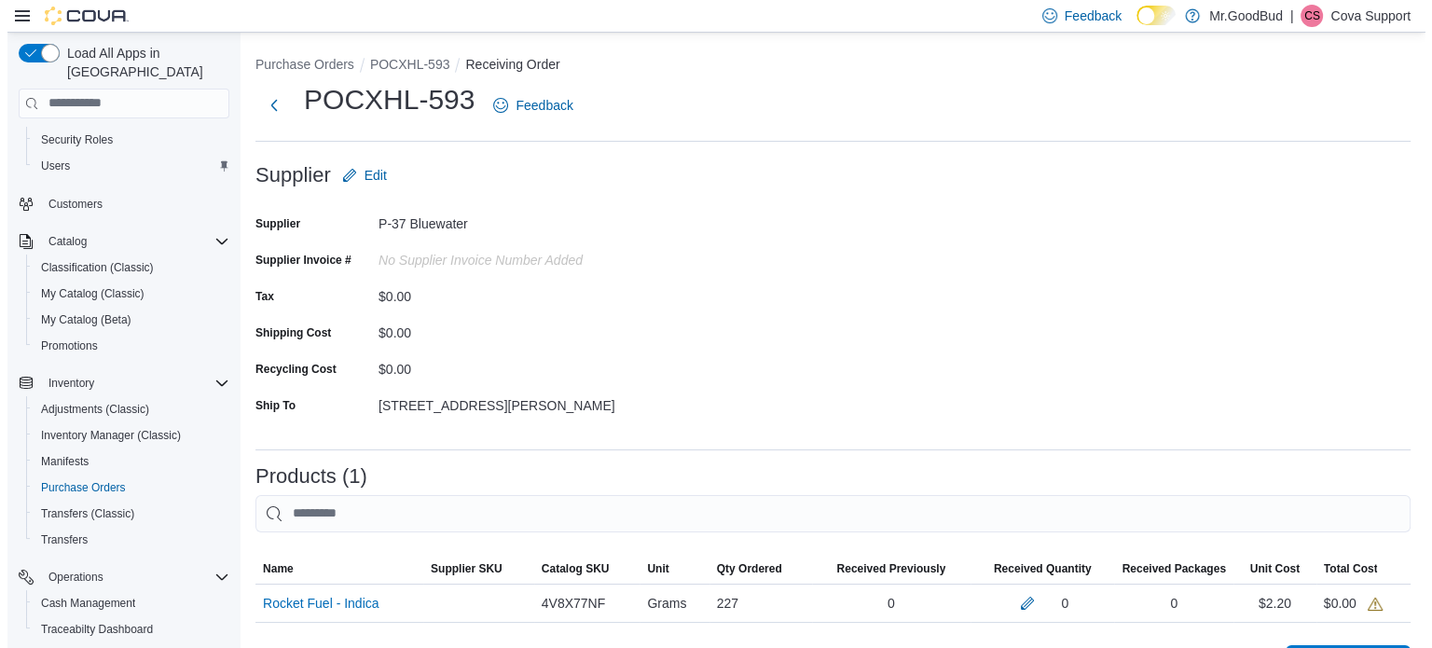
scroll to position [343, 0]
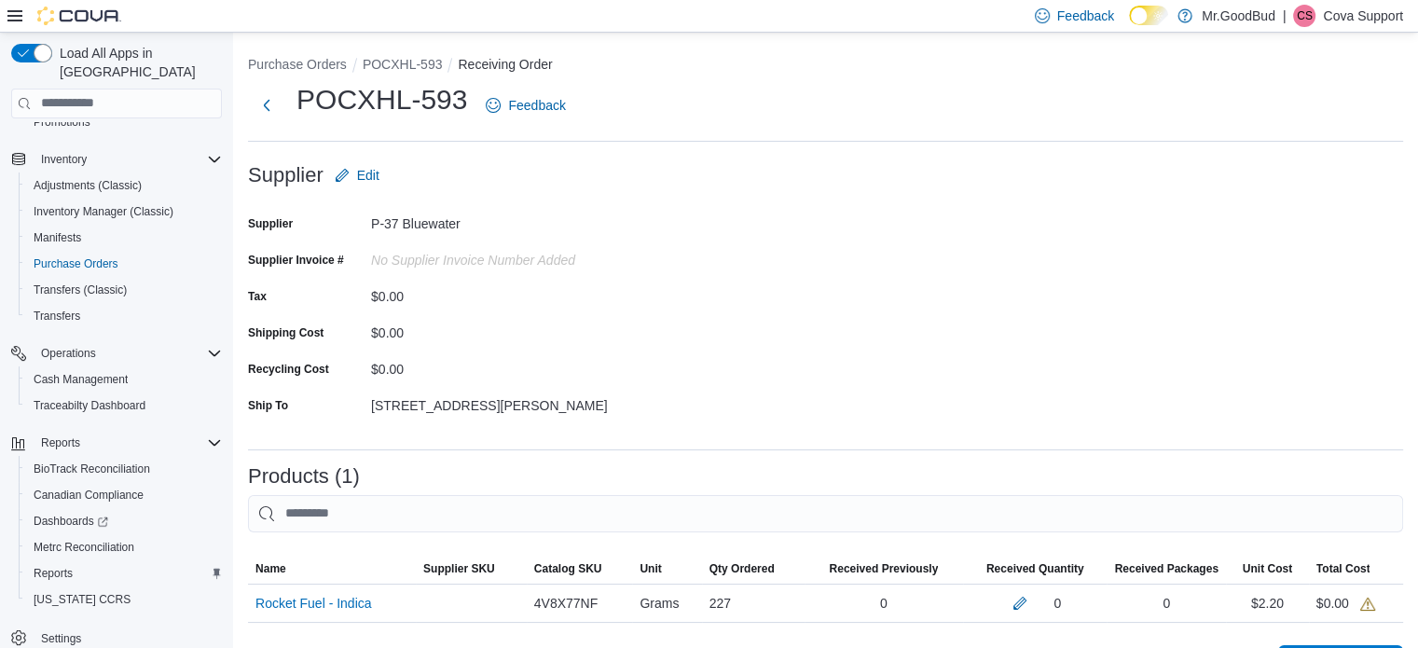
click at [62, 632] on div "Settings" at bounding box center [116, 637] width 211 height 34
click at [64, 631] on span "Settings" at bounding box center [61, 638] width 40 height 15
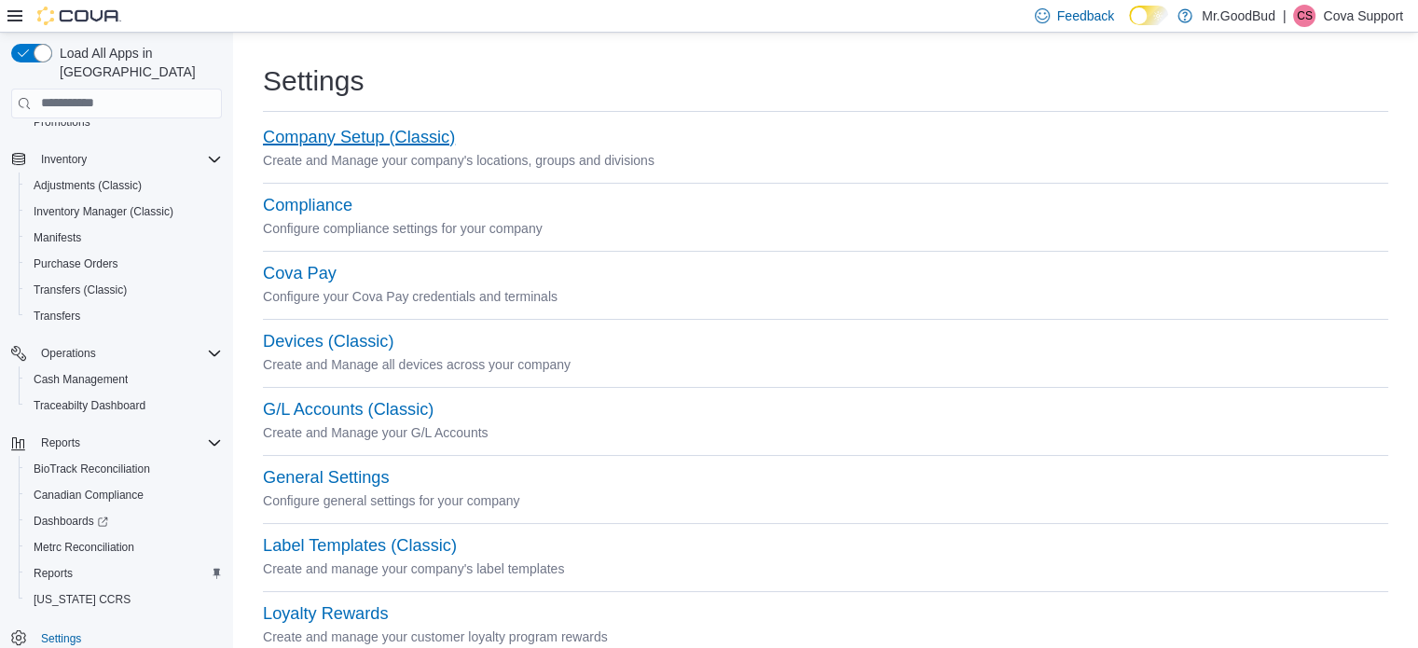
click at [350, 133] on button "Company Setup (Classic)" at bounding box center [359, 138] width 192 height 20
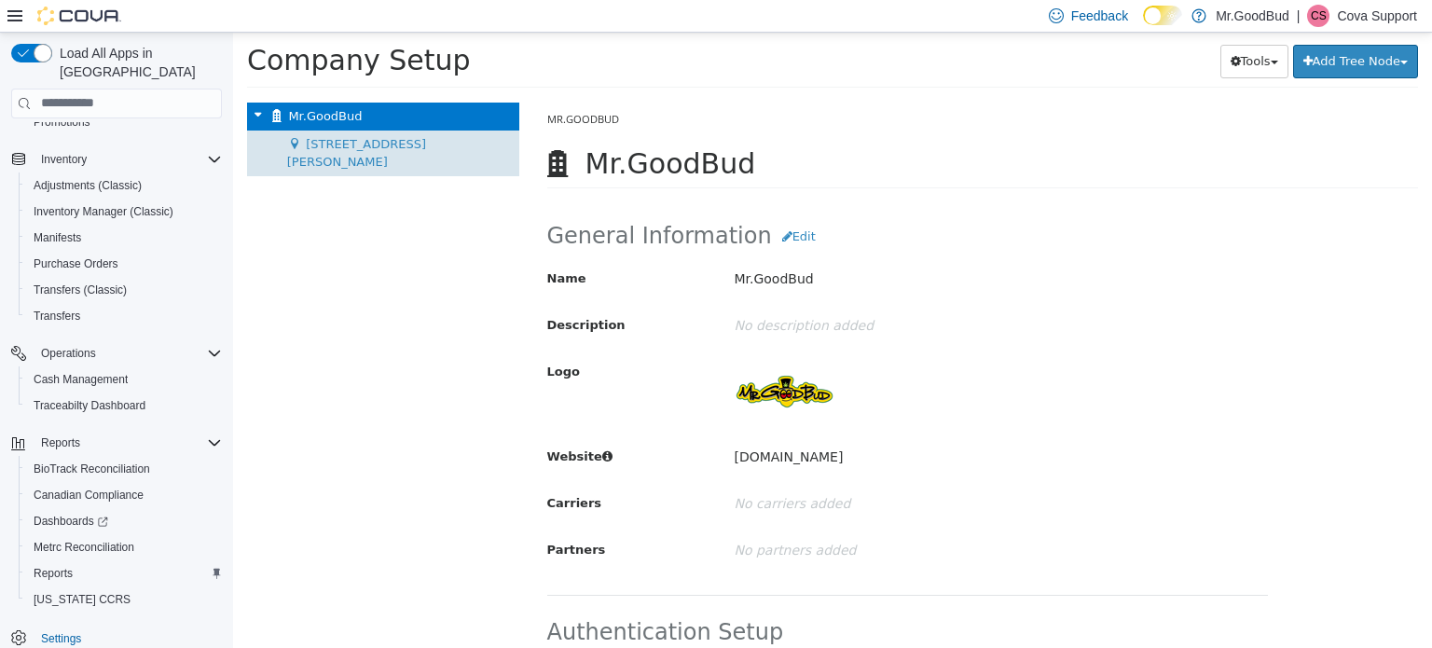
click at [367, 136] on span "1710 Joe Harvey Blvd" at bounding box center [356, 152] width 139 height 33
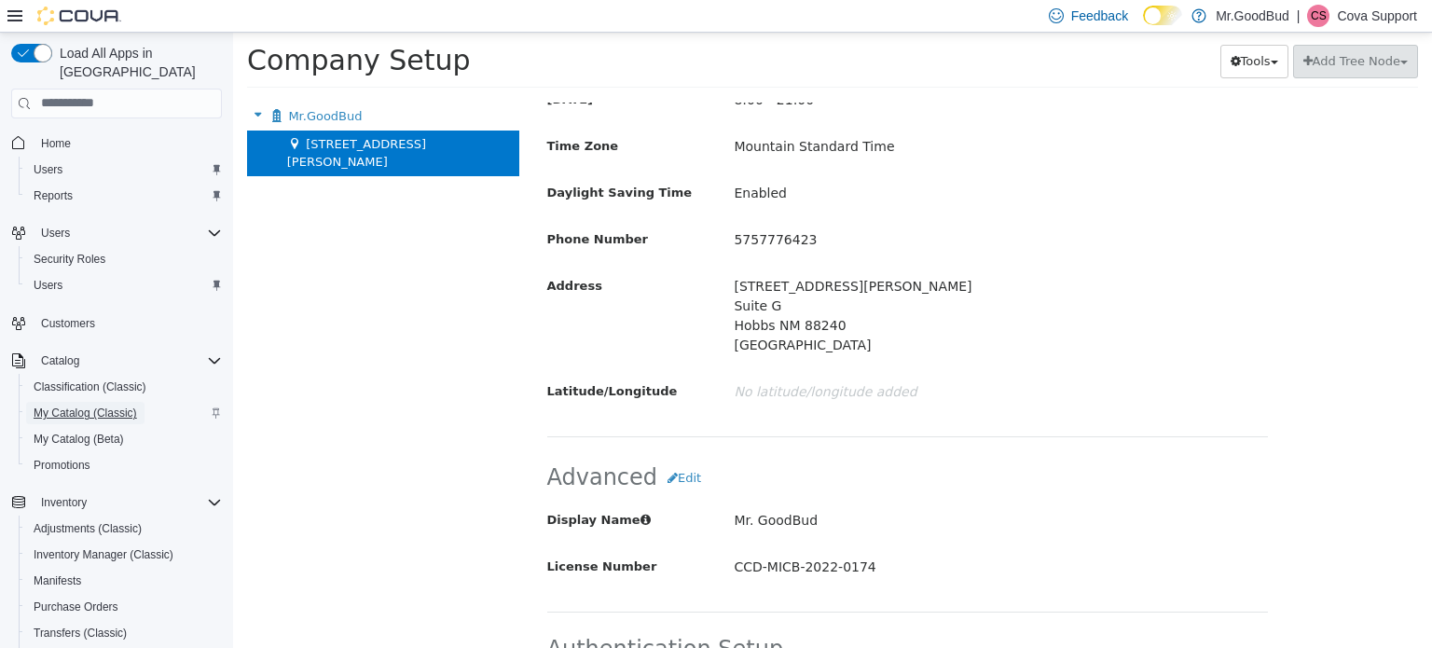
click at [96, 406] on span "My Catalog (Classic)" at bounding box center [85, 413] width 103 height 15
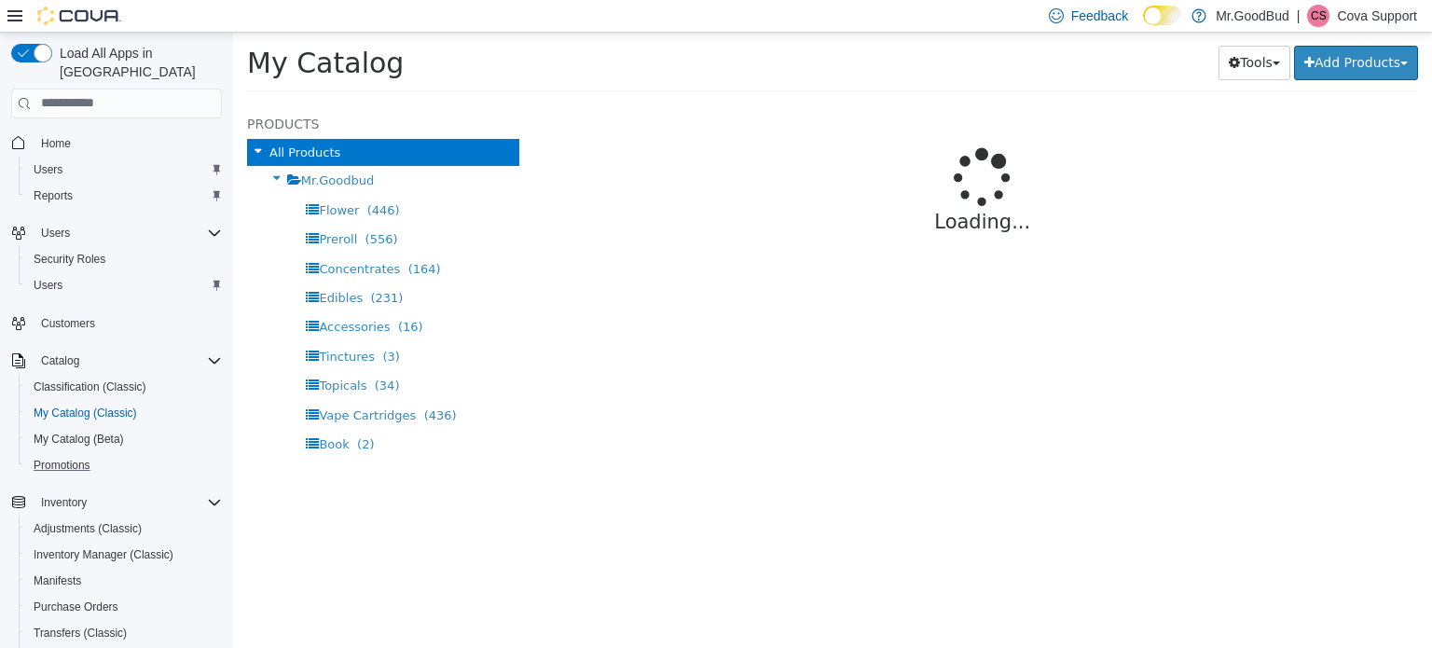
select select "**********"
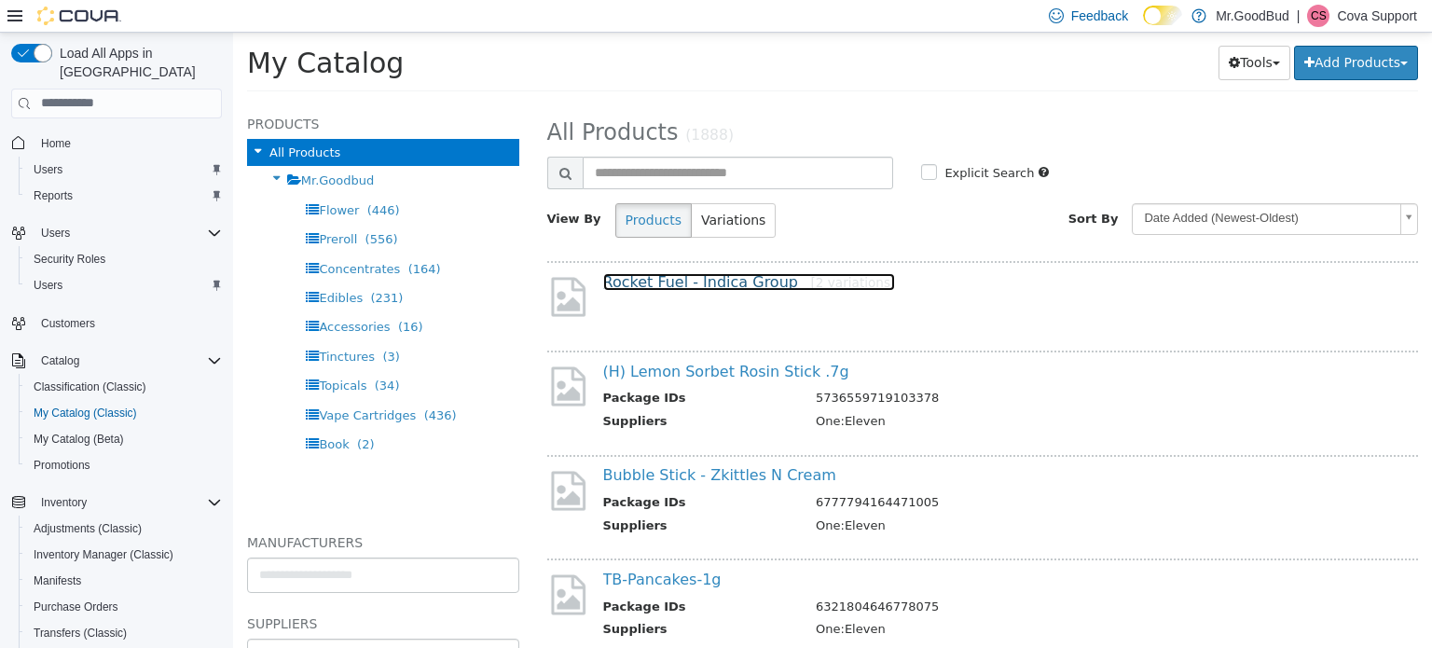
click at [660, 272] on link "Rocket Fuel - Indica Group [2 variations]" at bounding box center [749, 281] width 293 height 18
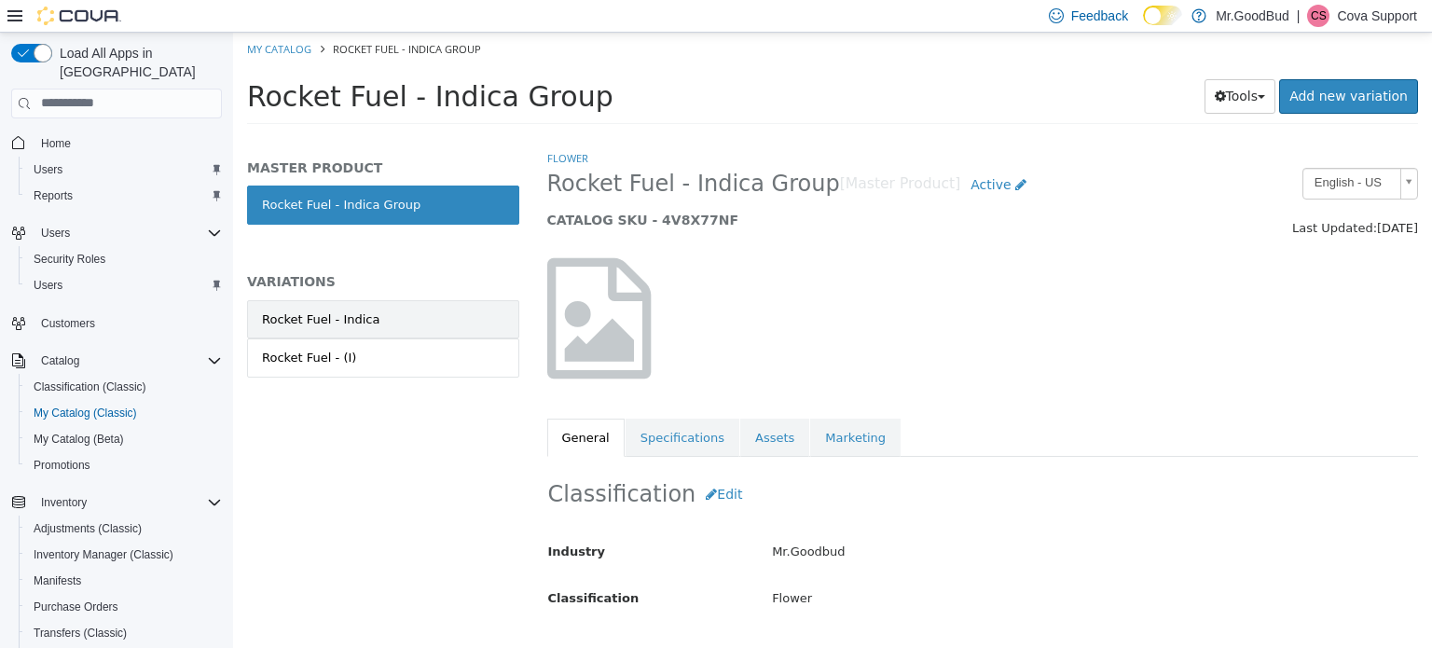
click at [403, 326] on link "Rocket Fuel - Indica" at bounding box center [383, 318] width 272 height 39
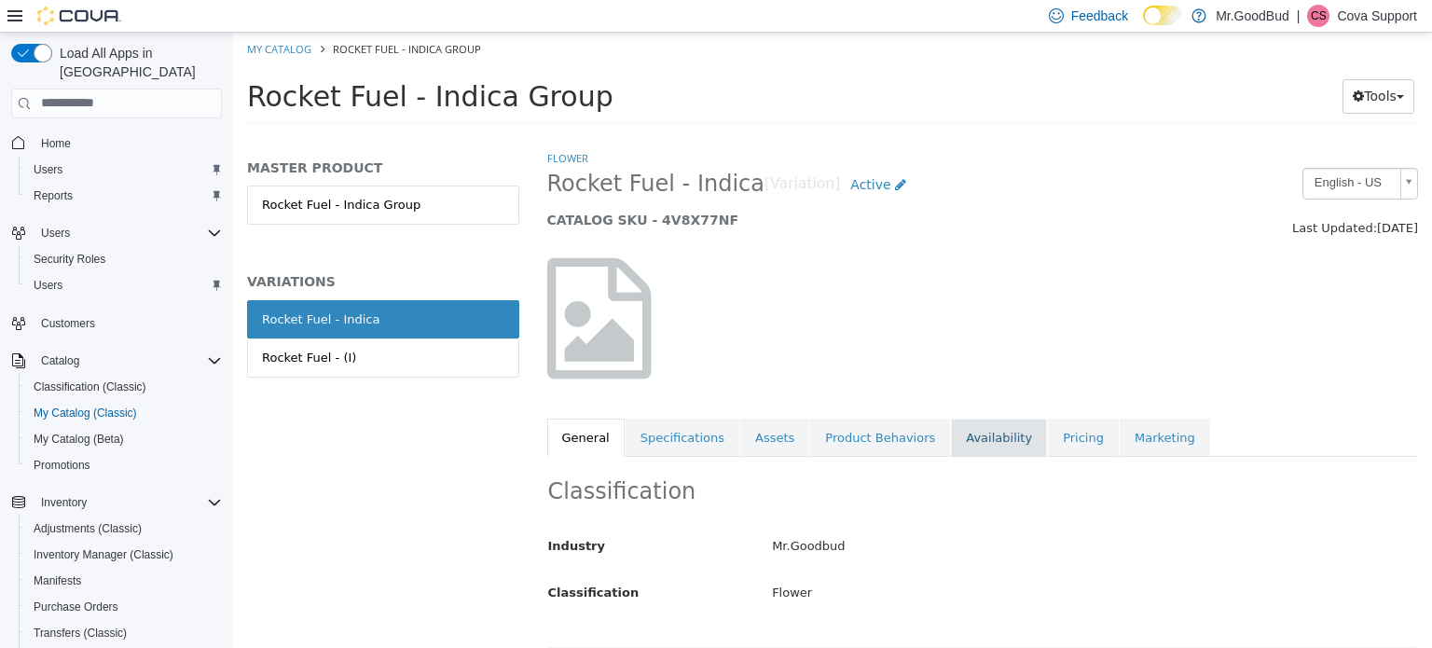
click at [951, 446] on link "Availability" at bounding box center [999, 437] width 96 height 39
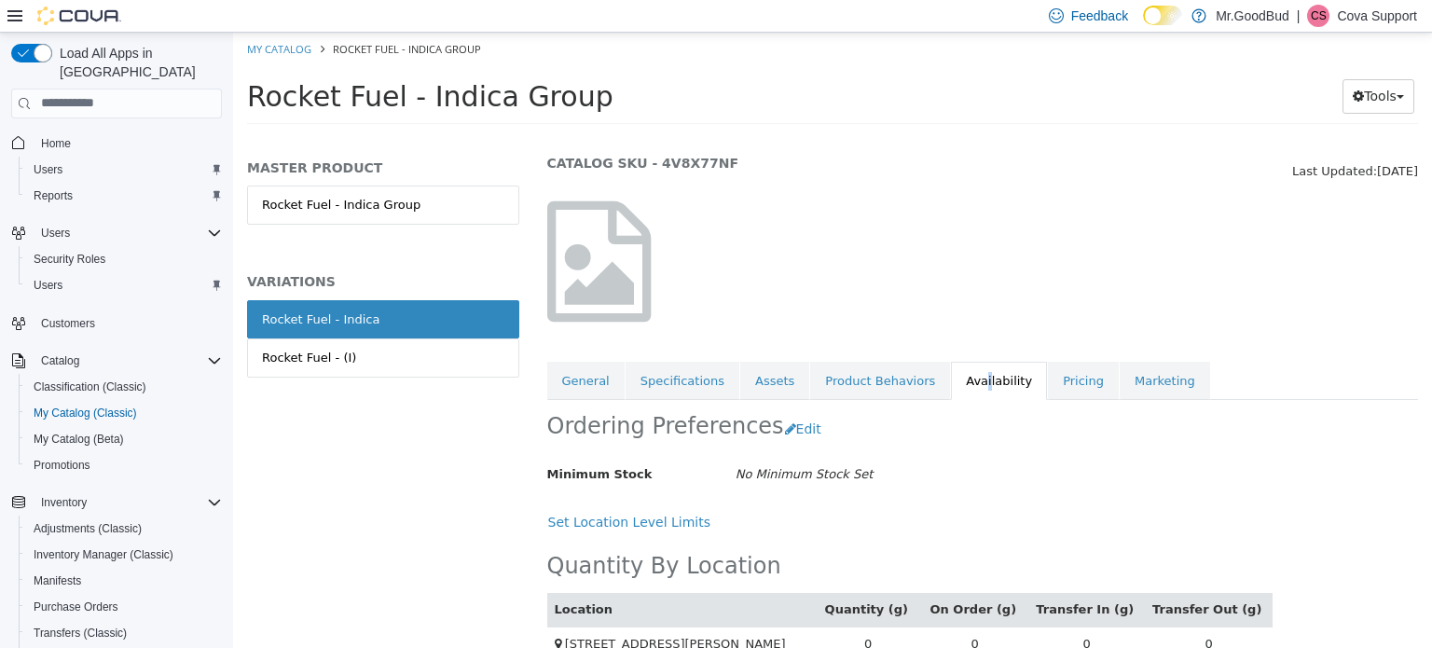
scroll to position [87, 0]
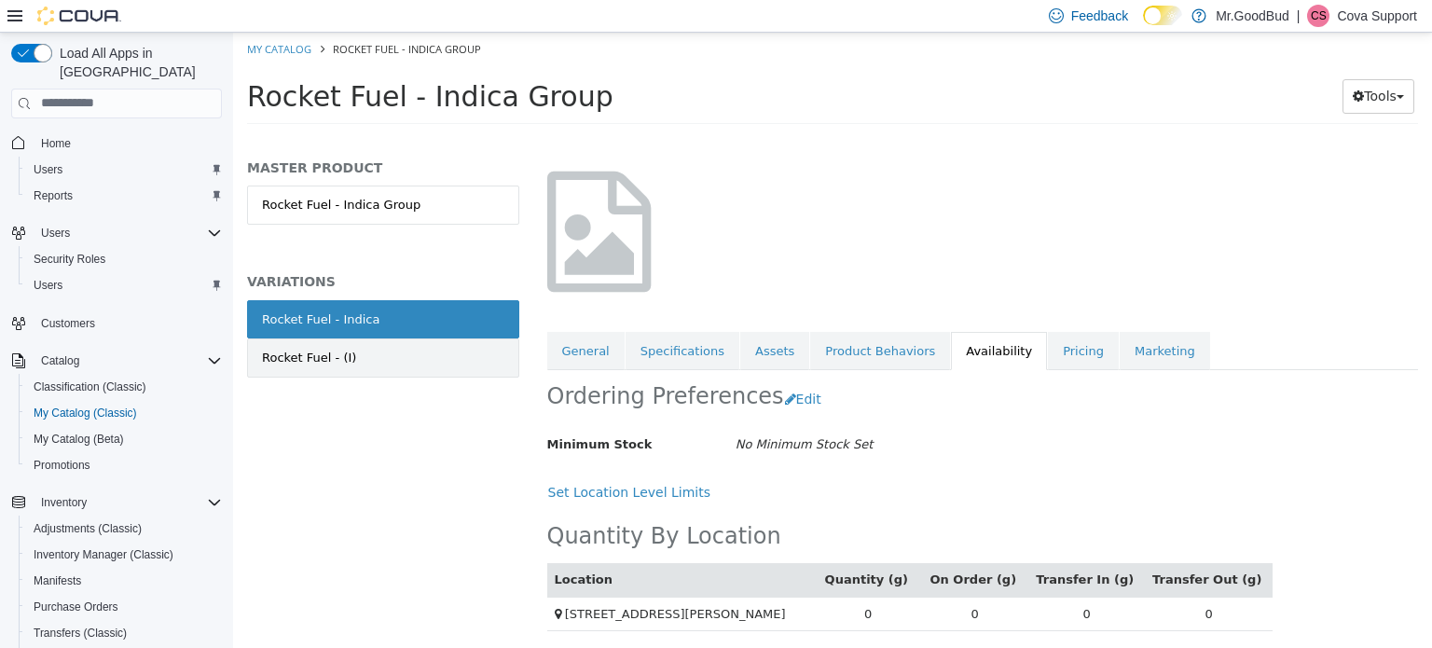
click at [457, 365] on link "Rocket Fuel - (I)" at bounding box center [383, 356] width 272 height 39
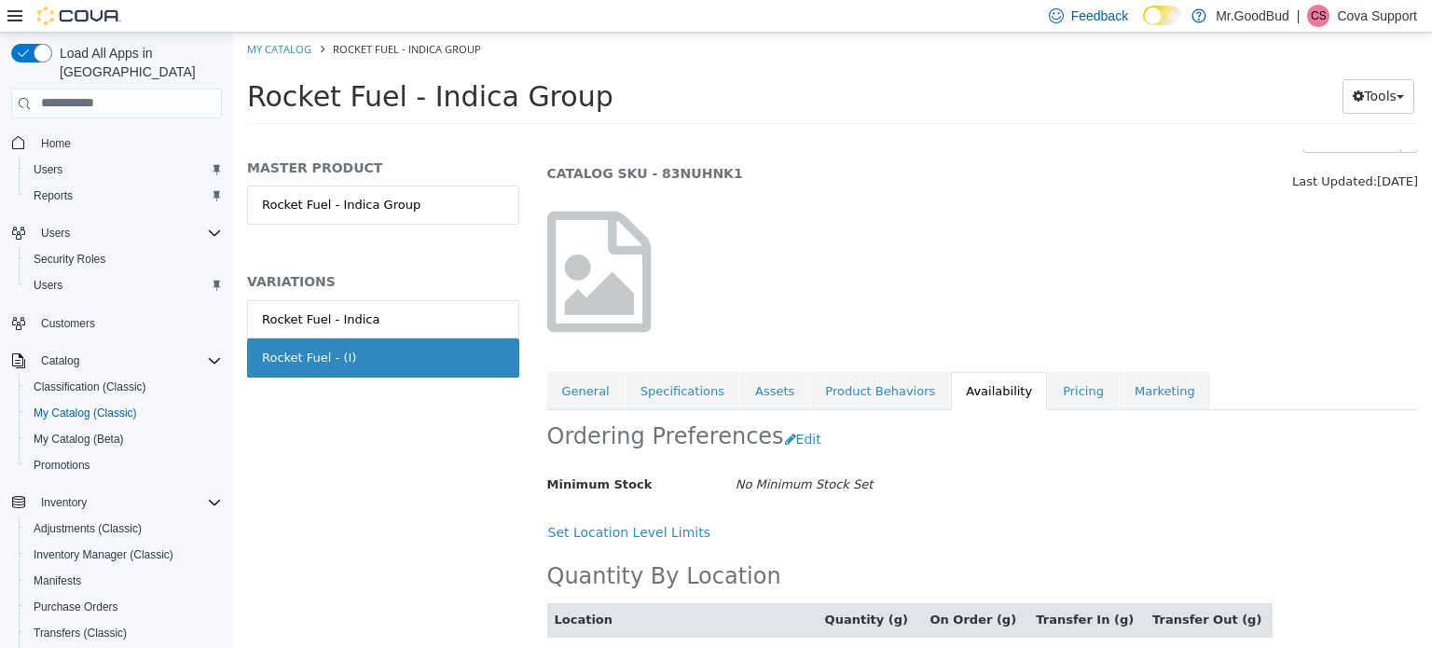
scroll to position [87, 0]
